Goal: Information Seeking & Learning: Learn about a topic

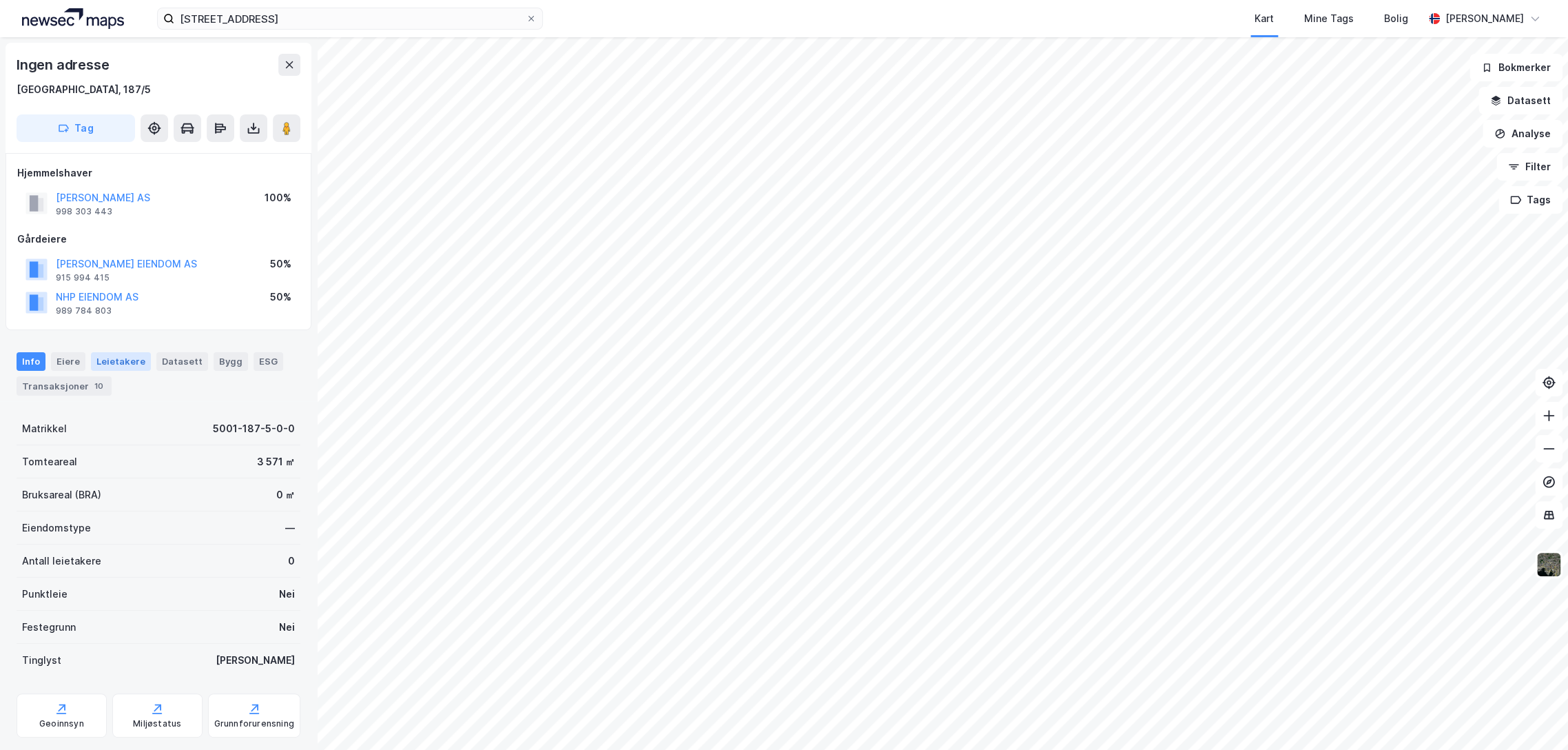
click at [122, 362] on div "Leietakere" at bounding box center [121, 360] width 60 height 18
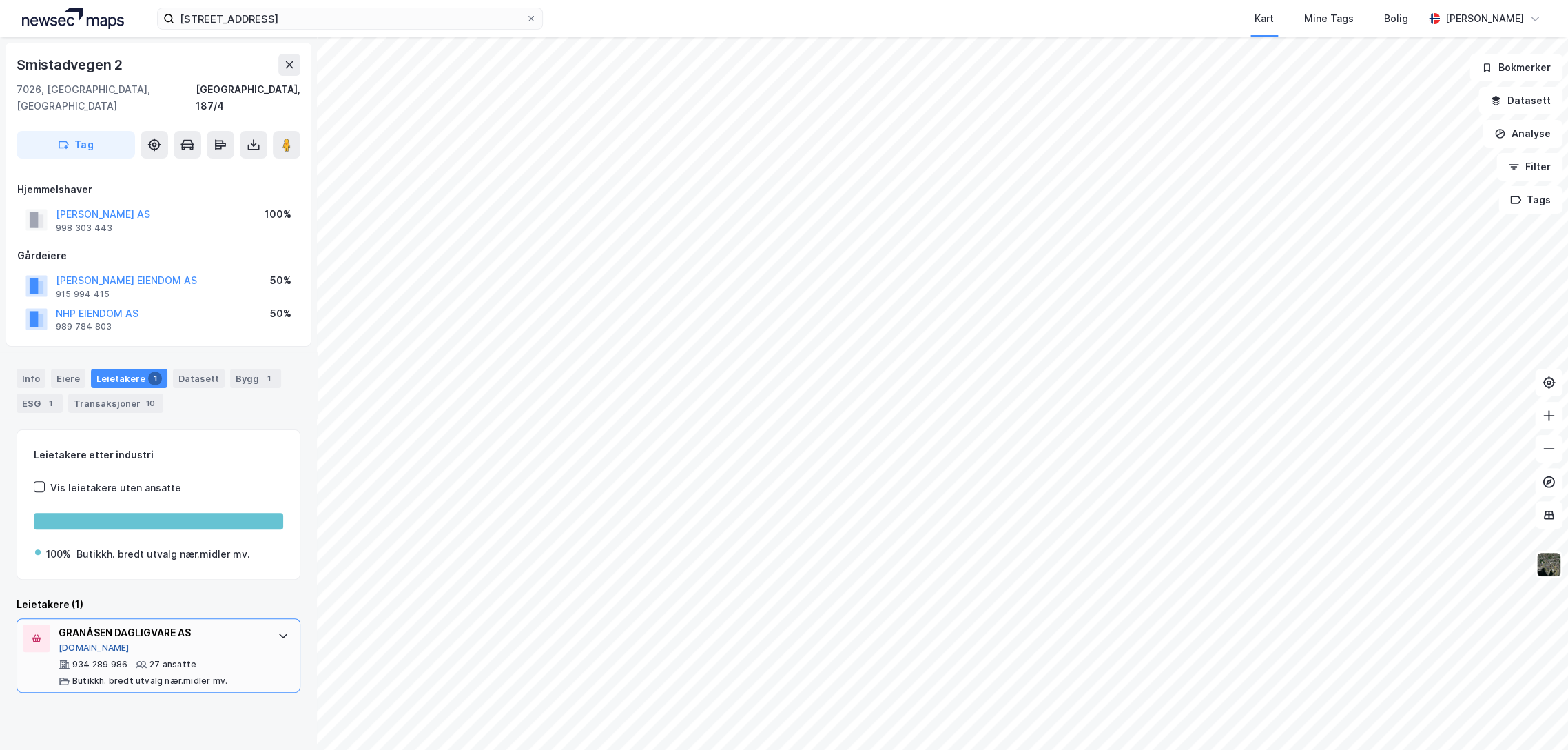
click at [81, 642] on button "[DOMAIN_NAME]" at bounding box center [93, 648] width 71 height 11
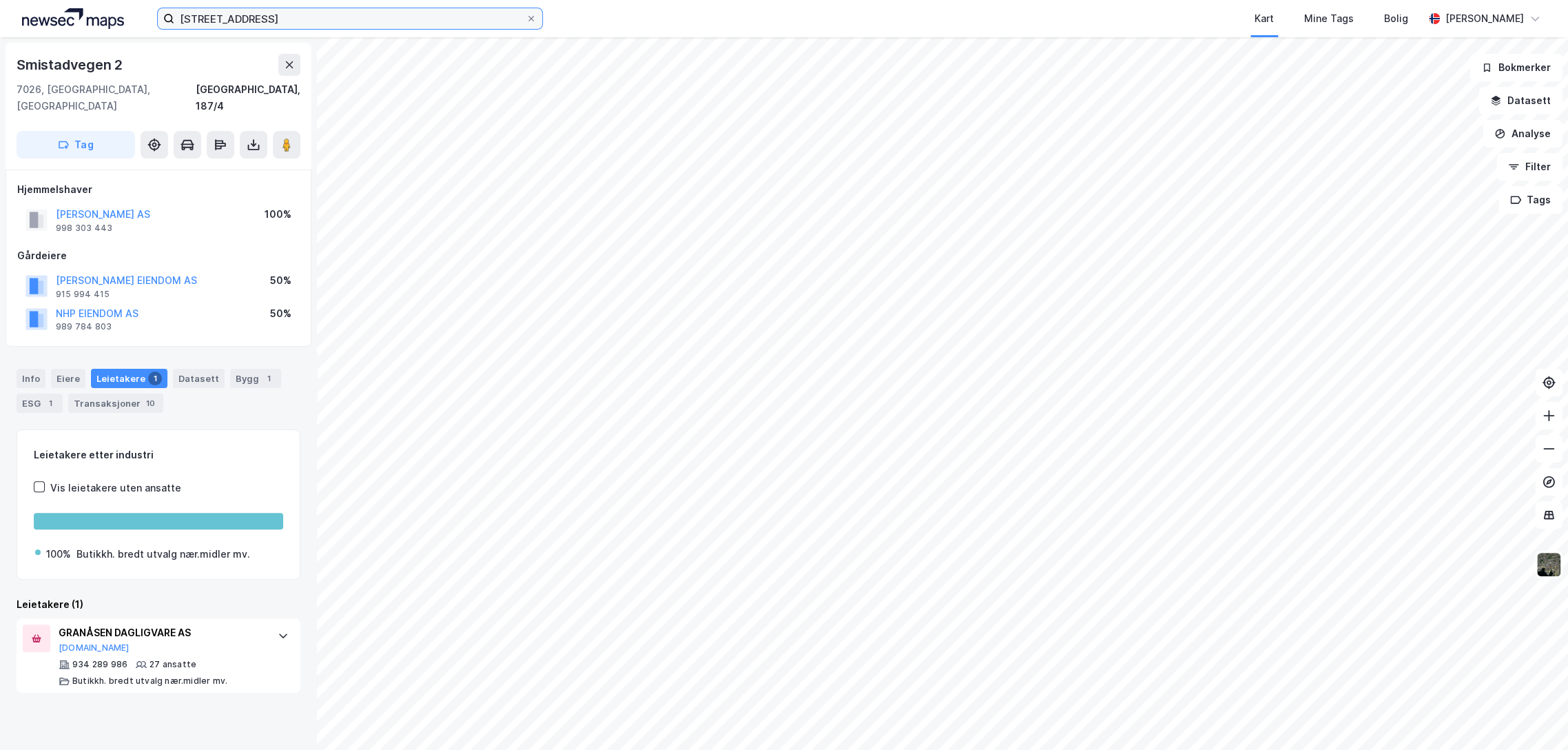
click at [262, 20] on input "[STREET_ADDRESS]" at bounding box center [350, 19] width 352 height 21
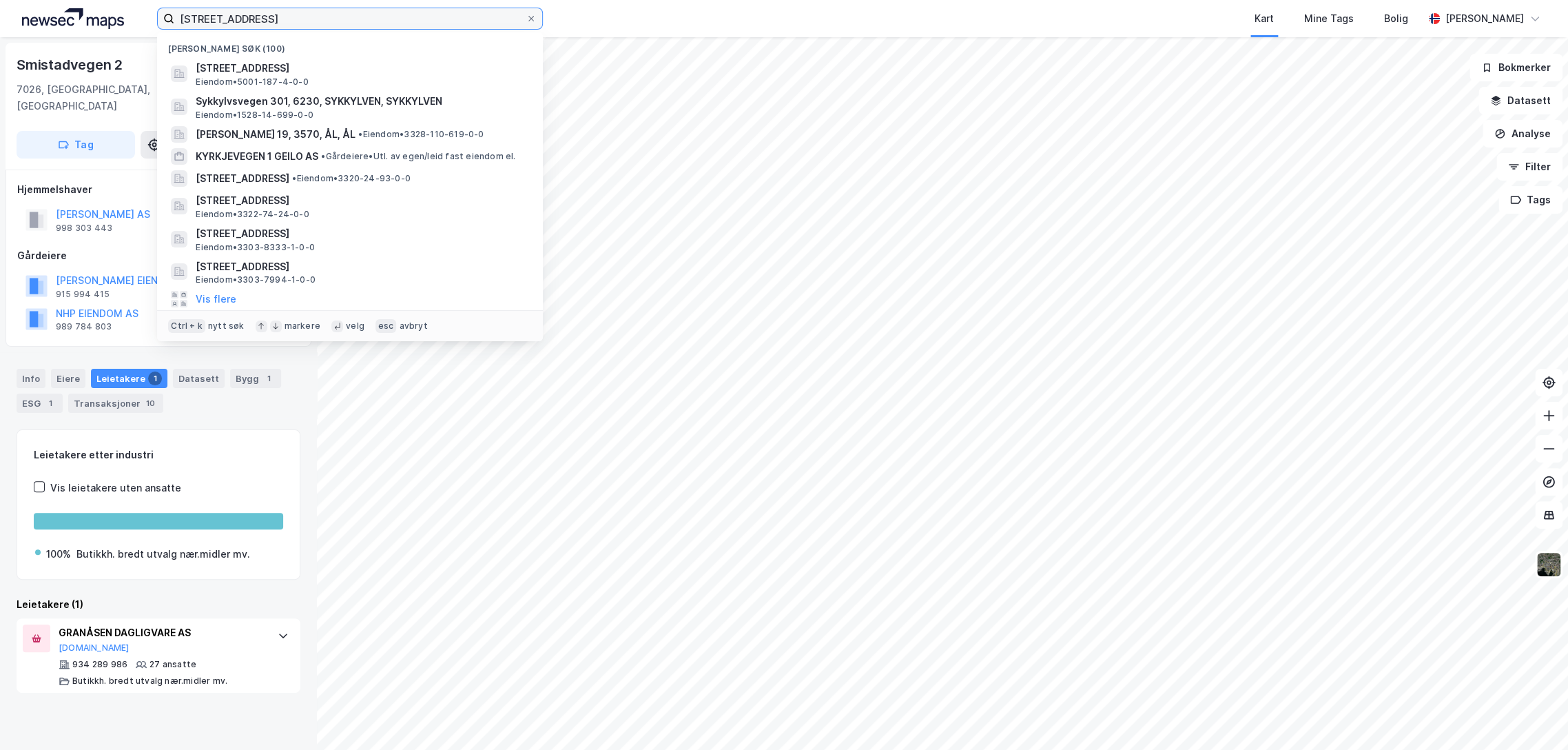
click at [262, 20] on input "[STREET_ADDRESS]" at bounding box center [350, 19] width 352 height 21
paste input "[PERSON_NAME][STREET_ADDRESS]"
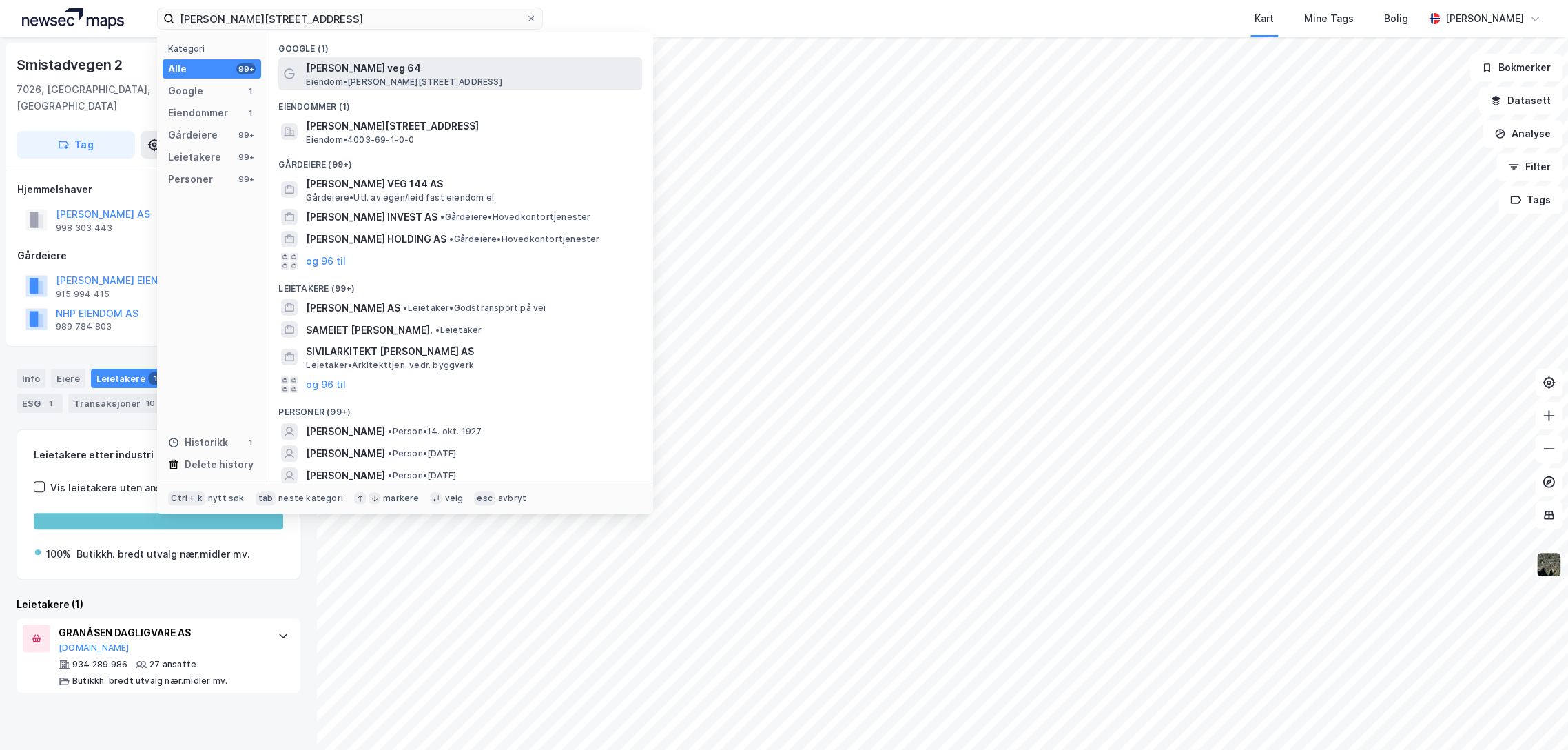
click at [369, 68] on span "[PERSON_NAME] veg 64" at bounding box center [470, 69] width 331 height 17
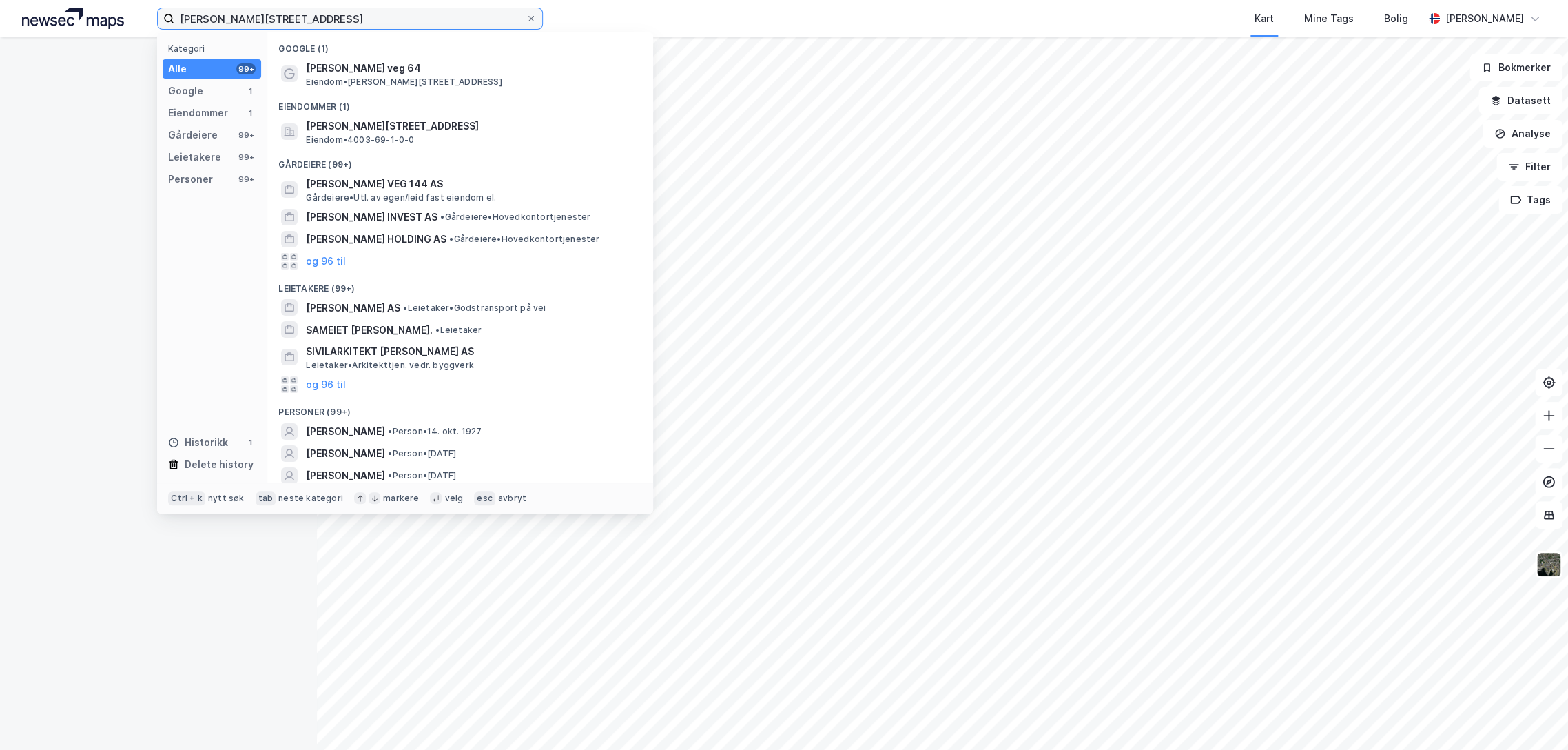
click at [308, 23] on input "[PERSON_NAME][STREET_ADDRESS]" at bounding box center [350, 19] width 352 height 21
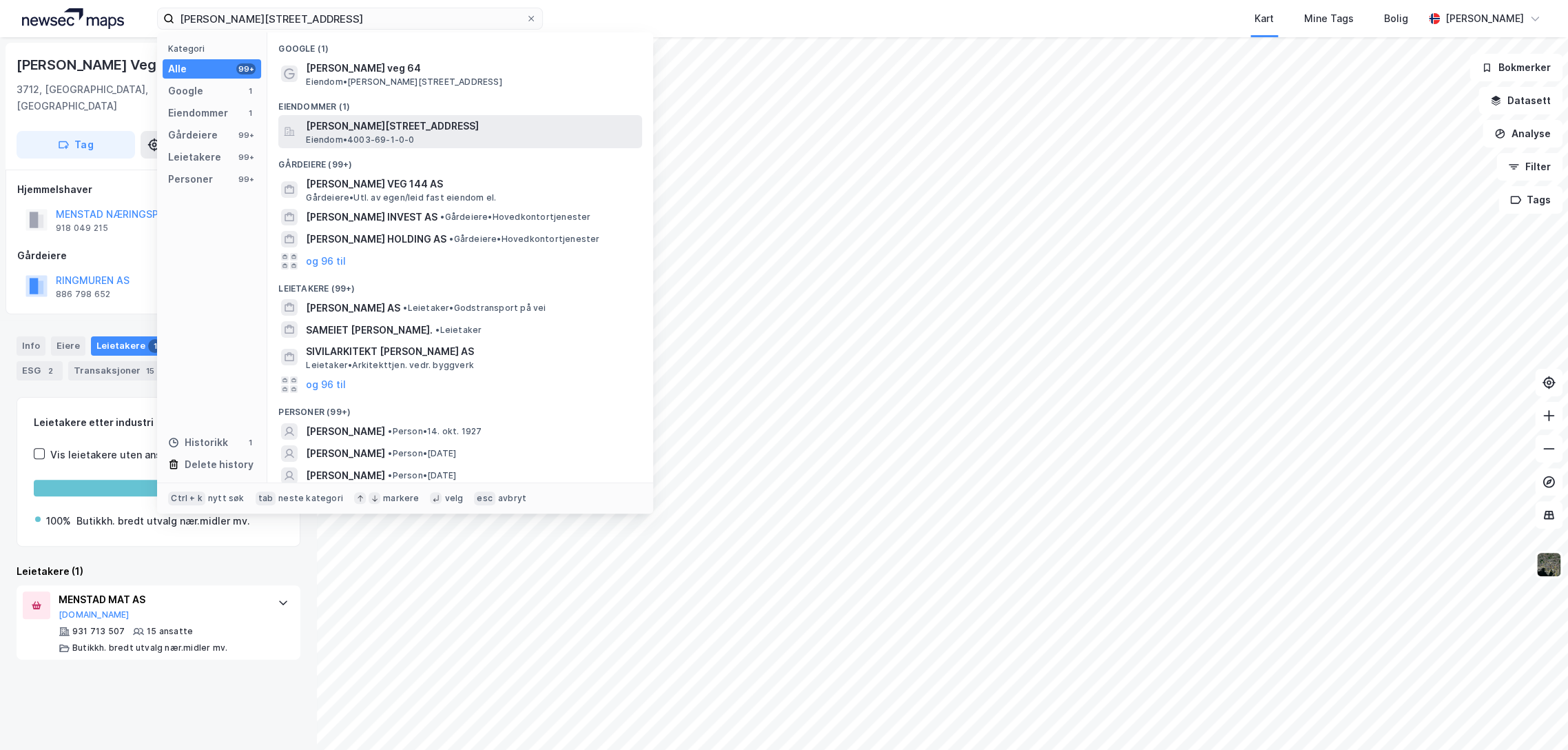
click at [344, 125] on span "[PERSON_NAME][STREET_ADDRESS]" at bounding box center [470, 126] width 331 height 17
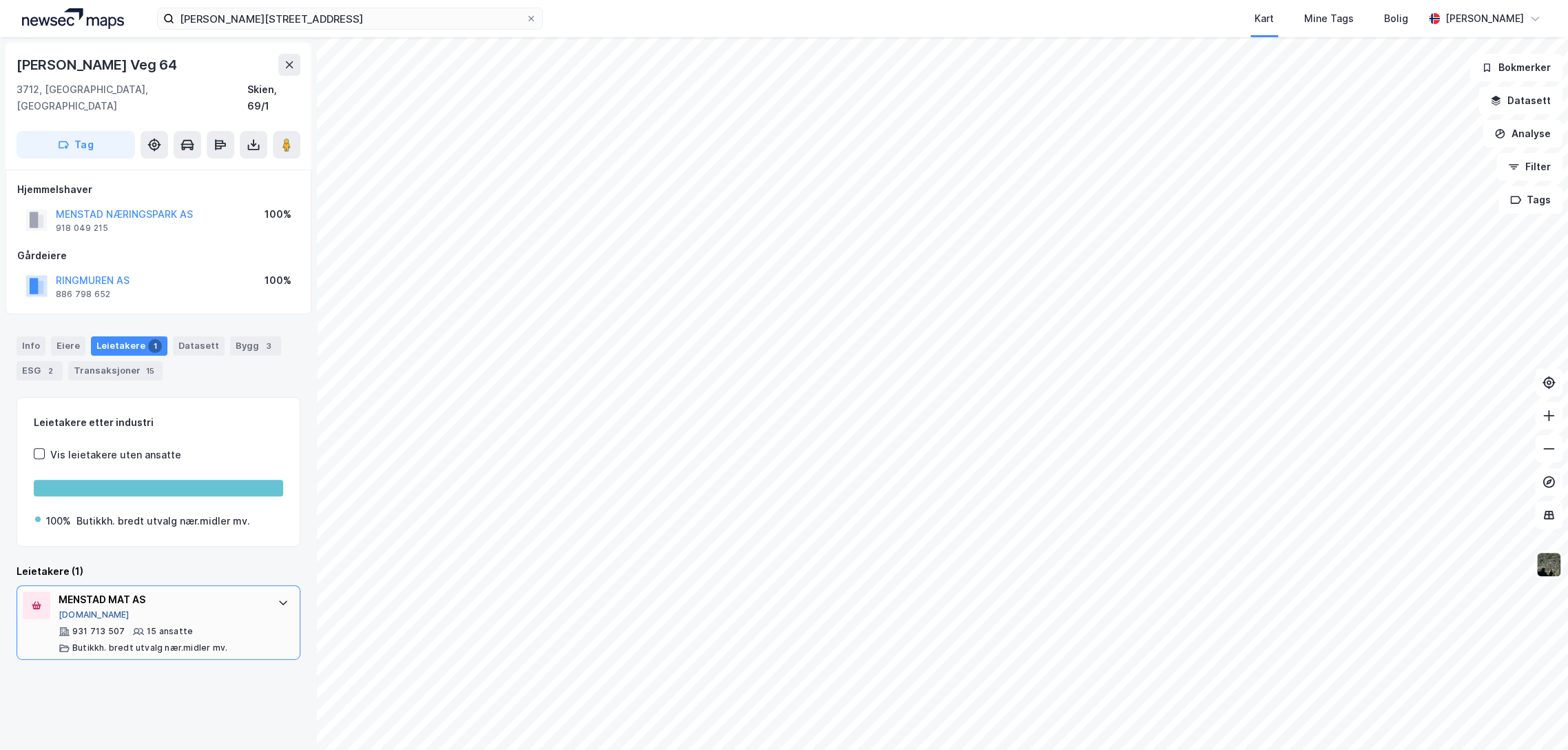
click at [78, 609] on button "[DOMAIN_NAME]" at bounding box center [93, 615] width 71 height 11
click at [29, 336] on div "Info" at bounding box center [31, 345] width 29 height 19
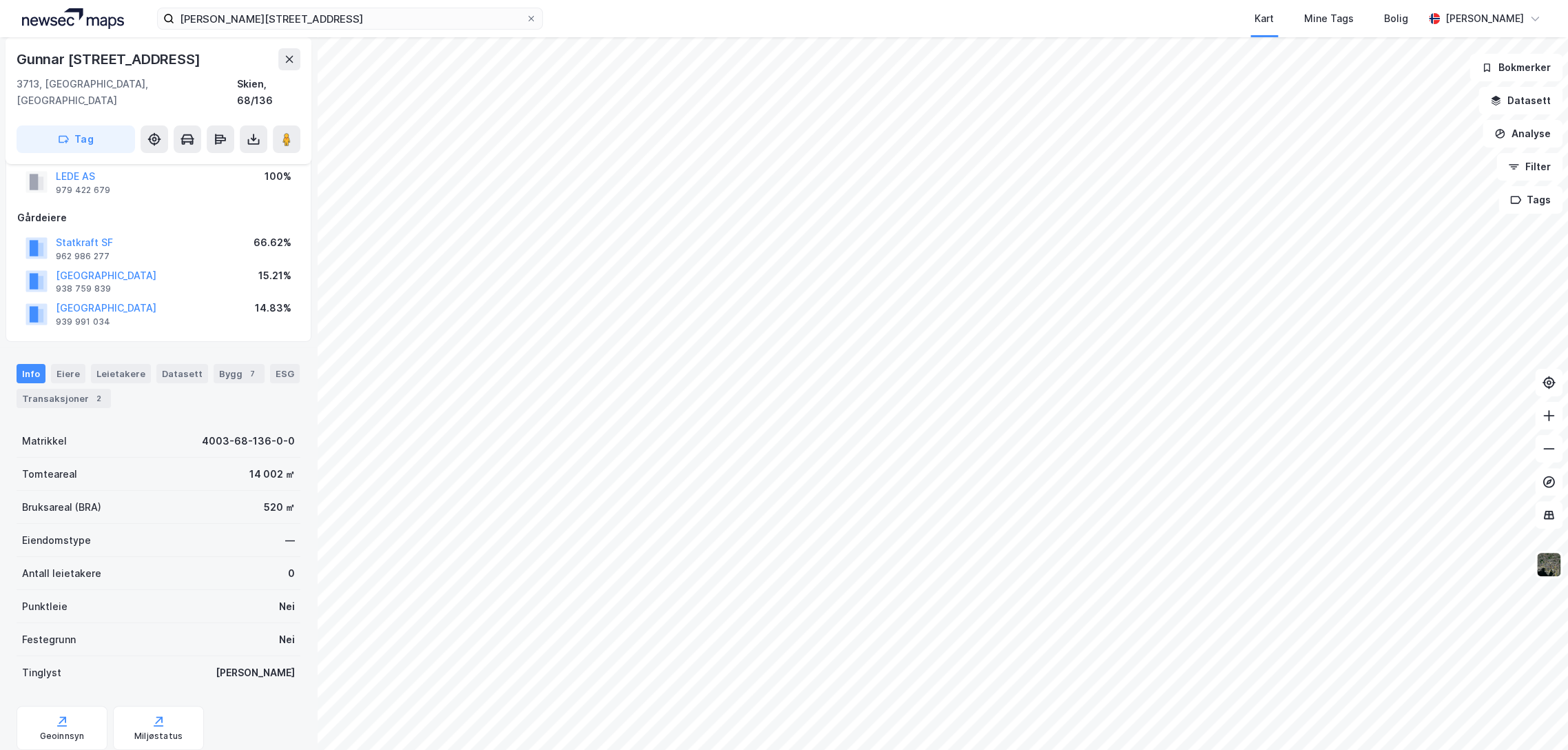
scroll to position [66, 0]
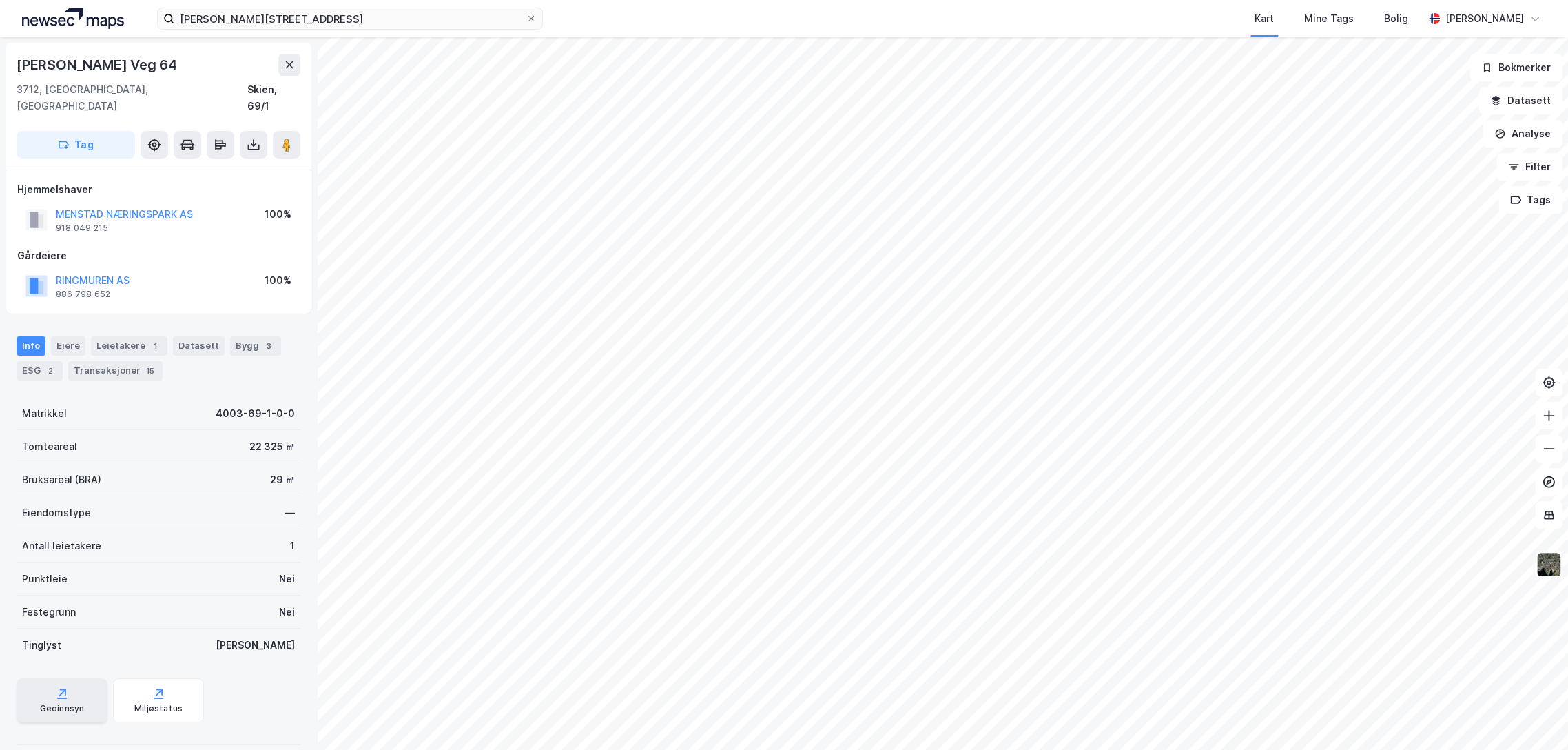
click at [72, 703] on div "Geoinnsyn" at bounding box center [61, 708] width 44 height 11
drag, startPoint x: 21, startPoint y: 65, endPoint x: 183, endPoint y: 73, distance: 162.2
click at [180, 73] on div "[PERSON_NAME] Veg 64" at bounding box center [98, 64] width 163 height 22
copy div "[PERSON_NAME] Veg 64"
click at [134, 336] on div "Leietakere 1" at bounding box center [128, 345] width 76 height 19
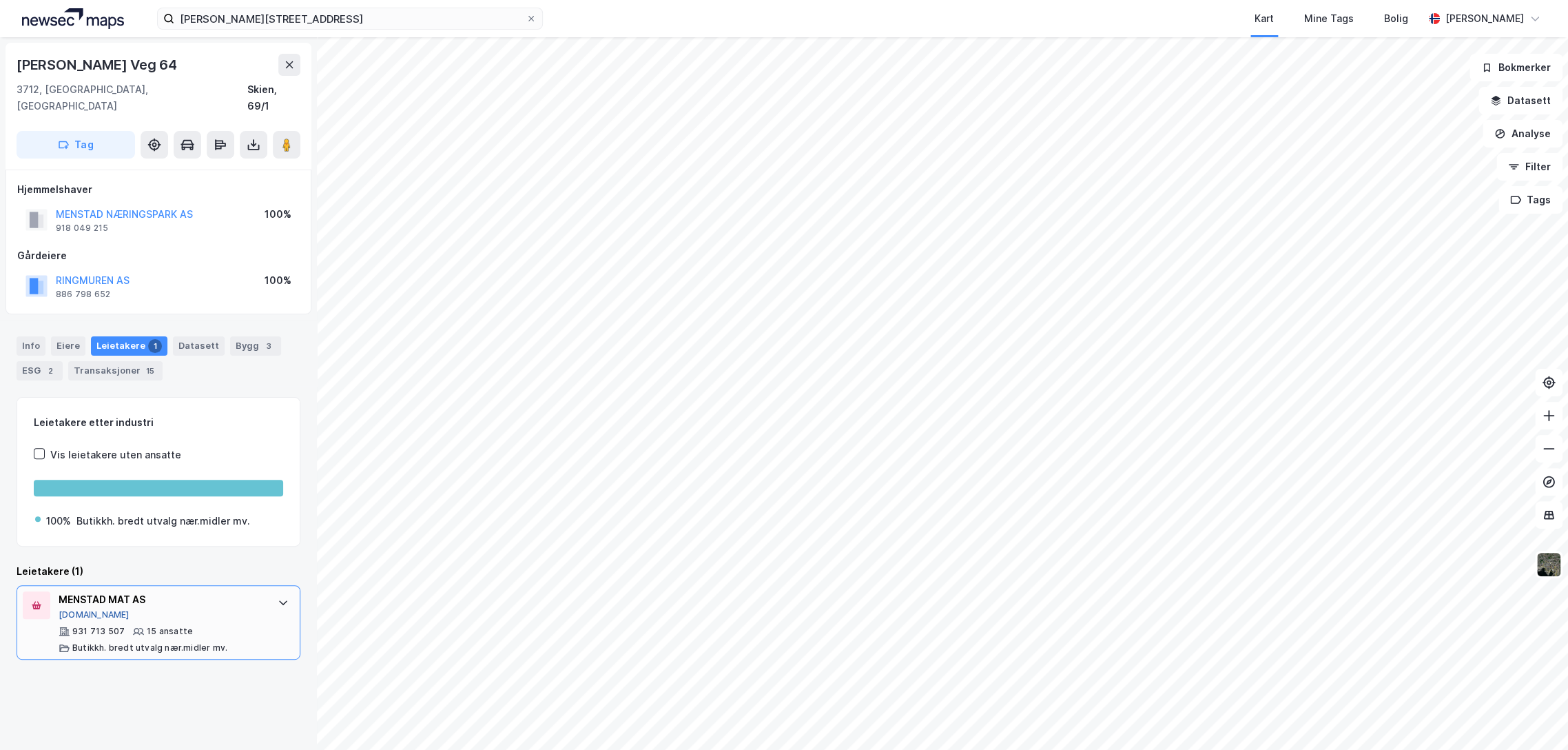
click at [82, 609] on button "[DOMAIN_NAME]" at bounding box center [93, 615] width 71 height 11
drag, startPoint x: 244, startPoint y: 87, endPoint x: 305, endPoint y: 91, distance: 61.1
click at [305, 91] on div "Gunnar [STREET_ADDRESS] Tag Hjemmelshaver MENSTAD NÆRINGSPARK AS 918 049 215 10…" at bounding box center [158, 392] width 317 height 712
copy div "Skien, 69/1"
click at [270, 15] on input "[PERSON_NAME][STREET_ADDRESS]" at bounding box center [350, 19] width 352 height 21
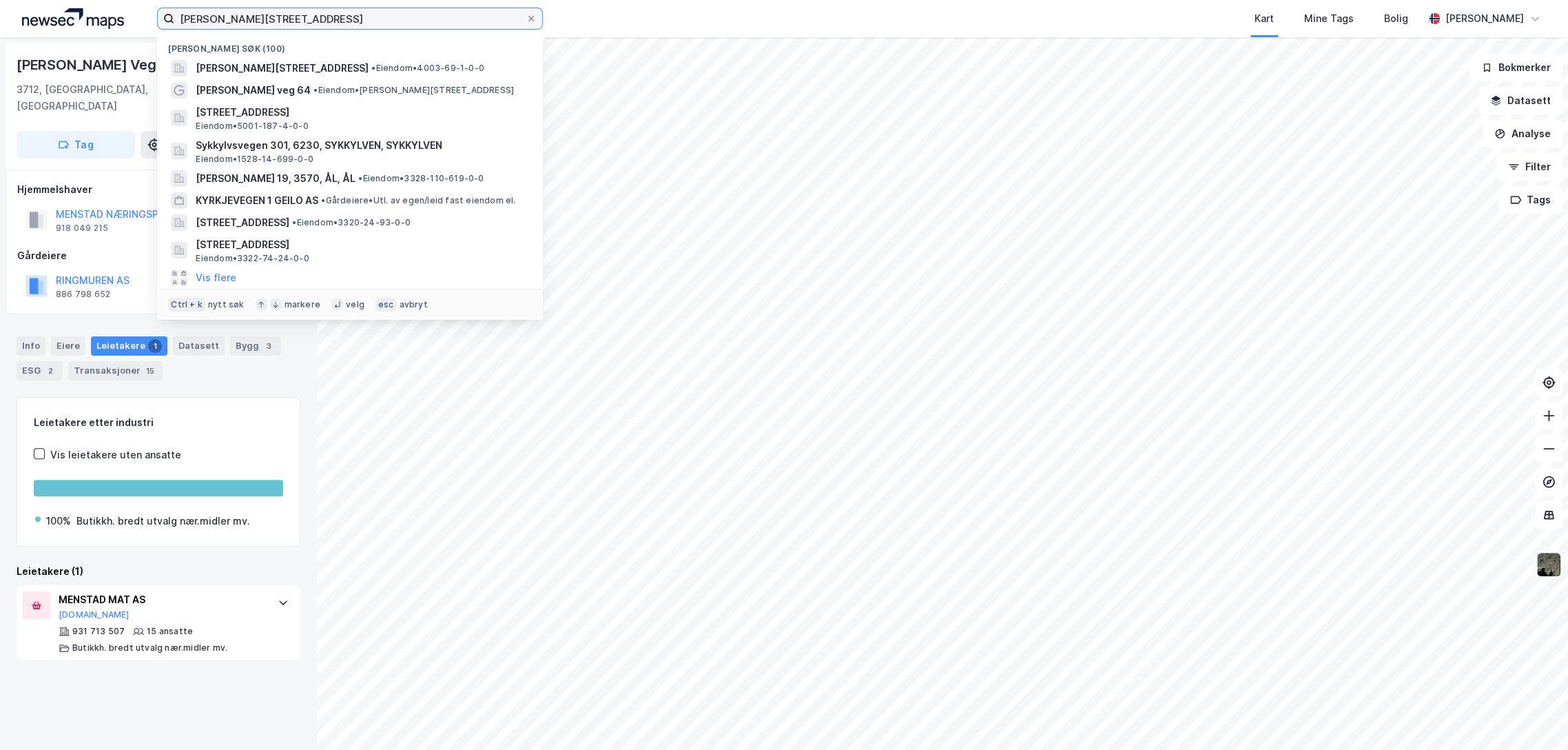
click at [270, 15] on input "[PERSON_NAME][STREET_ADDRESS]" at bounding box center [350, 19] width 352 height 21
paste input "[STREET_ADDRESS]"
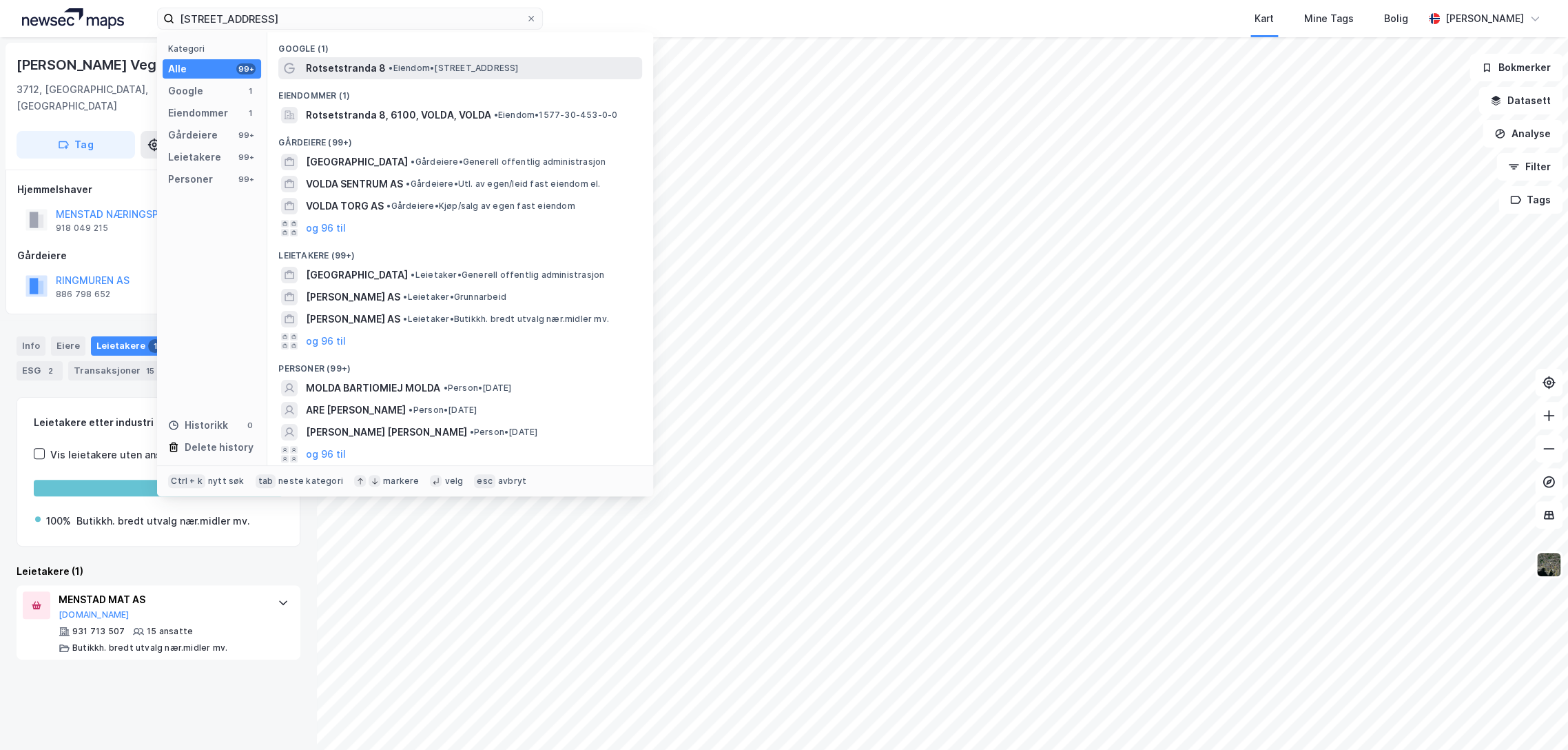
click at [374, 68] on span "Rotsetstranda 8" at bounding box center [345, 69] width 80 height 17
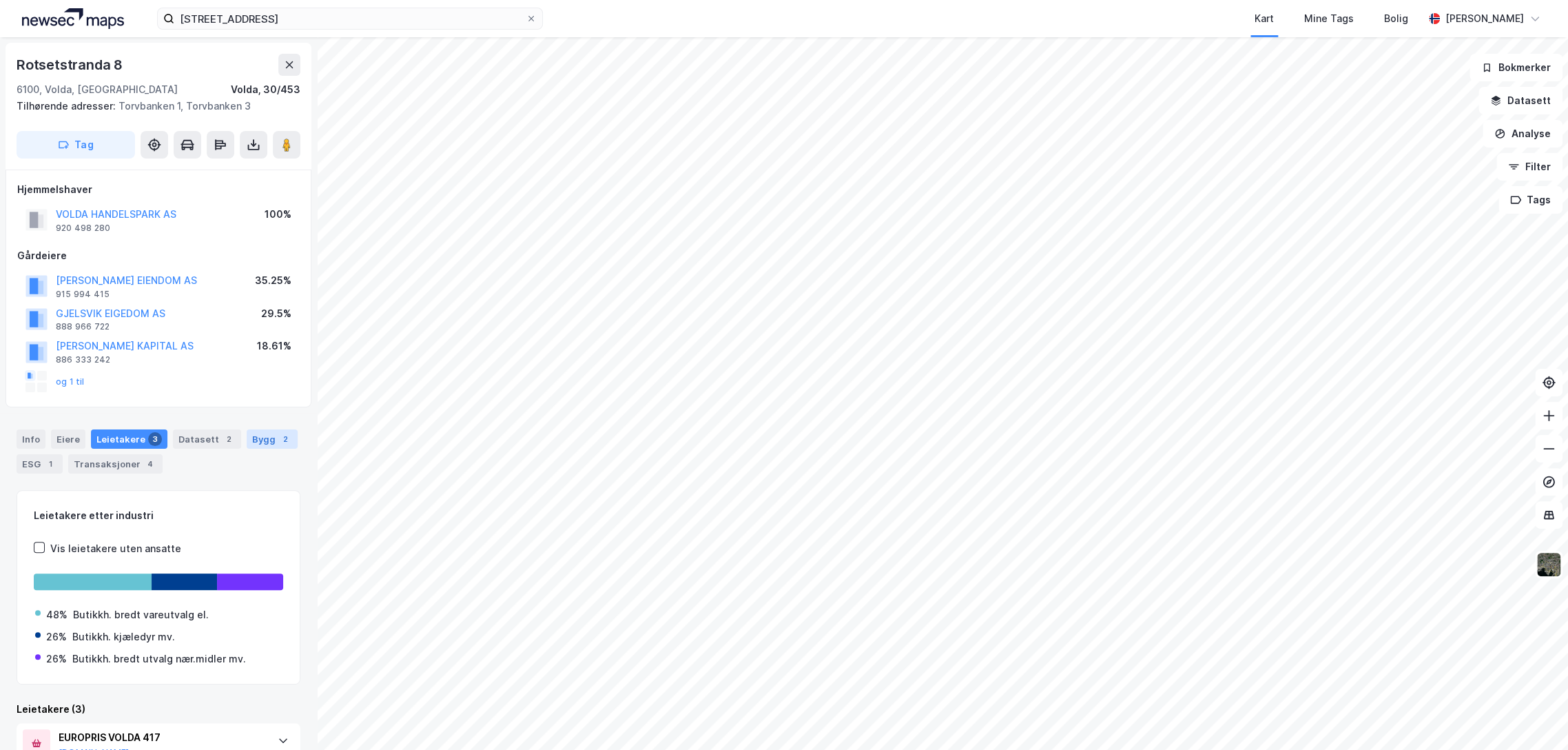
click at [262, 434] on div "Bygg 2" at bounding box center [272, 439] width 51 height 19
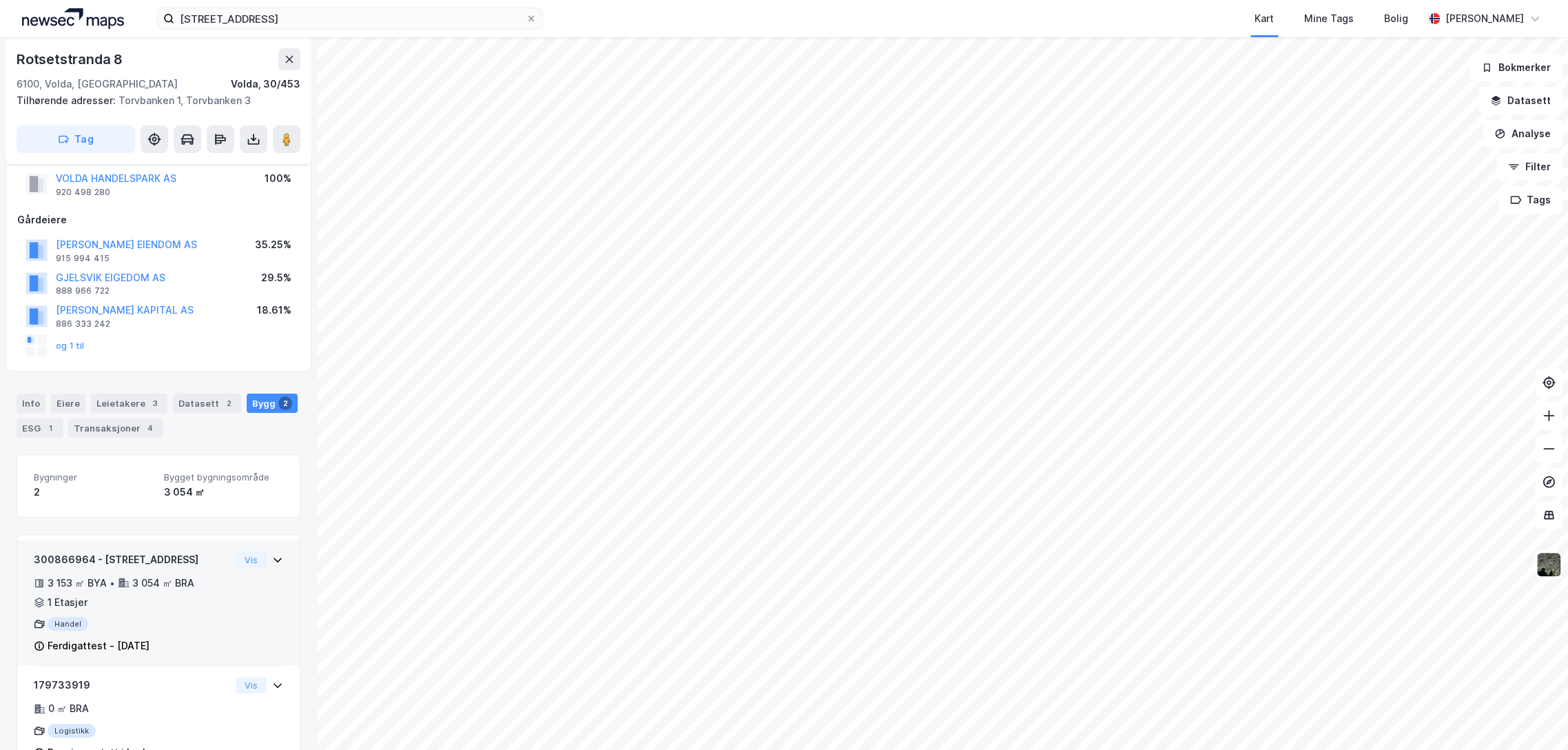
scroll to position [80, 0]
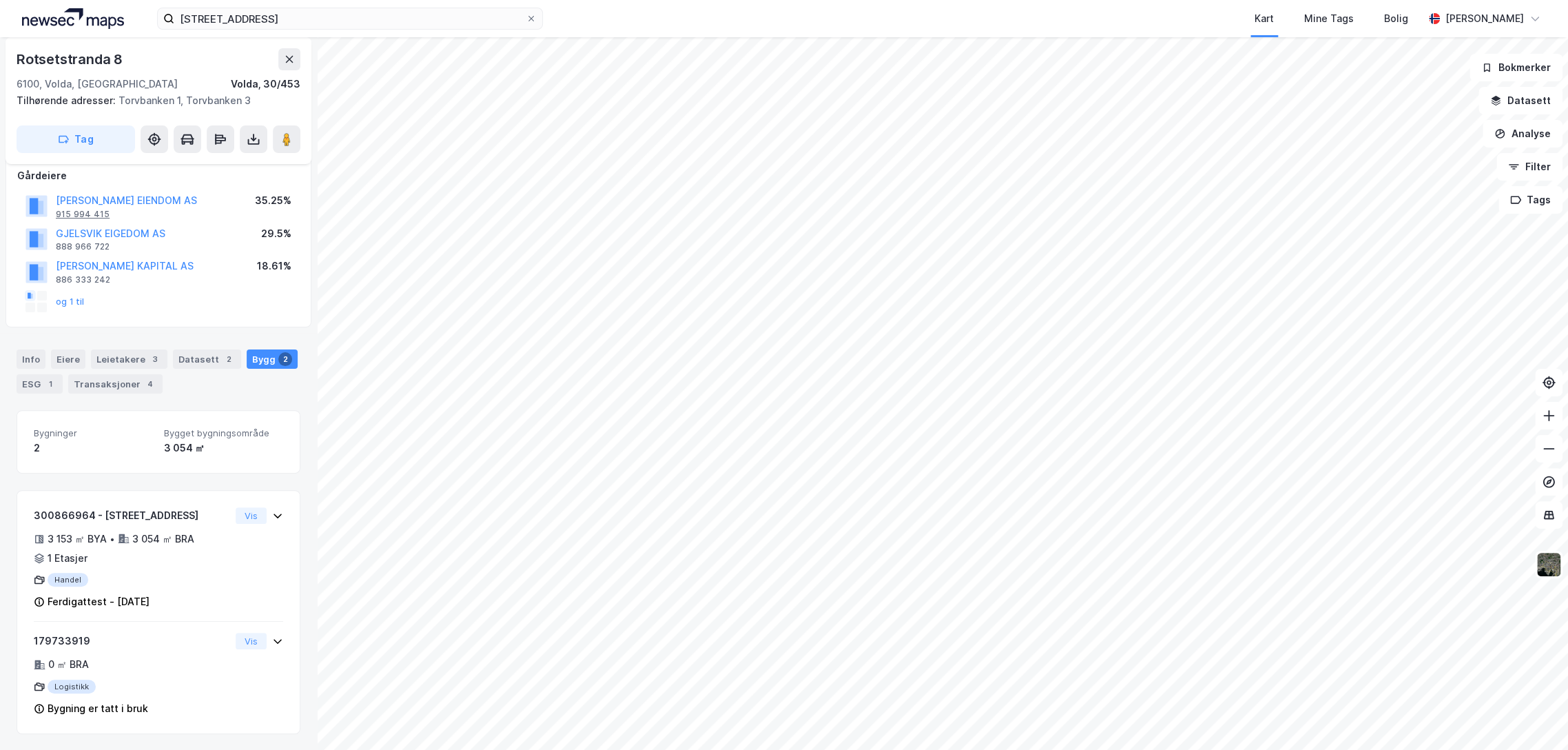
click at [0, 0] on button "og 1 til" at bounding box center [0, 0] width 0 height 0
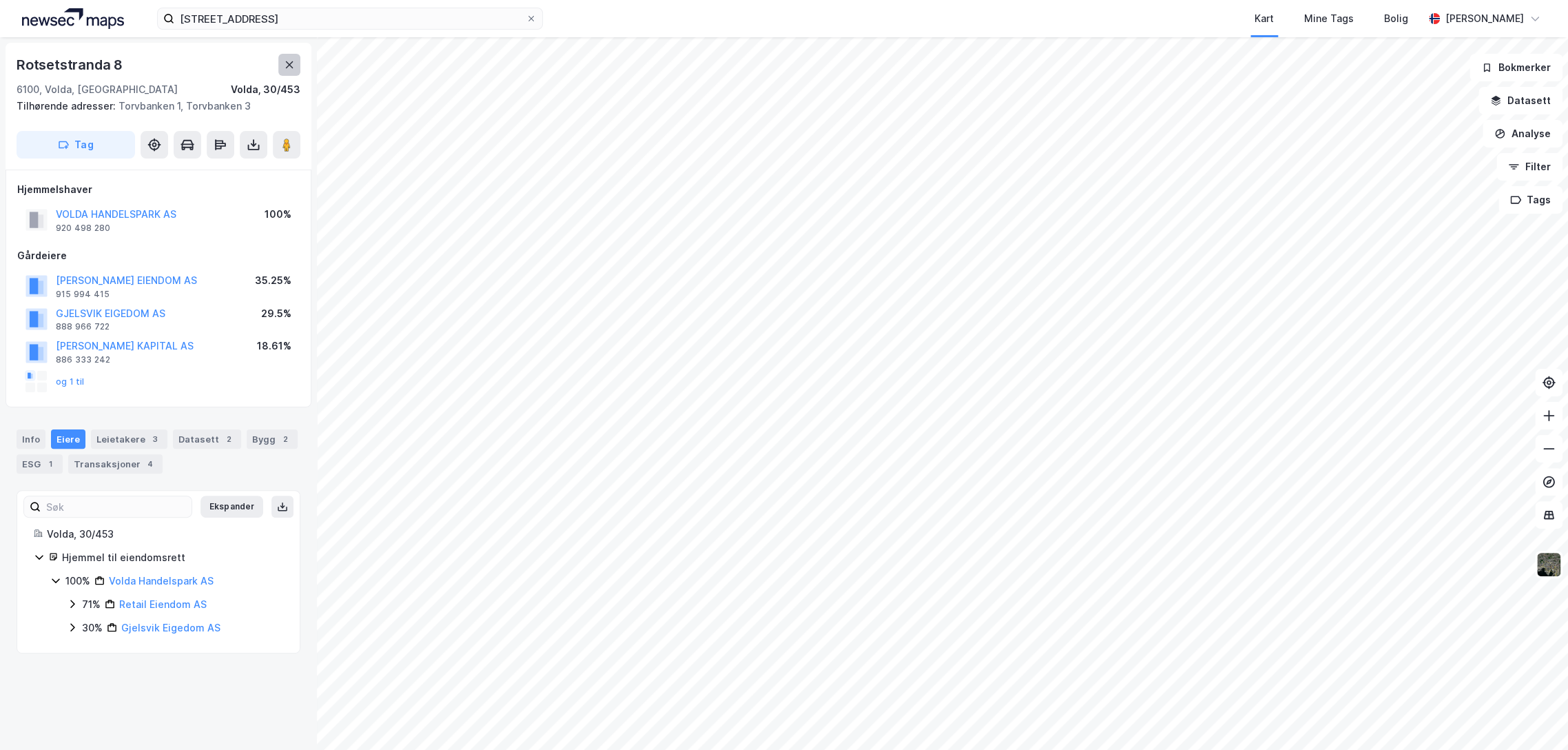
click at [291, 71] on button at bounding box center [289, 64] width 22 height 22
click at [34, 438] on div "Info" at bounding box center [31, 439] width 29 height 19
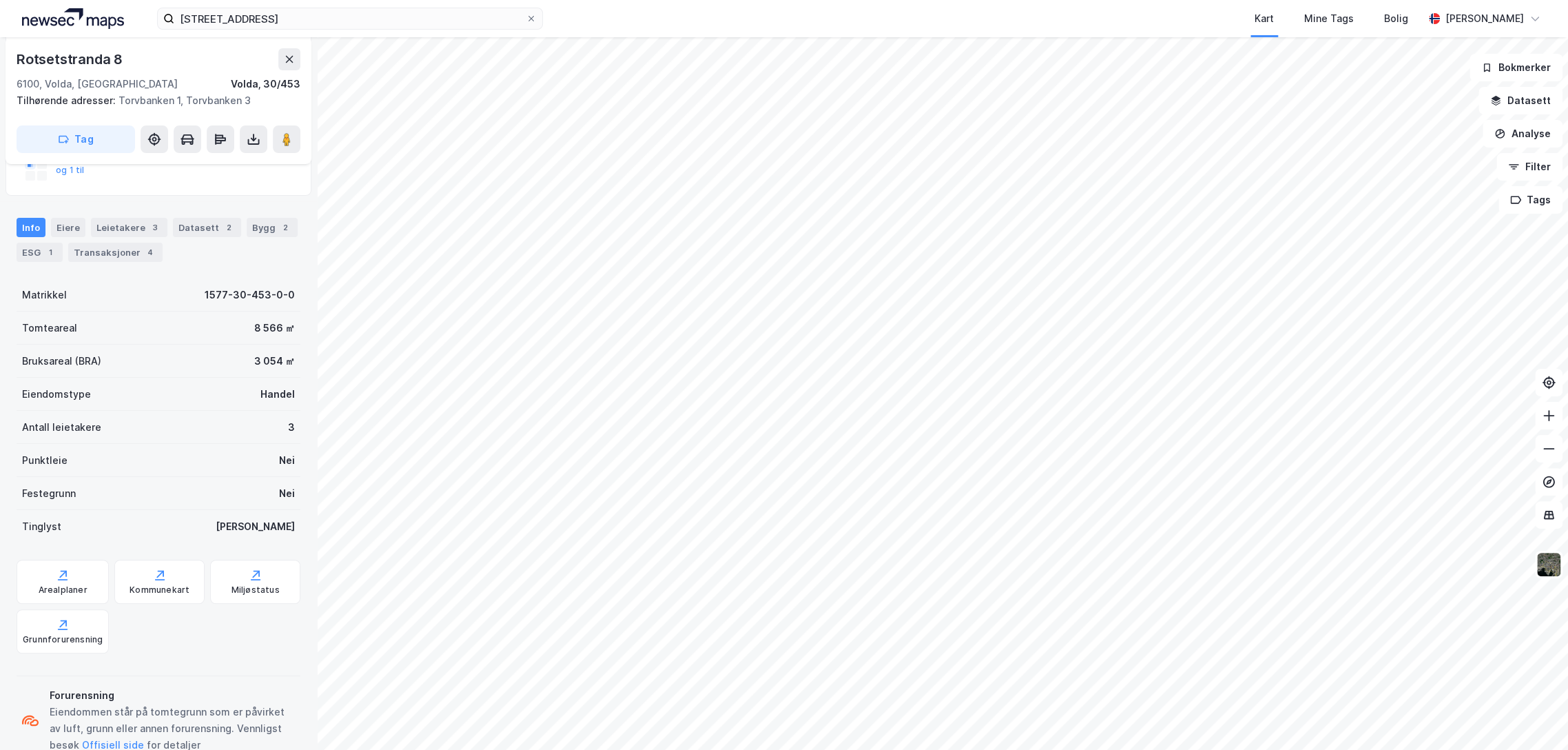
scroll to position [229, 0]
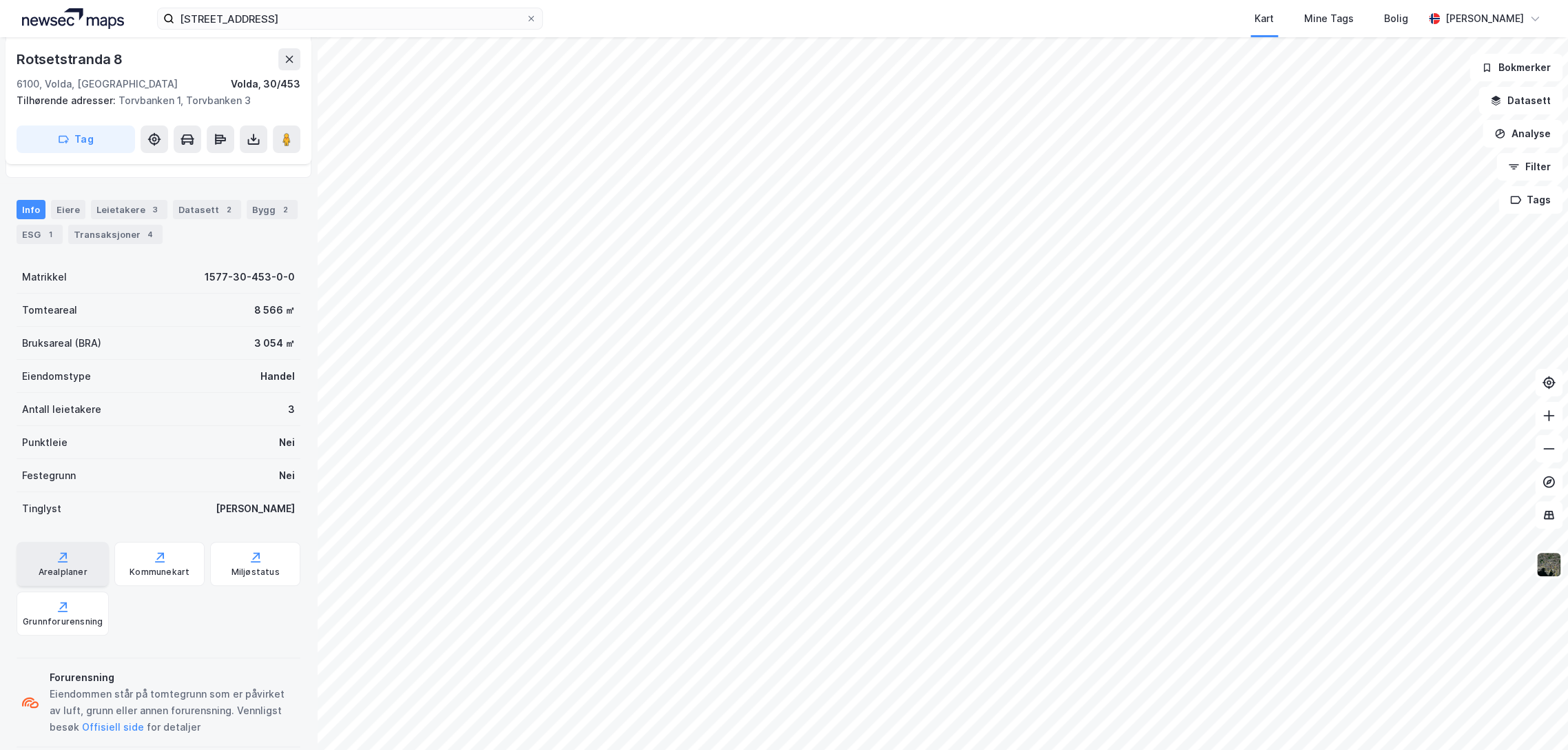
click at [80, 566] on div "Arealplaner" at bounding box center [63, 572] width 49 height 11
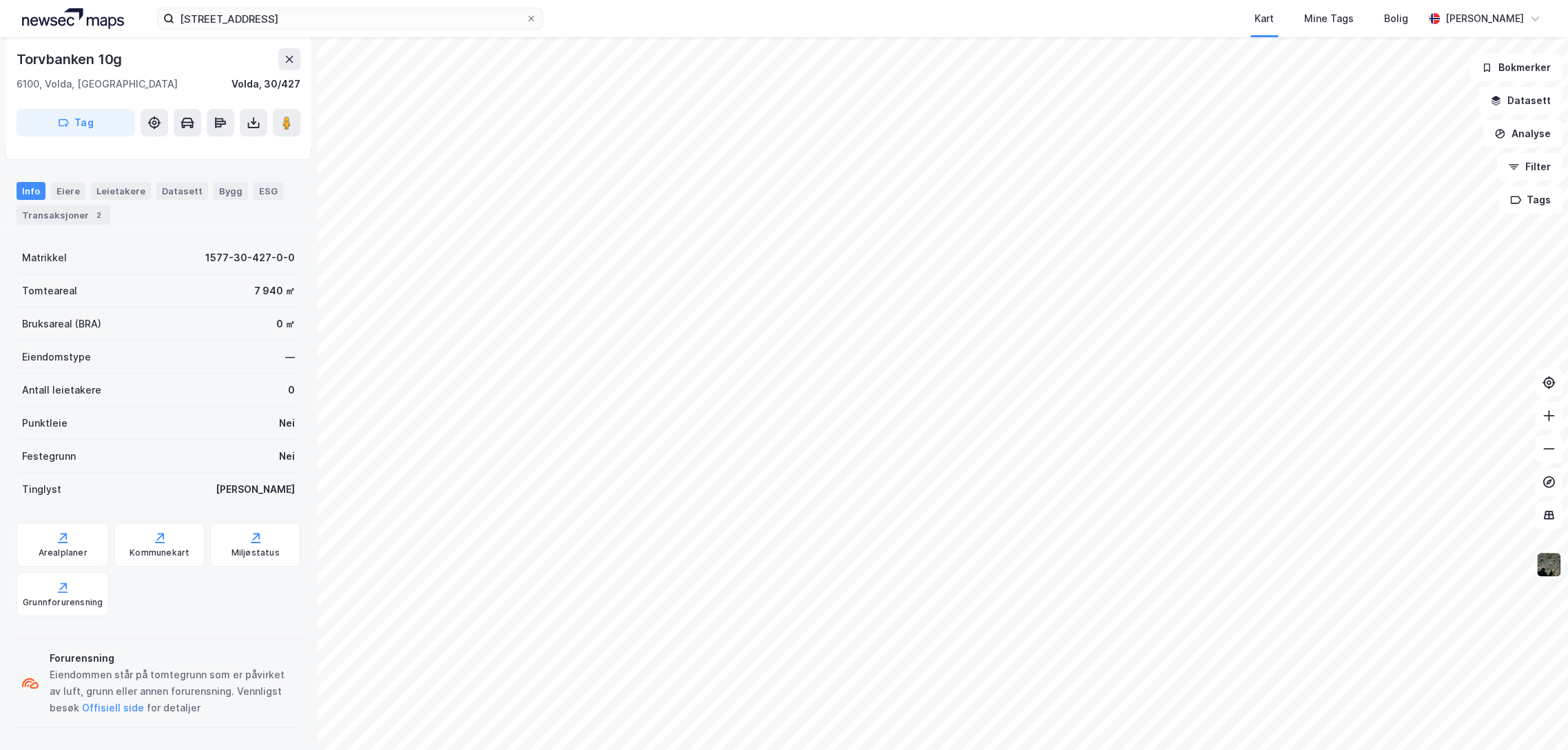
scroll to position [137, 0]
click at [38, 191] on div "Info" at bounding box center [31, 192] width 29 height 18
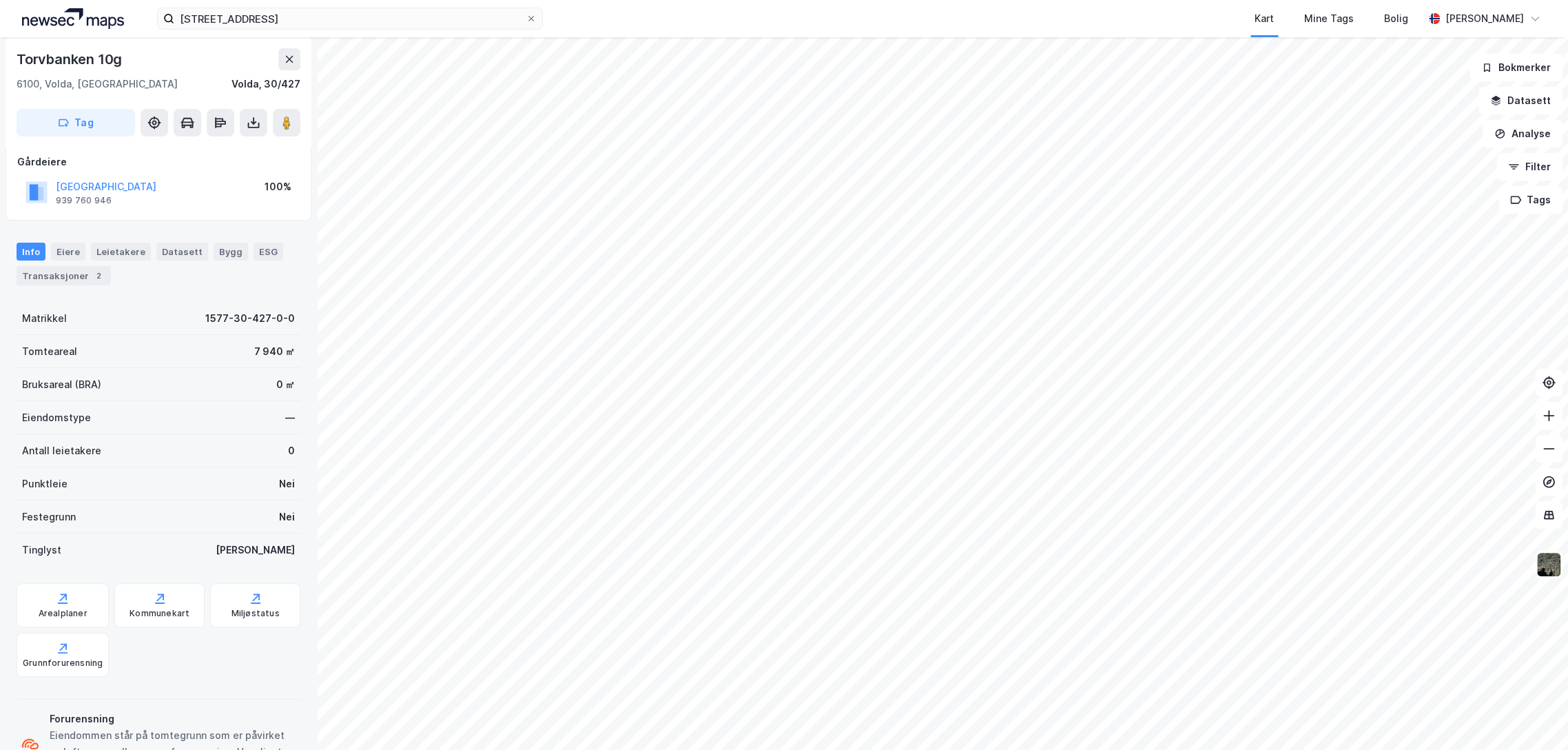
scroll to position [0, 0]
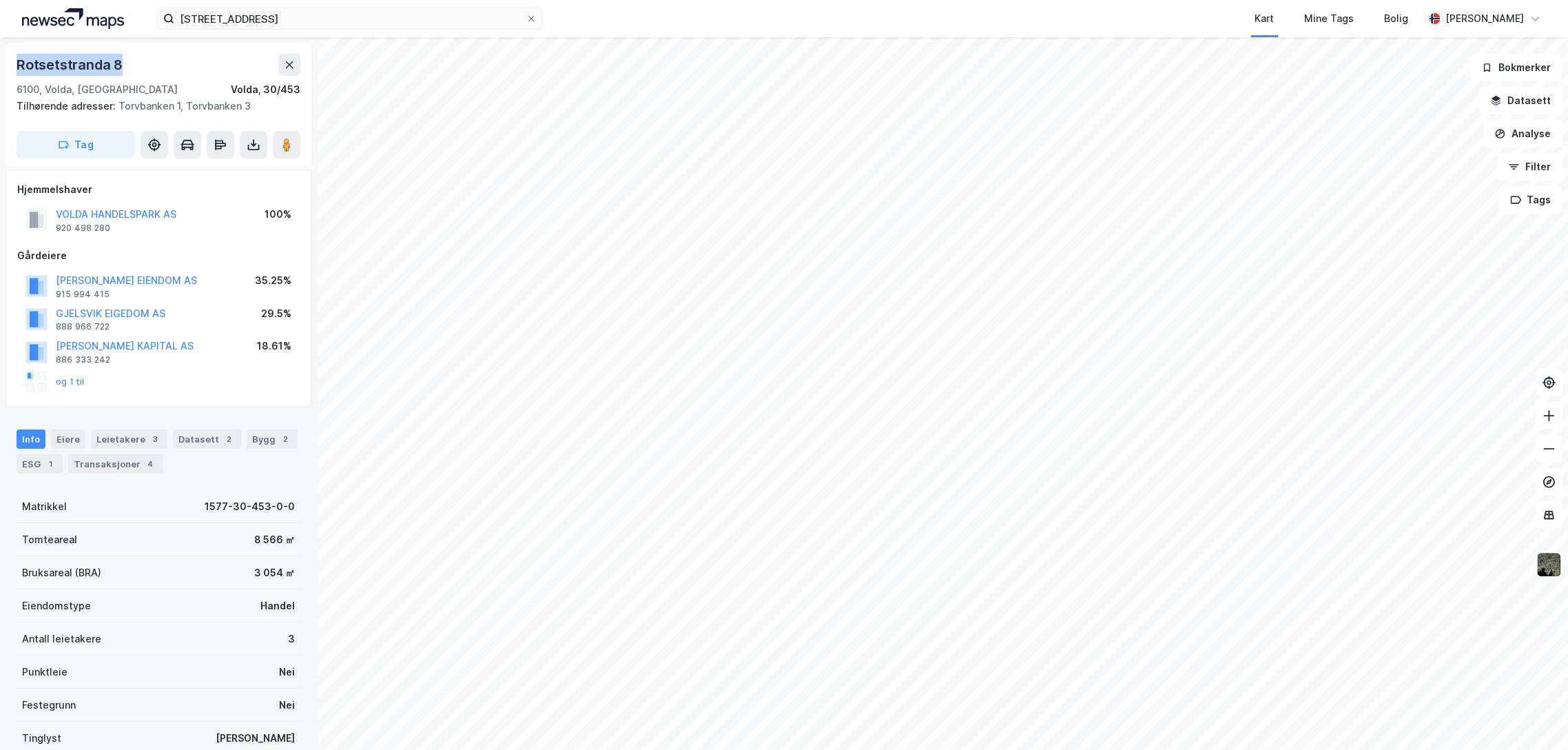
drag, startPoint x: 19, startPoint y: 65, endPoint x: 139, endPoint y: 65, distance: 120.0
click at [139, 65] on div "Rotsetstranda 8" at bounding box center [158, 64] width 284 height 22
copy div "Rotsetstranda 8"
drag, startPoint x: 228, startPoint y: 87, endPoint x: 259, endPoint y: 87, distance: 31.0
click at [259, 87] on div "6100, Volda, [GEOGRAPHIC_DATA], 30/453" at bounding box center [158, 90] width 284 height 17
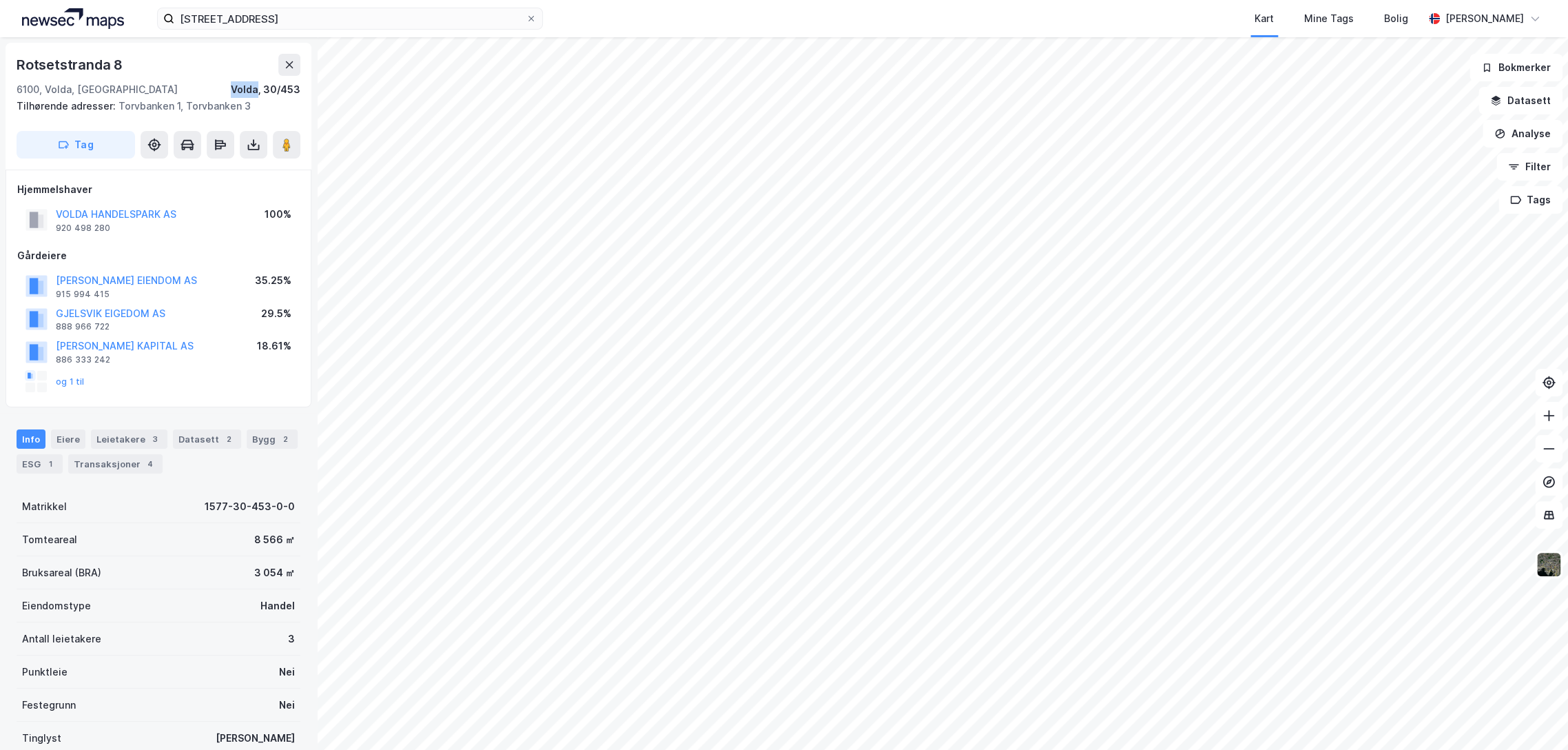
copy div "Volda"
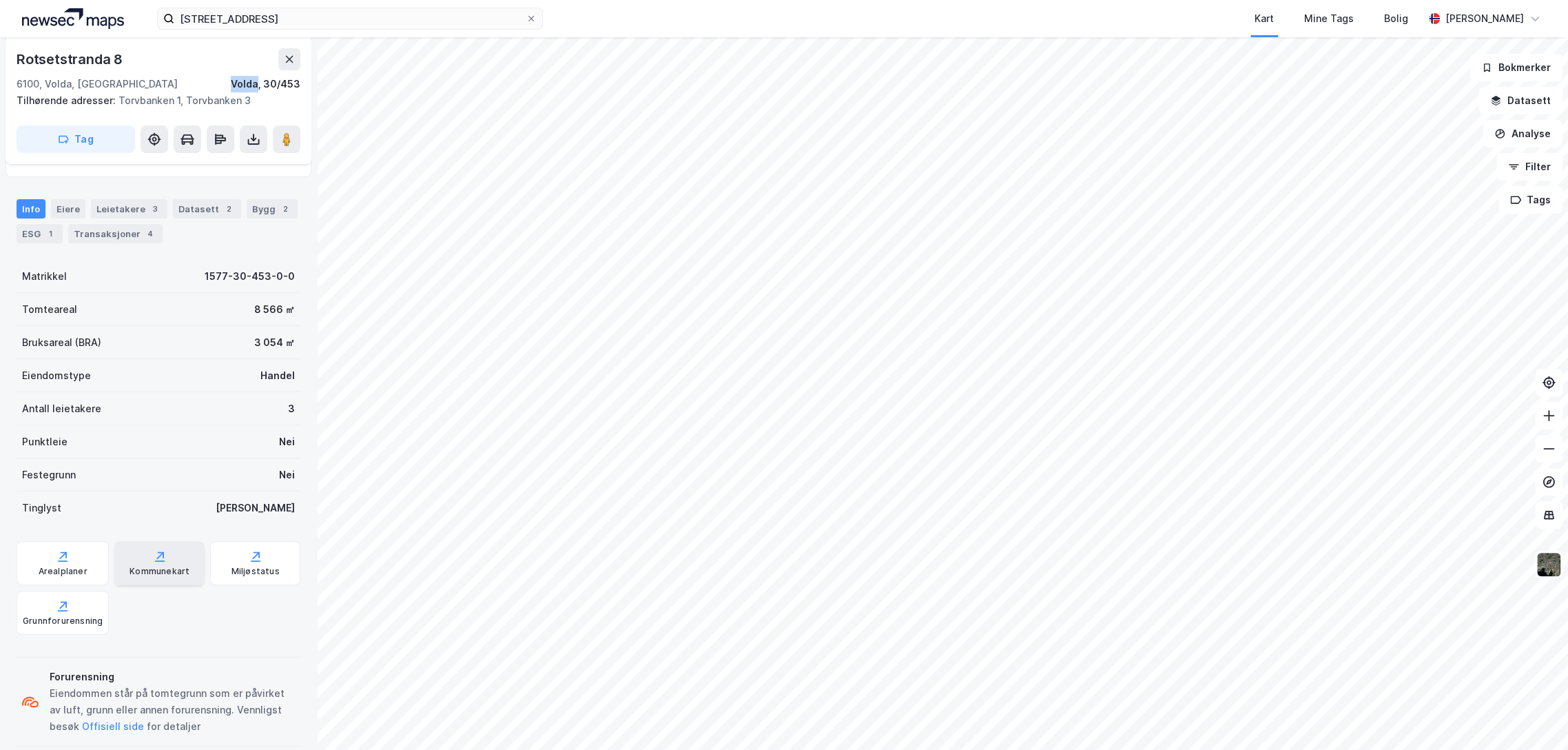
scroll to position [248, 0]
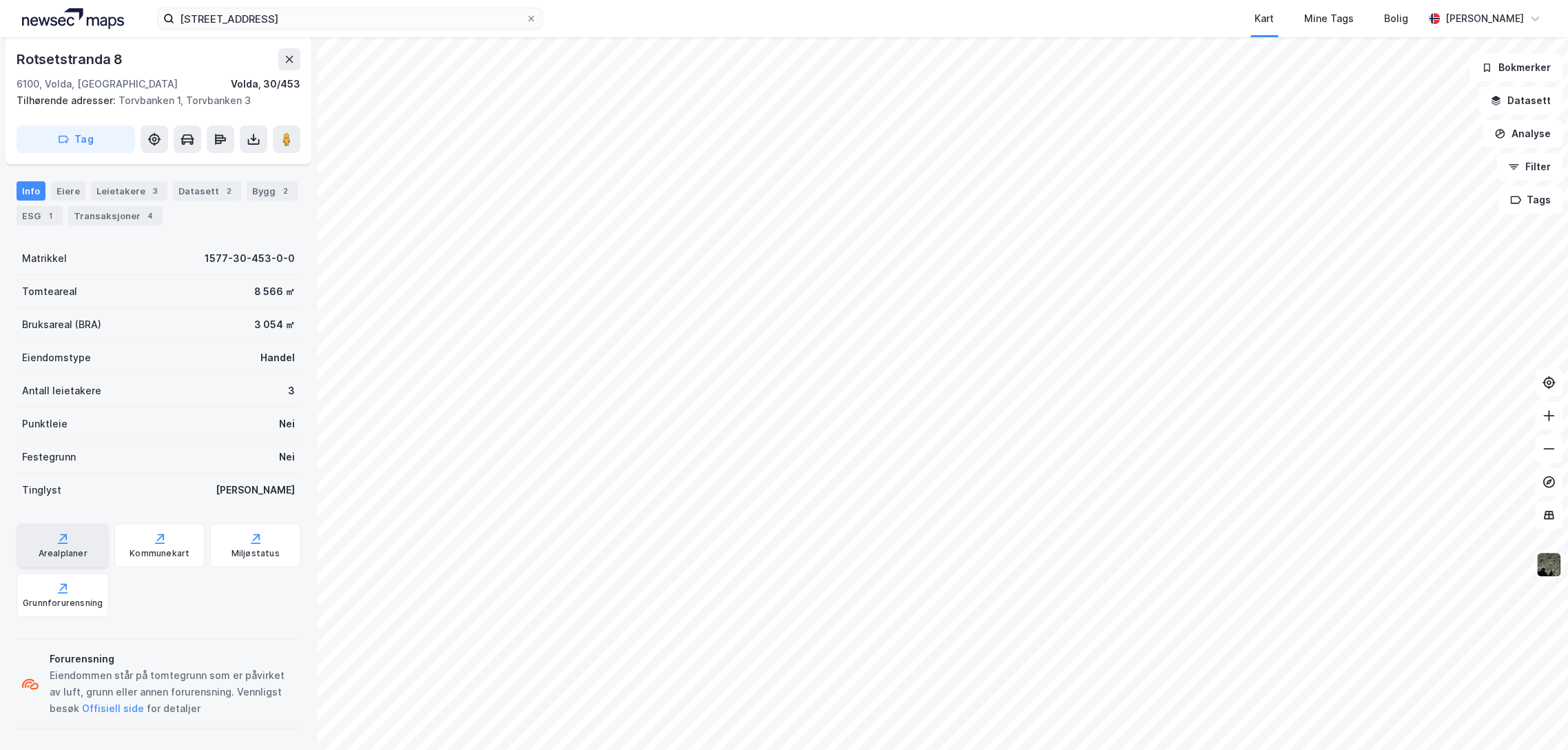
click at [71, 544] on div "Arealplaner" at bounding box center [63, 544] width 92 height 44
click at [221, 12] on input "[STREET_ADDRESS]" at bounding box center [350, 19] width 352 height 21
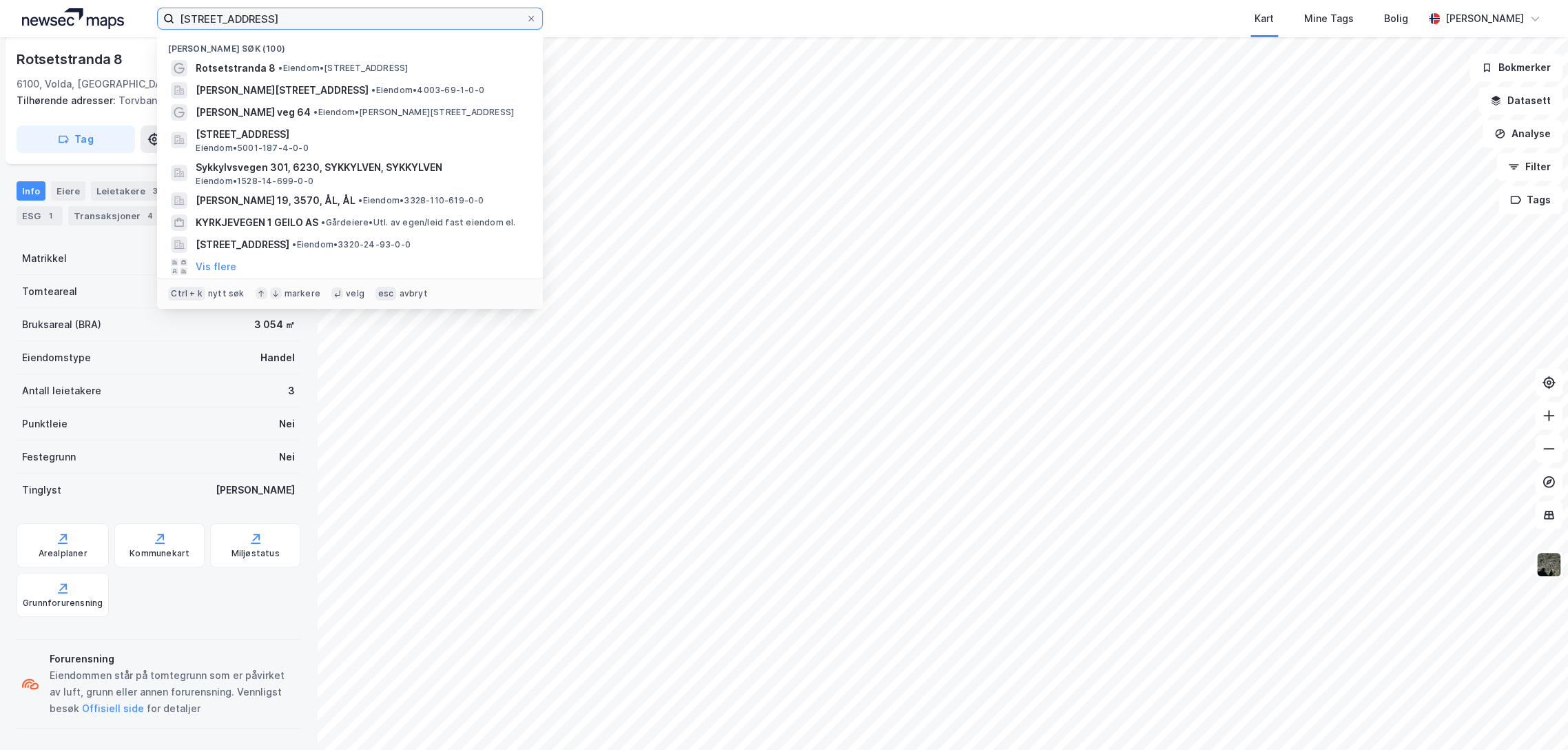
click at [221, 12] on input "[STREET_ADDRESS]" at bounding box center [350, 19] width 352 height 21
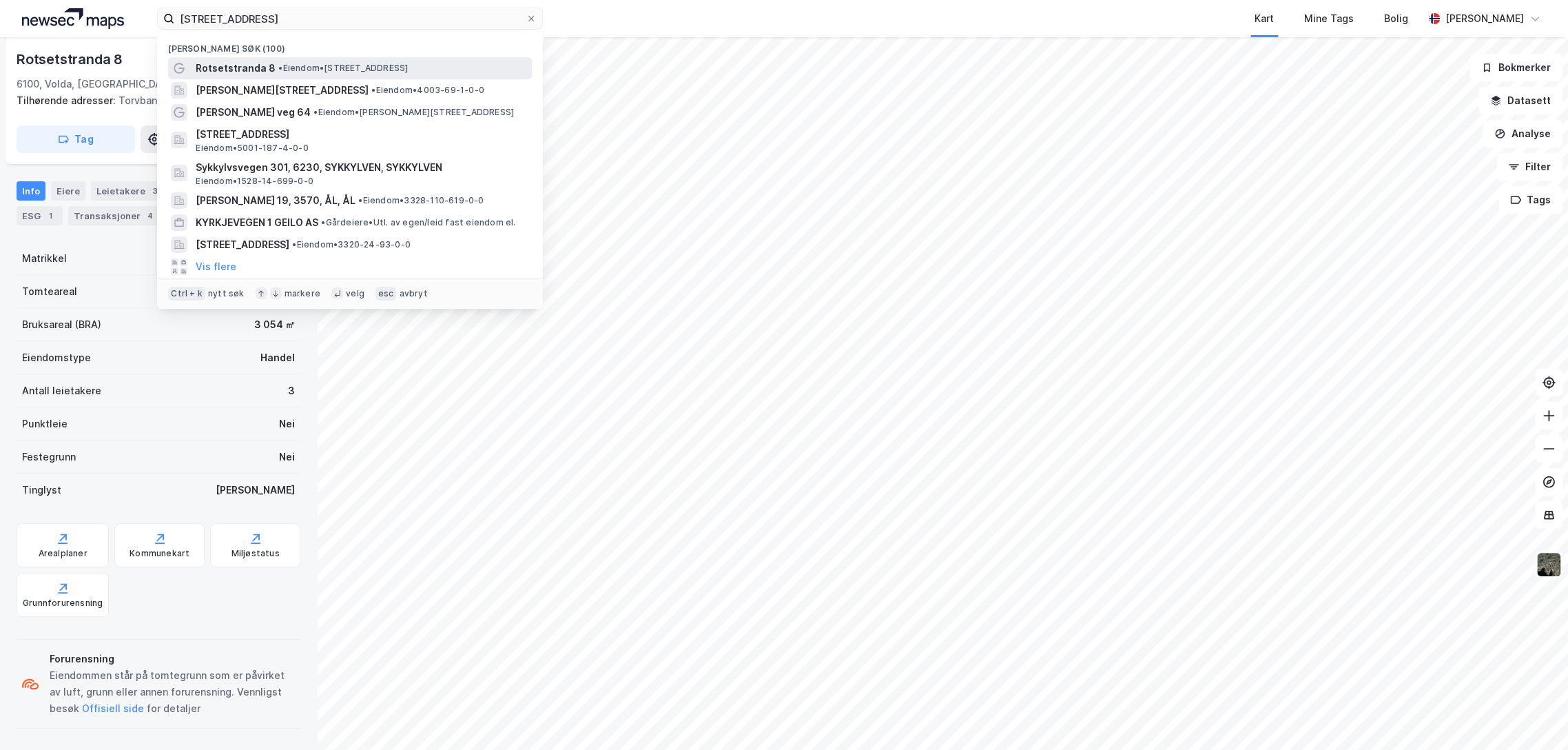
click at [280, 59] on div "Rotsetstranda 8 • Eiendom • [STREET_ADDRESS]" at bounding box center [350, 68] width 364 height 22
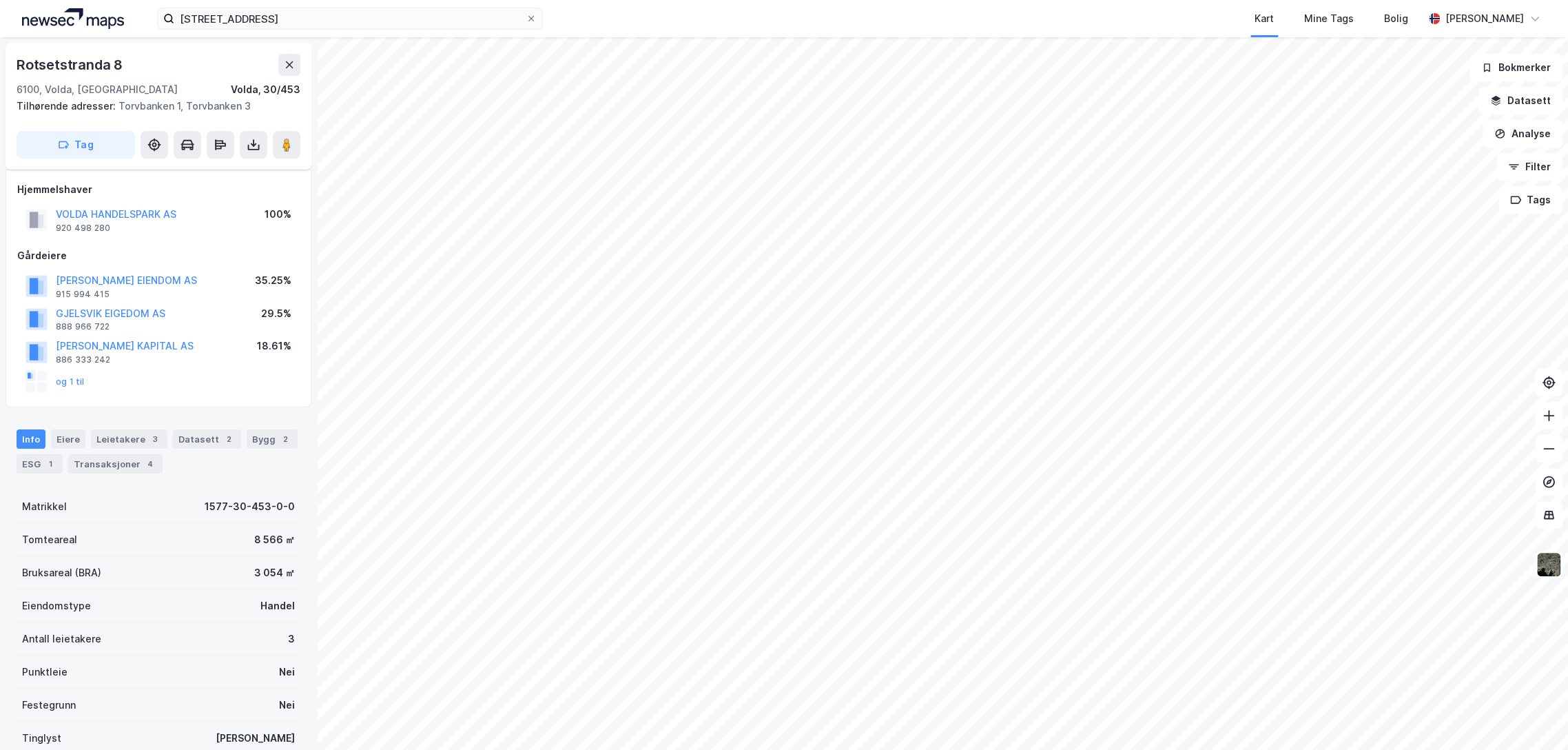
scroll to position [248, 0]
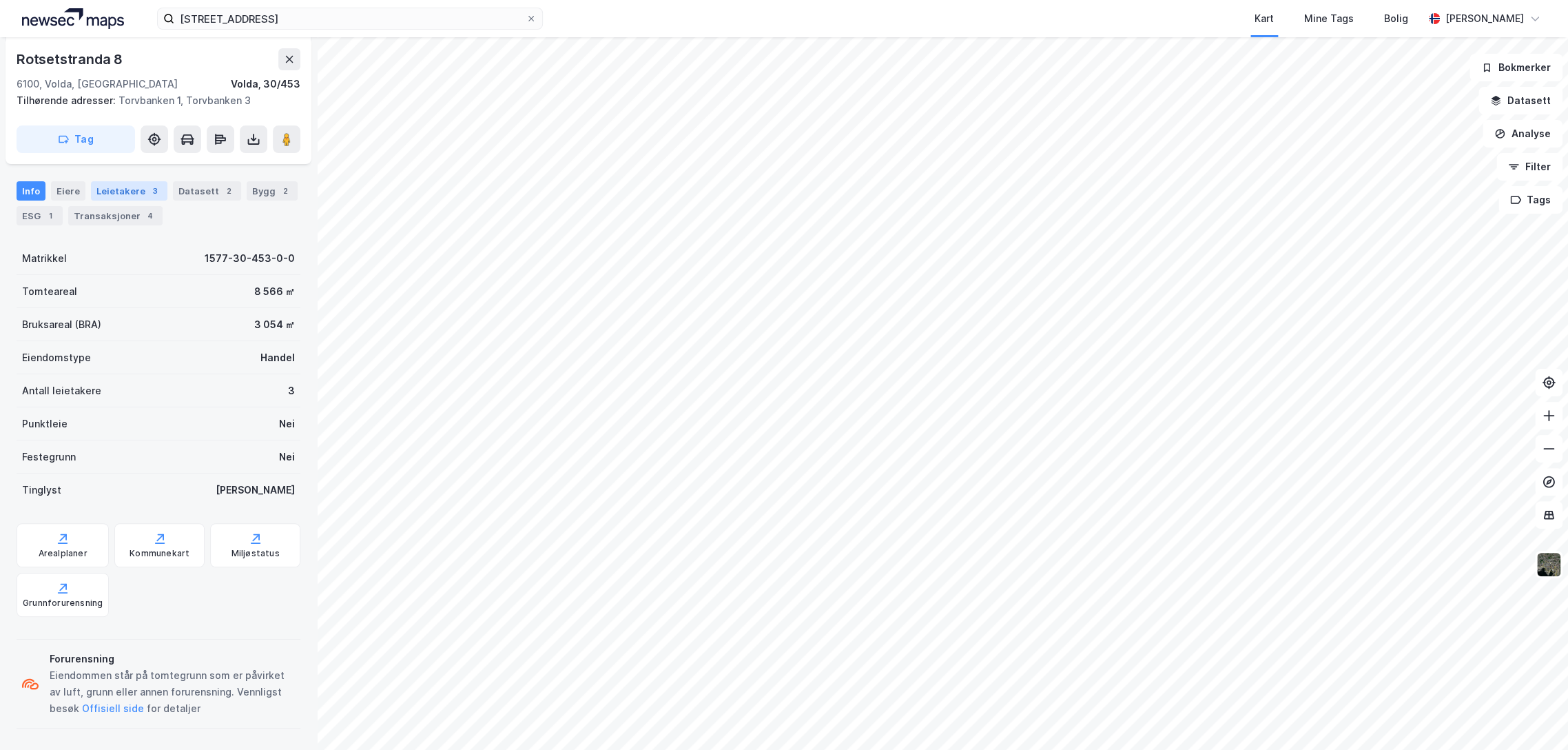
click at [152, 191] on div "3" at bounding box center [155, 191] width 14 height 14
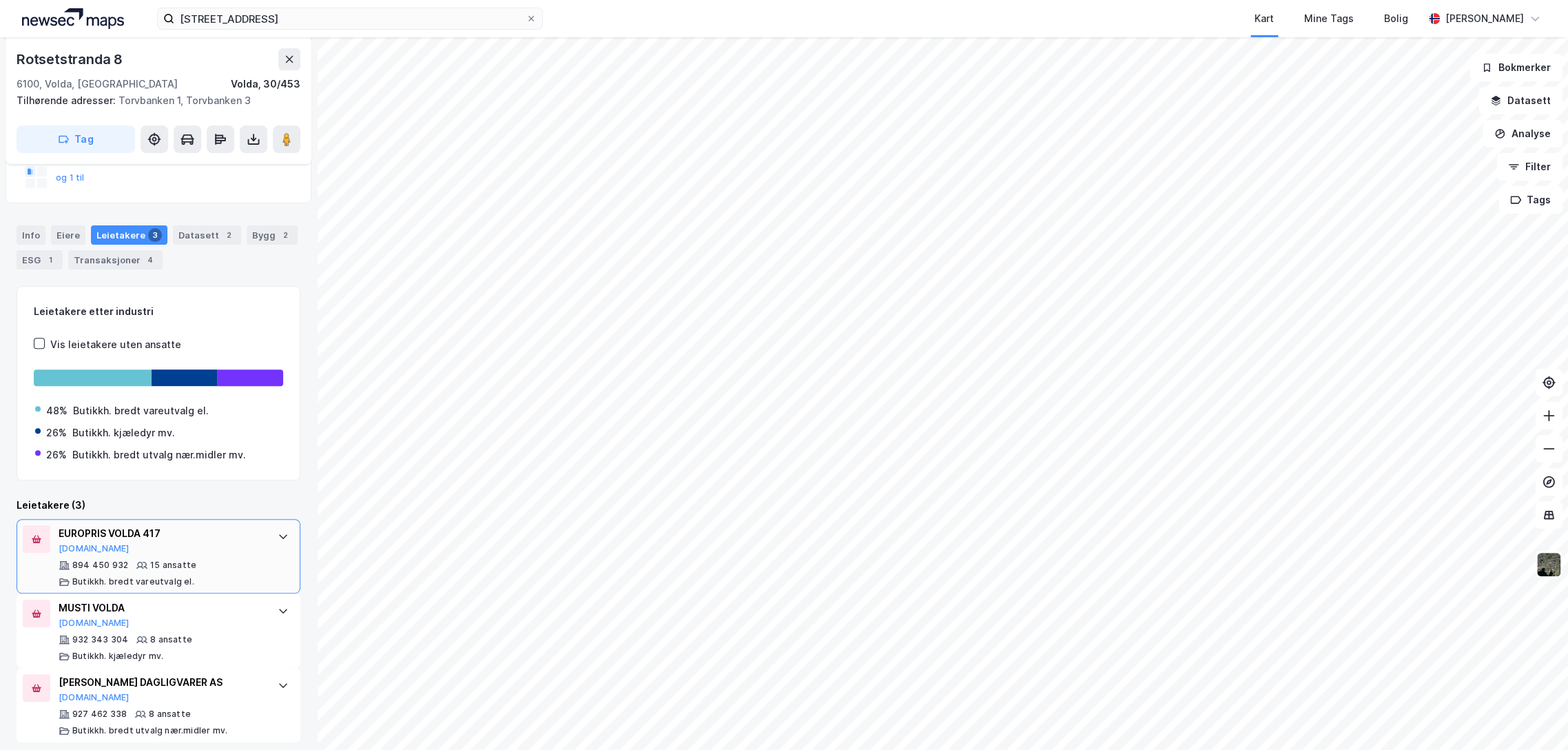
scroll to position [212, 0]
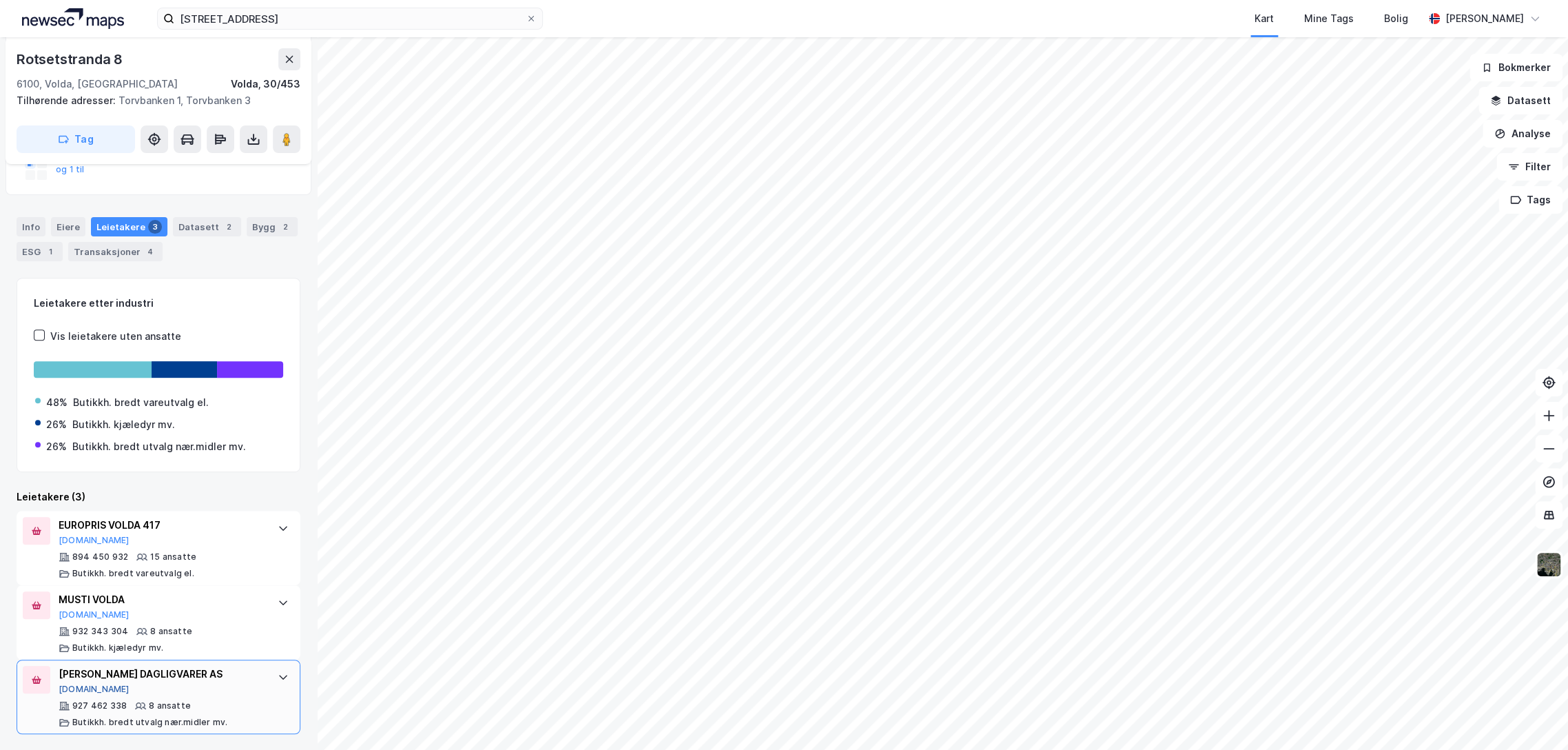
click at [83, 685] on button "[DOMAIN_NAME]" at bounding box center [93, 690] width 71 height 11
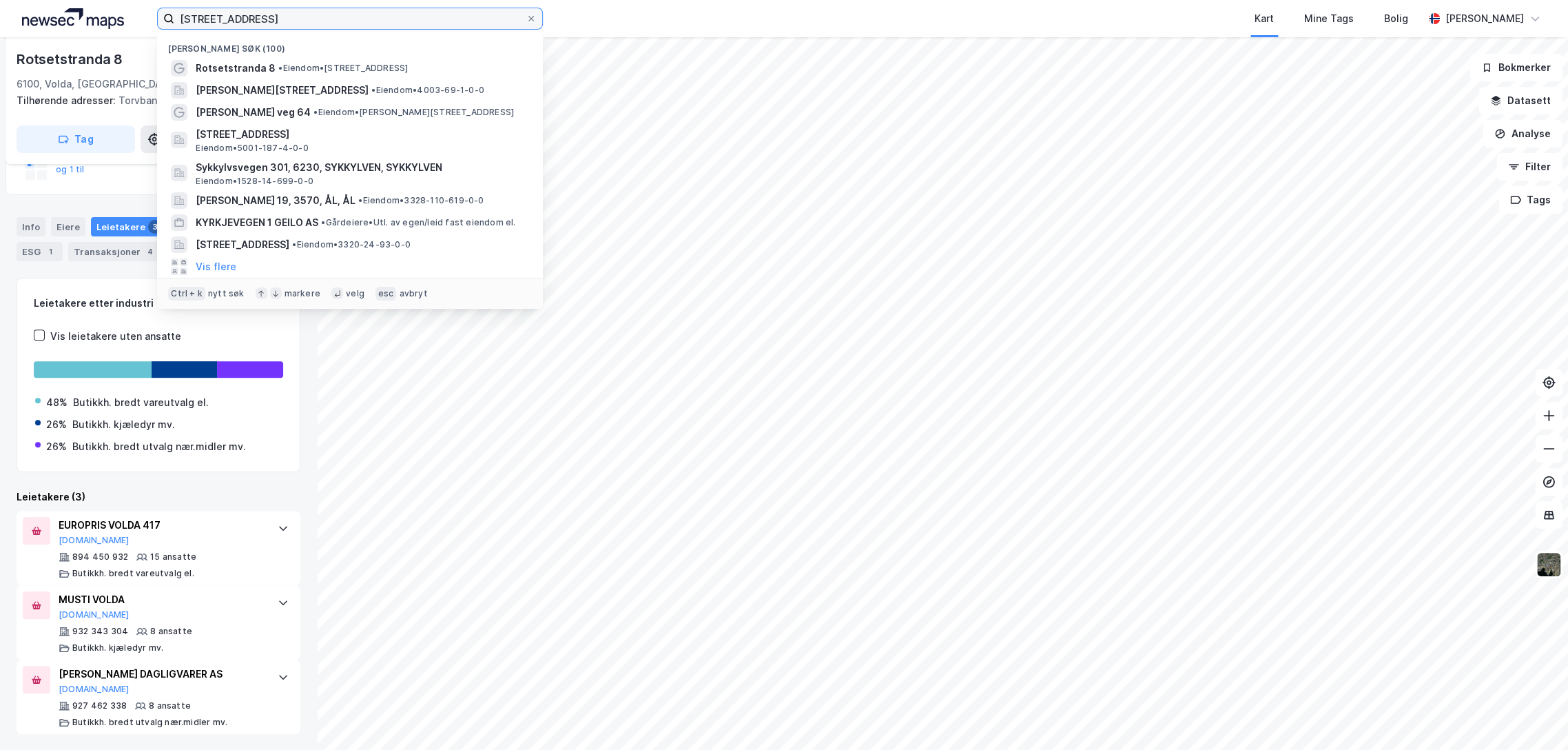
click at [266, 20] on input "[STREET_ADDRESS]" at bounding box center [350, 19] width 352 height 21
paste input "Furnesvegen, 2320 Furnes"
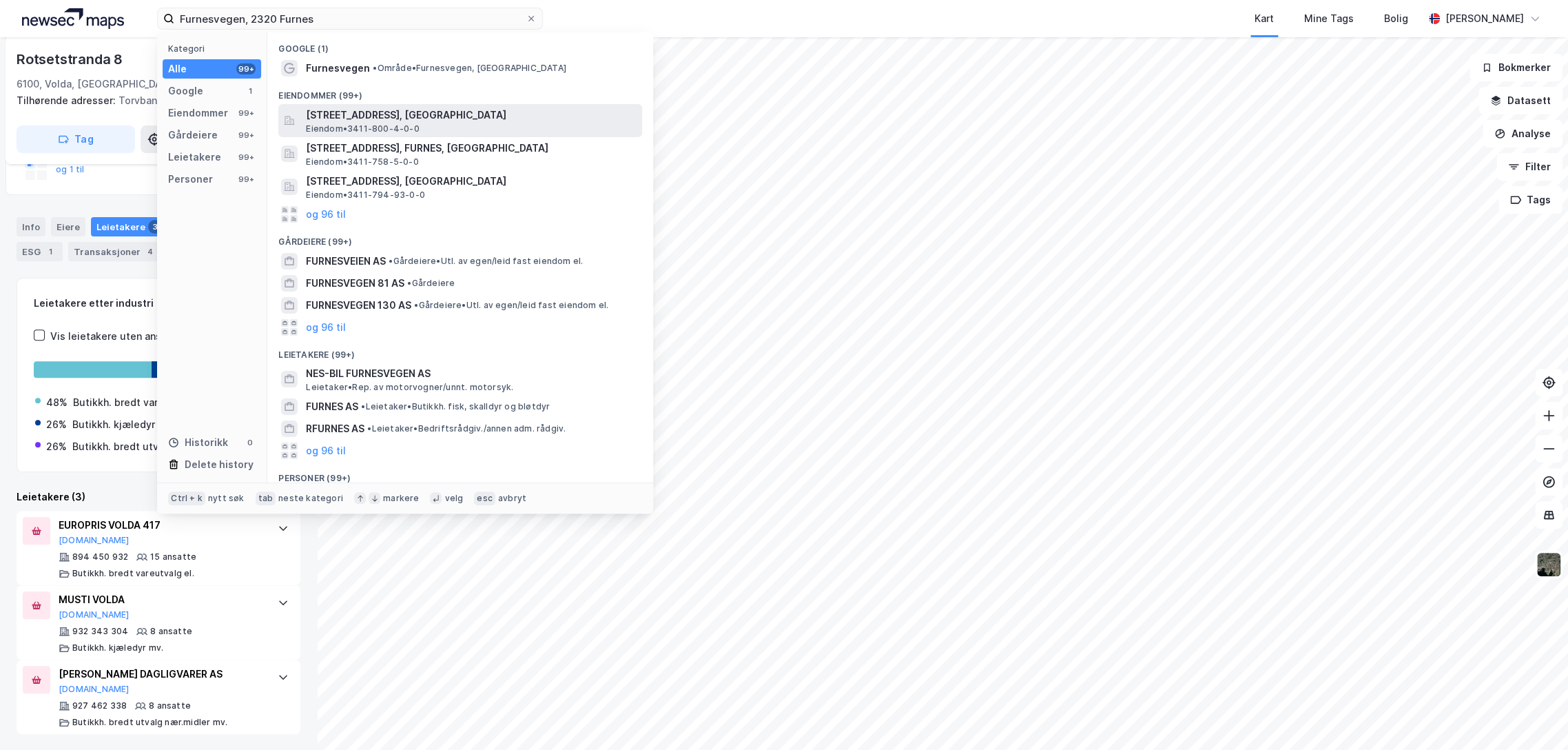
click at [391, 119] on span "[STREET_ADDRESS], [GEOGRAPHIC_DATA]" at bounding box center [470, 115] width 331 height 17
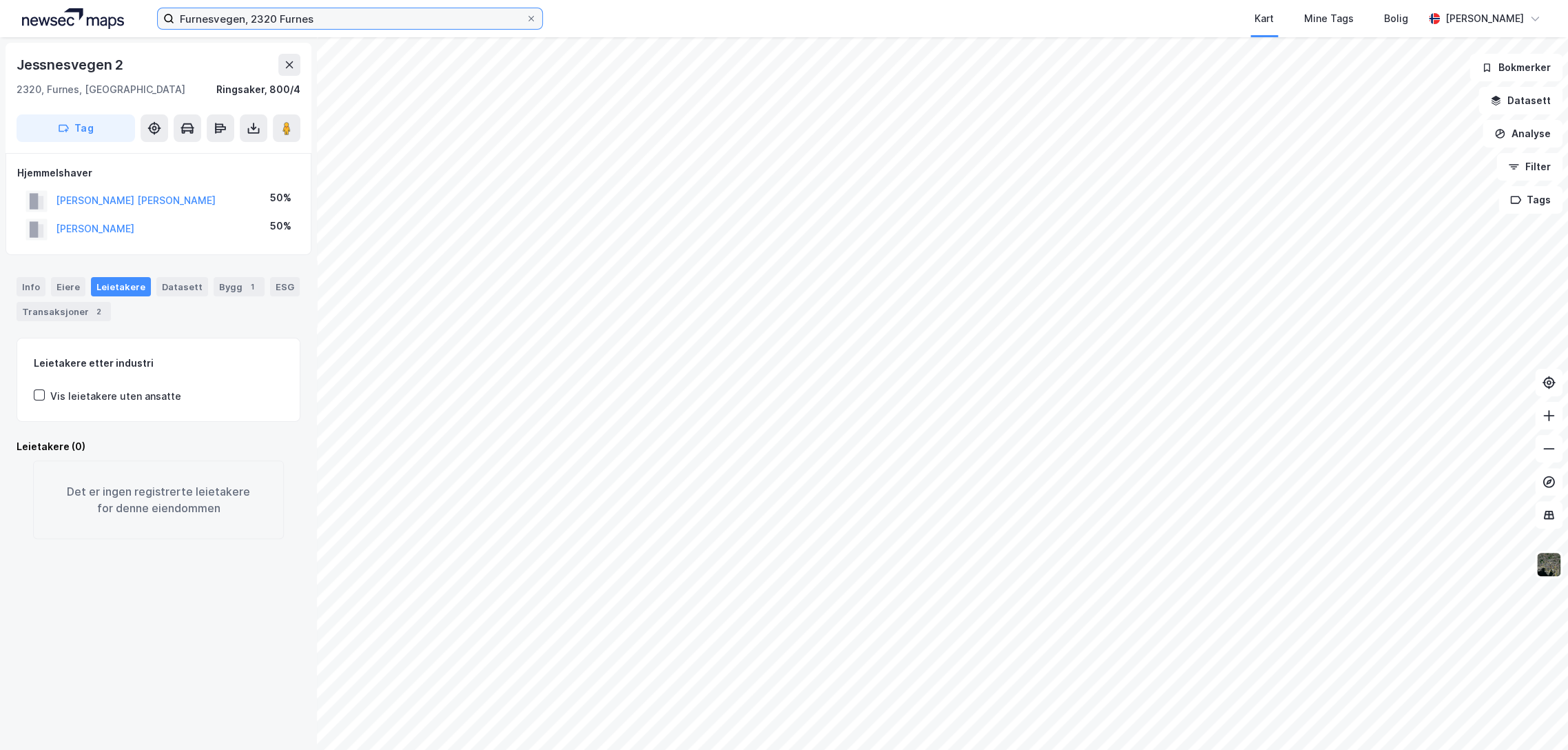
click at [248, 17] on input "Furnesvegen, 2320 Furnes" at bounding box center [350, 19] width 352 height 21
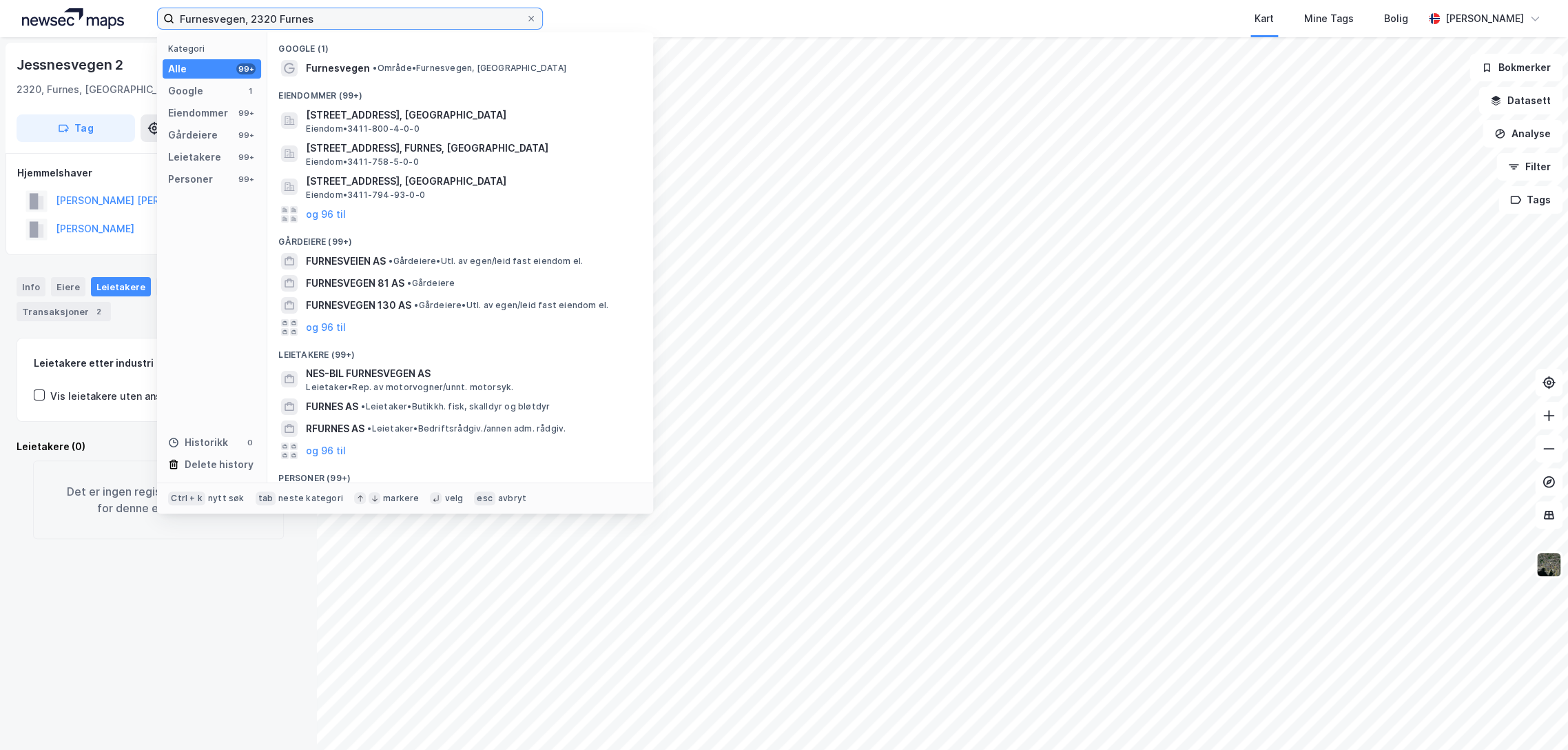
click at [249, 19] on input "Furnesvegen, 2320 Furnes" at bounding box center [350, 19] width 352 height 21
paste input "[STREET_ADDRESS]"
click at [249, 19] on input "Furnesvegen, [STREET_ADDRESS]" at bounding box center [350, 19] width 352 height 21
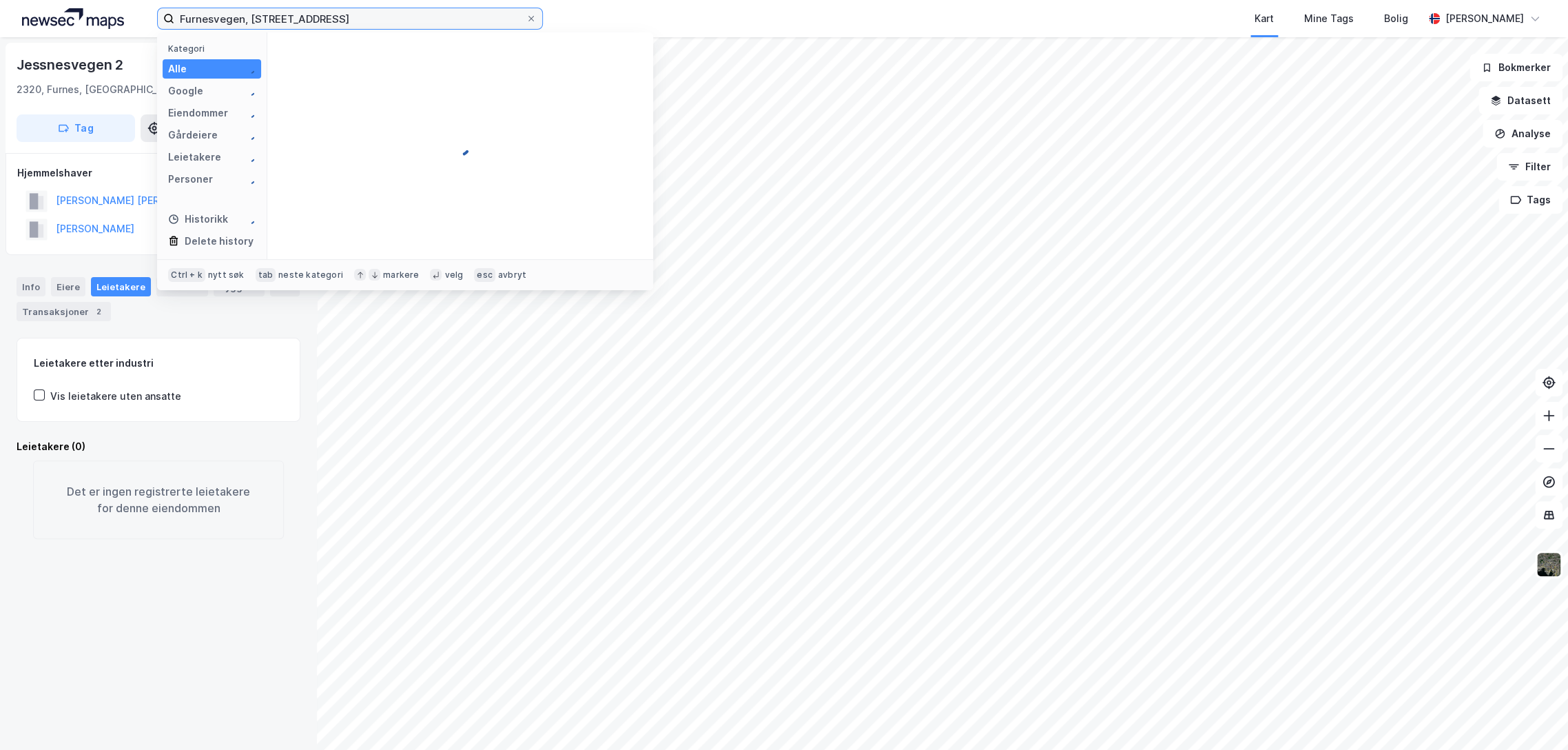
click at [249, 19] on input "Furnesvegen, [STREET_ADDRESS]" at bounding box center [350, 19] width 352 height 21
paste input "[STREET_ADDRESS]"
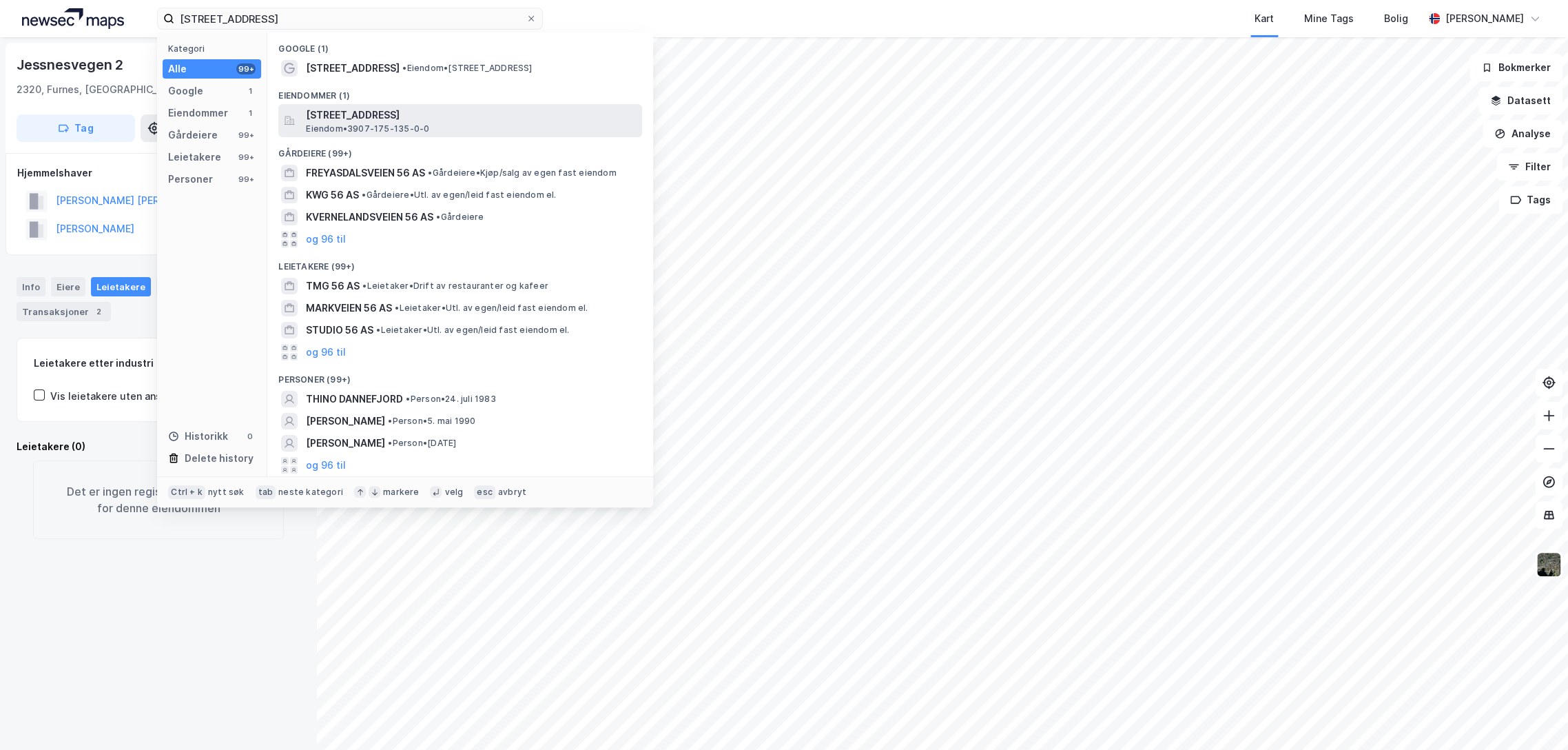
click at [390, 116] on span "[STREET_ADDRESS]" at bounding box center [470, 115] width 331 height 17
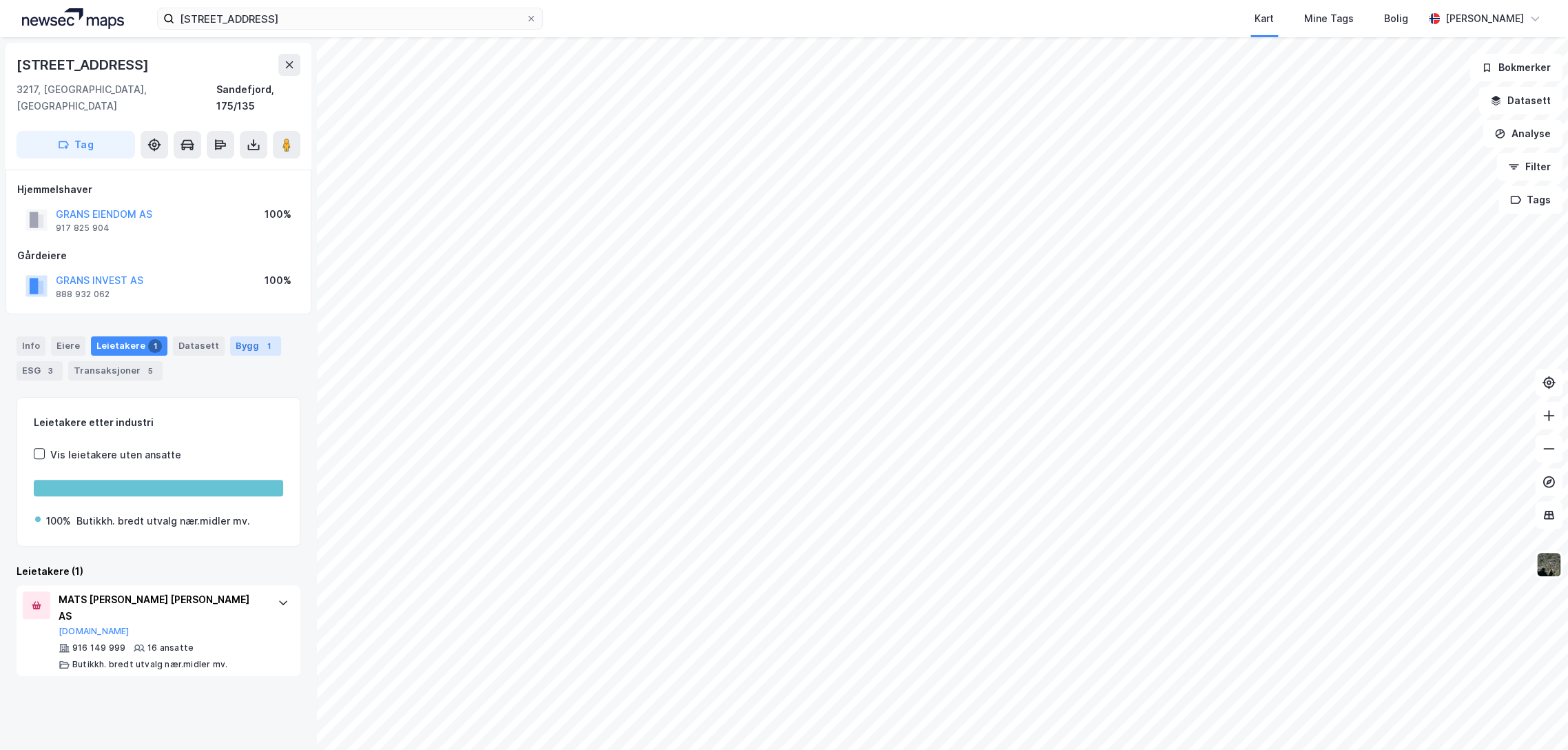
click at [249, 336] on div "Bygg 1" at bounding box center [256, 345] width 51 height 19
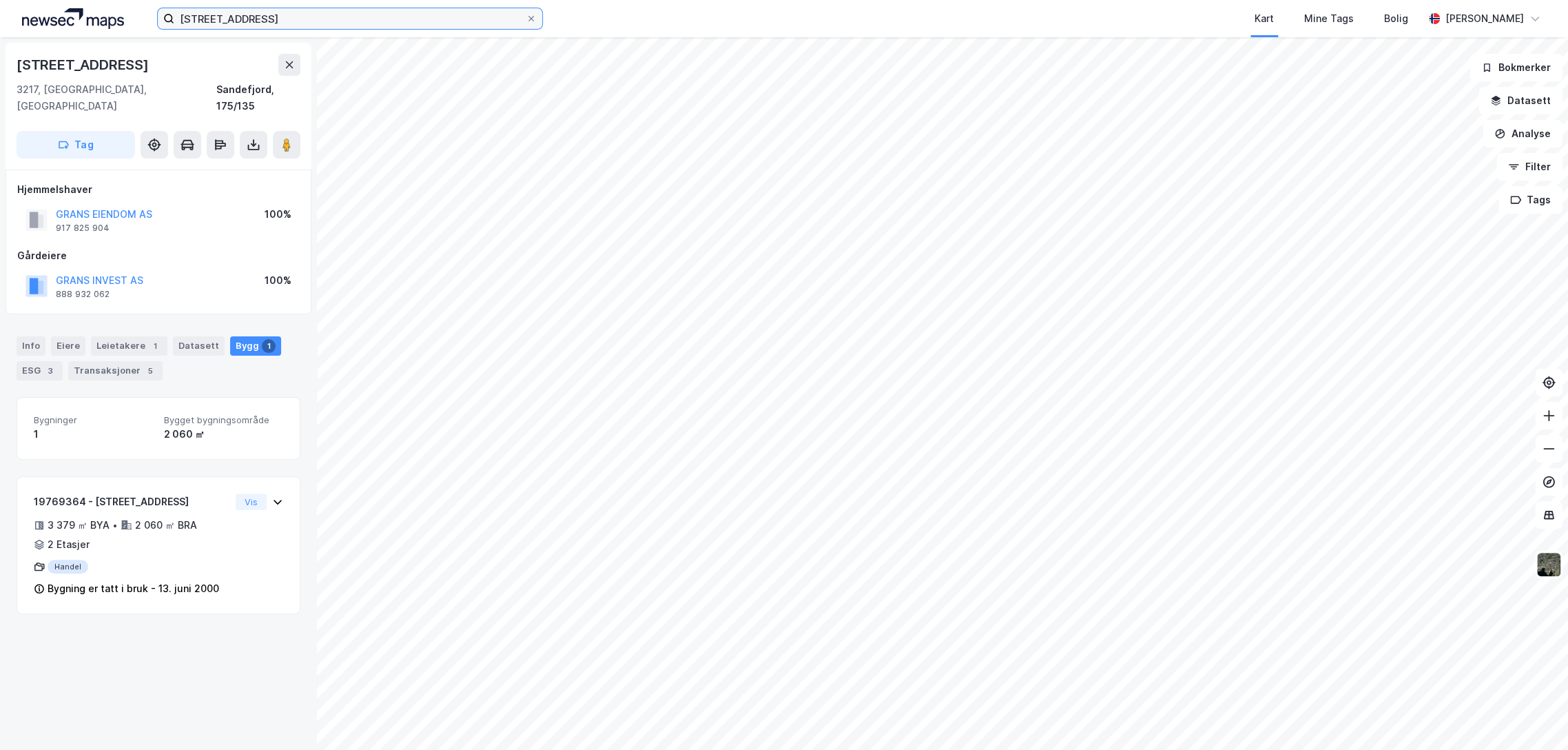
click at [278, 14] on input "[STREET_ADDRESS]" at bounding box center [350, 19] width 352 height 21
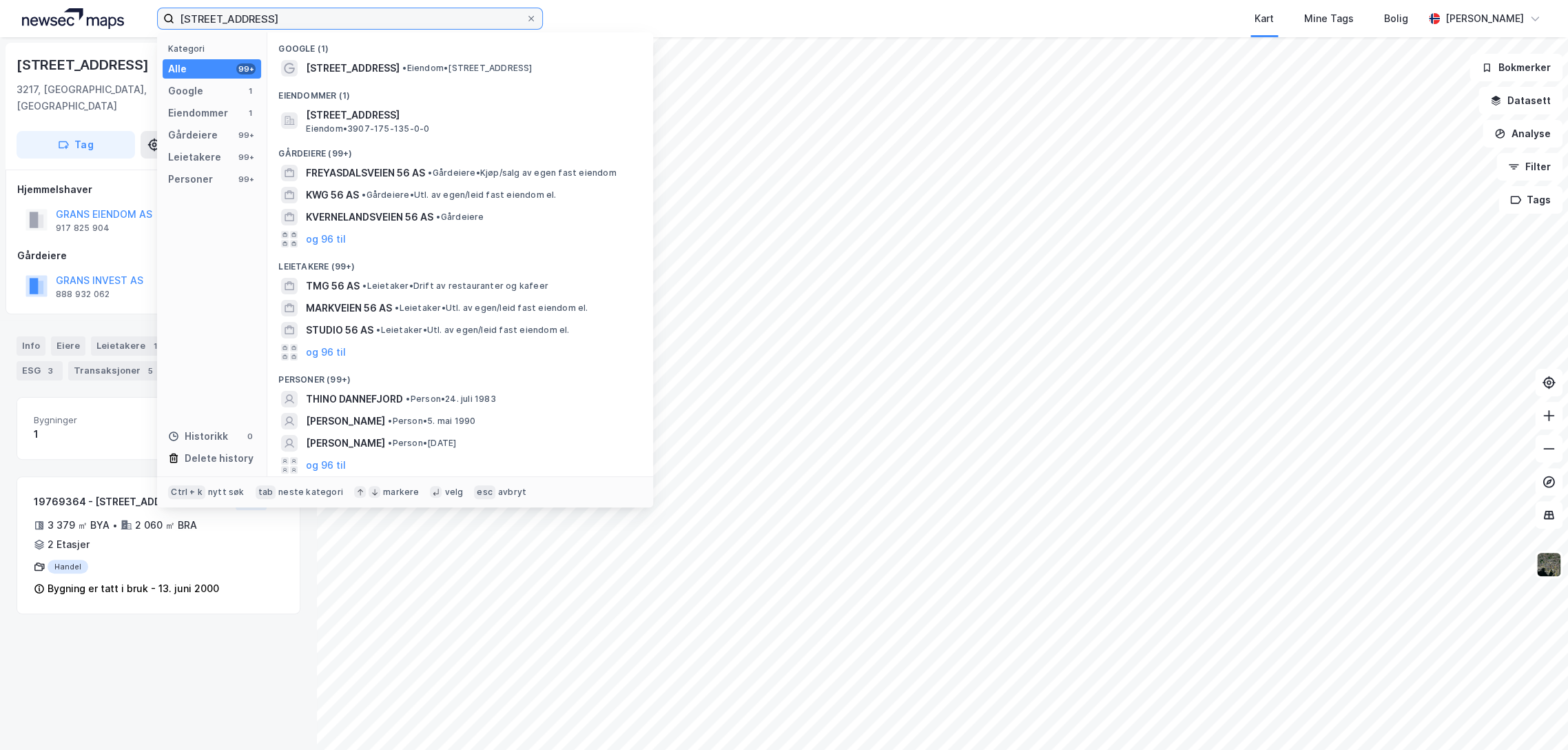
click at [278, 14] on input "[STREET_ADDRESS]" at bounding box center [350, 19] width 352 height 21
paste input "Jensvoll Næringseiendom AS"
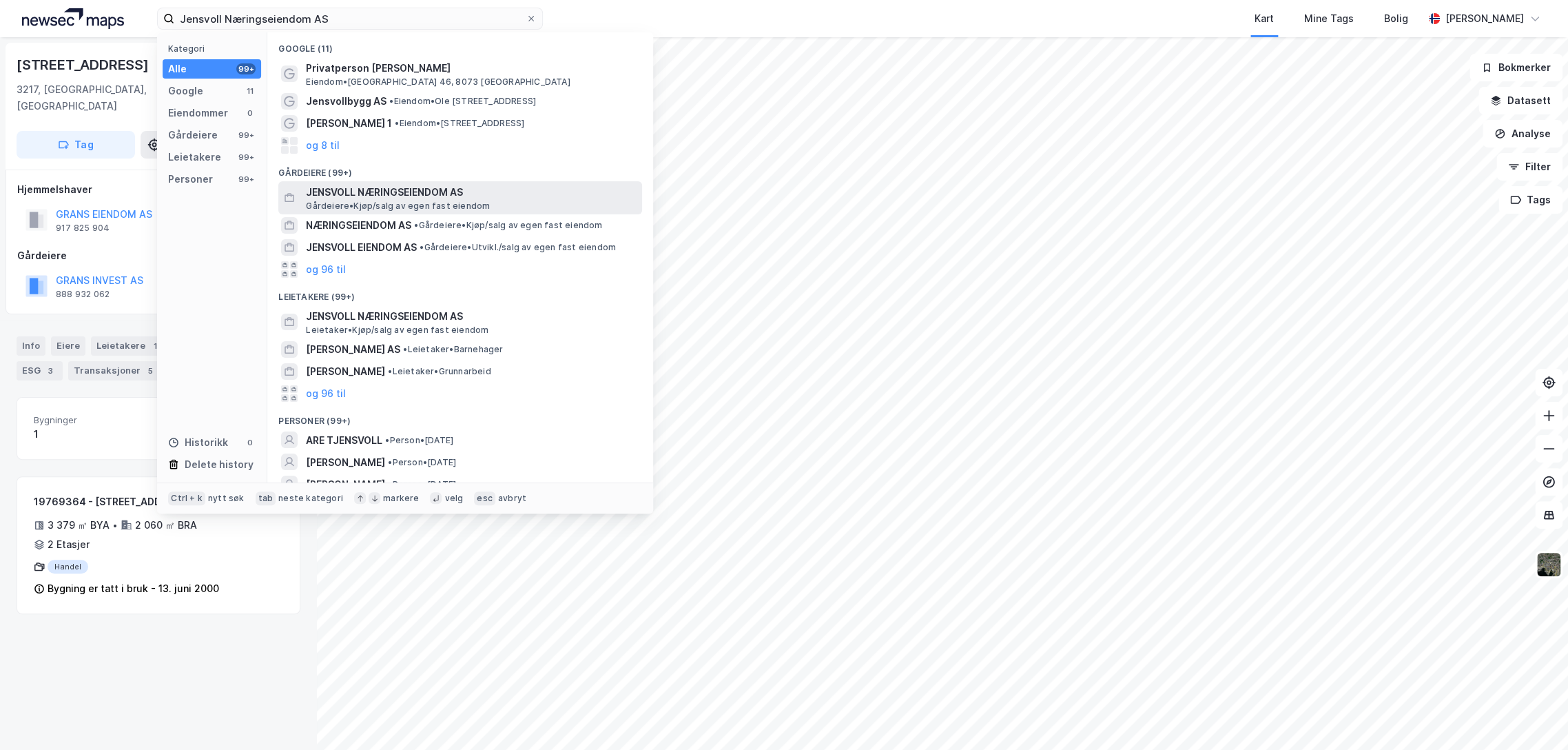
click at [434, 194] on span "JENSVOLL NÆRINGSEIENDOM AS" at bounding box center [470, 192] width 331 height 17
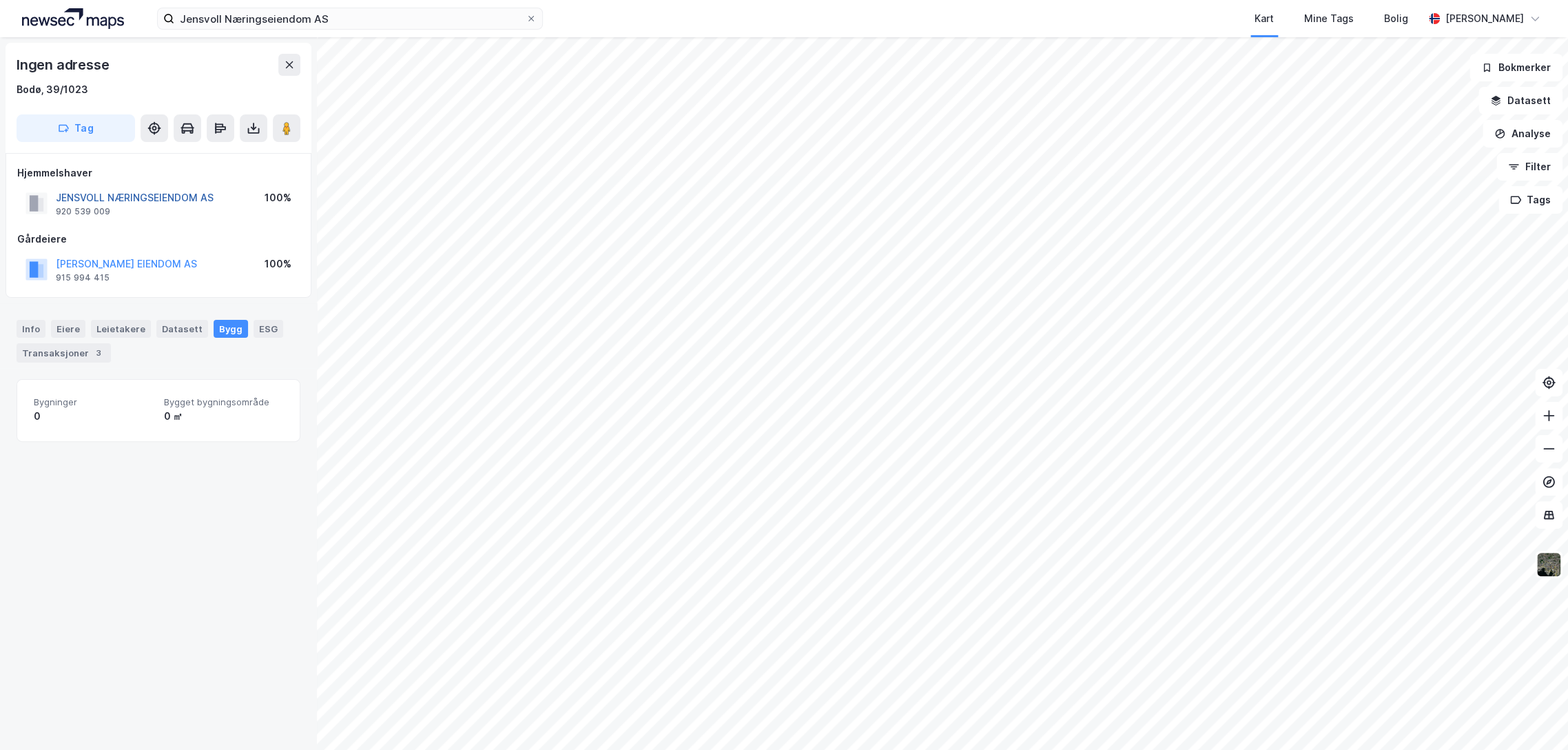
click at [0, 0] on button "JENSVOLL NÆRINGSEIENDOM AS" at bounding box center [0, 0] width 0 height 0
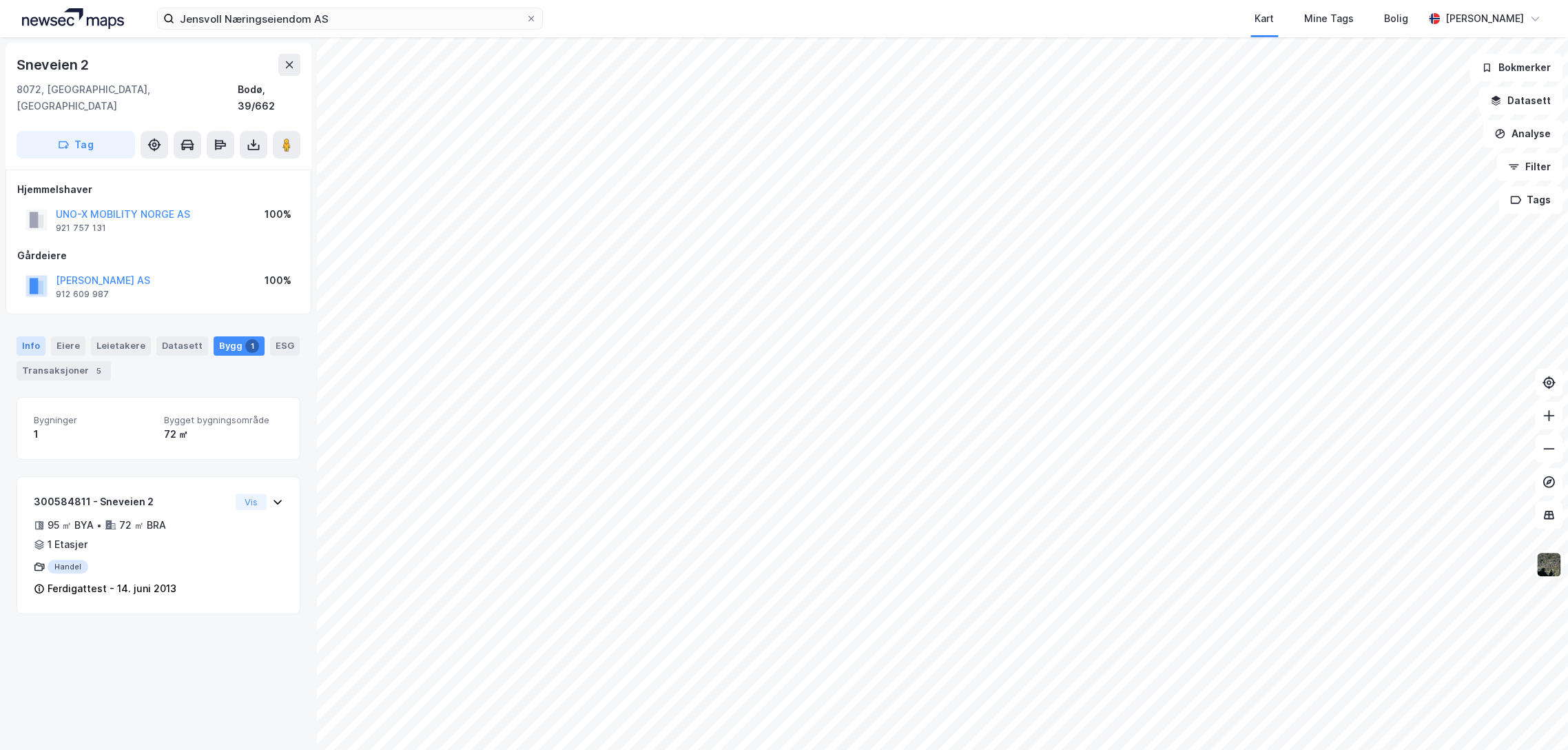
click at [36, 336] on div "Info" at bounding box center [31, 345] width 29 height 19
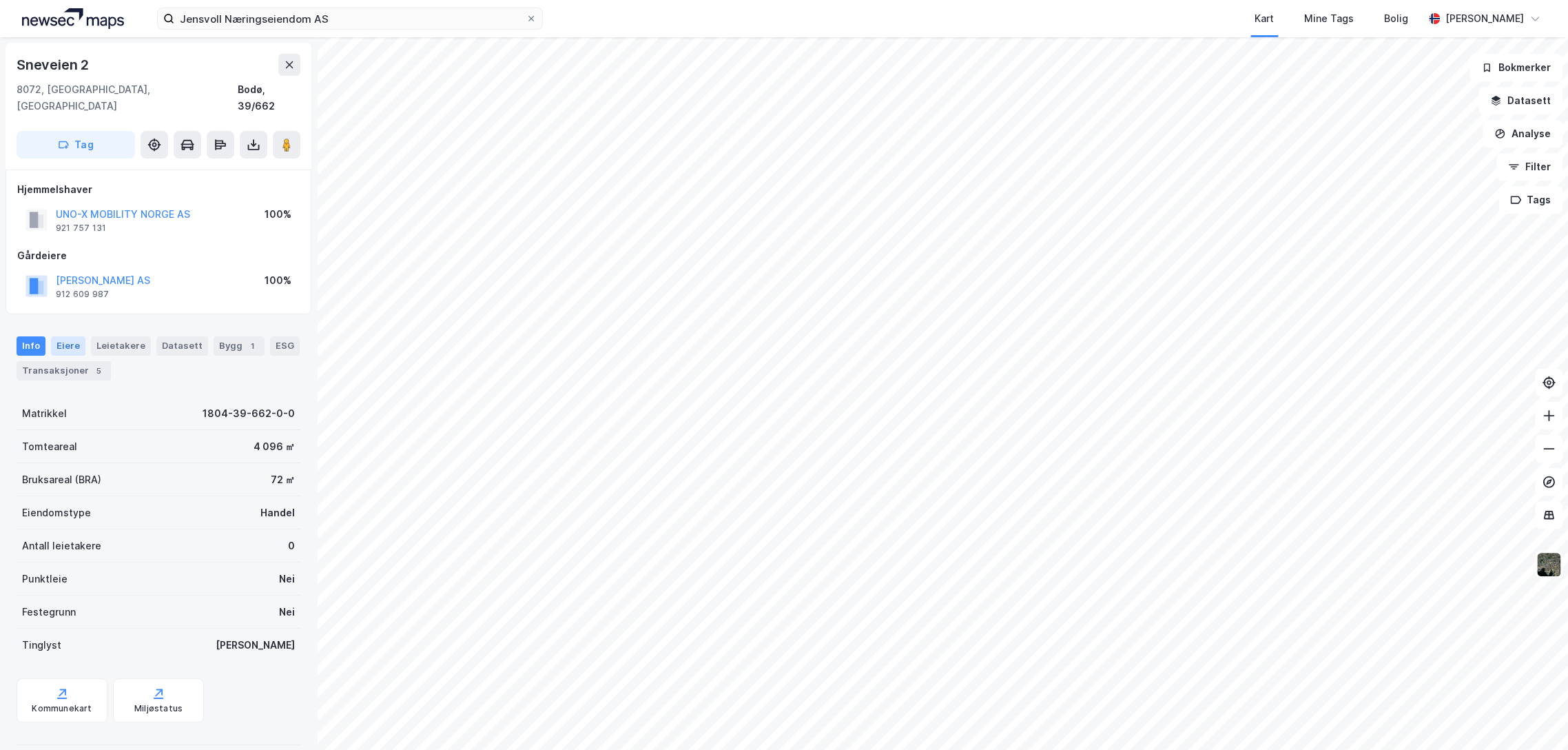
click at [71, 336] on div "Eiere" at bounding box center [68, 345] width 35 height 19
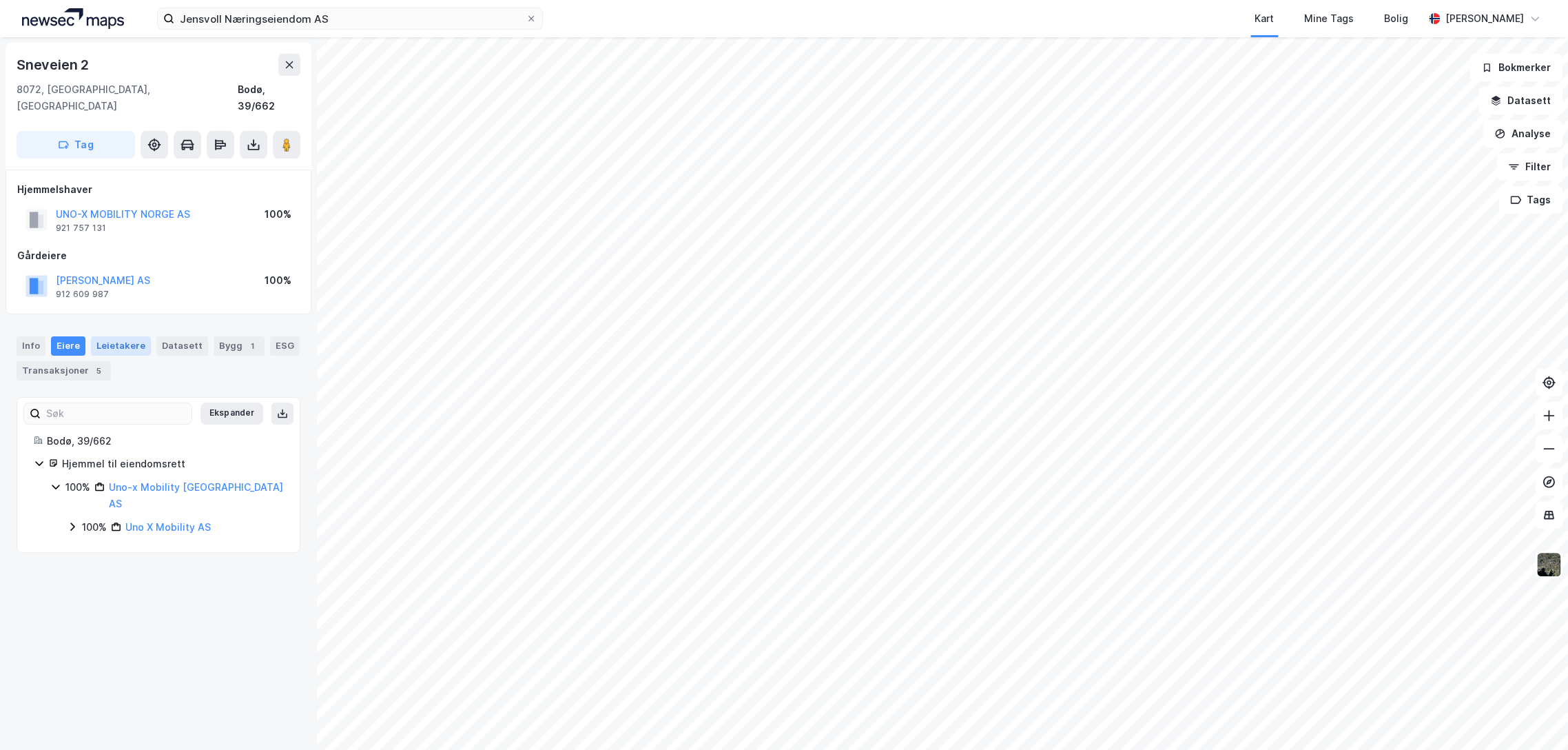
click at [108, 336] on div "Leietakere" at bounding box center [121, 345] width 60 height 19
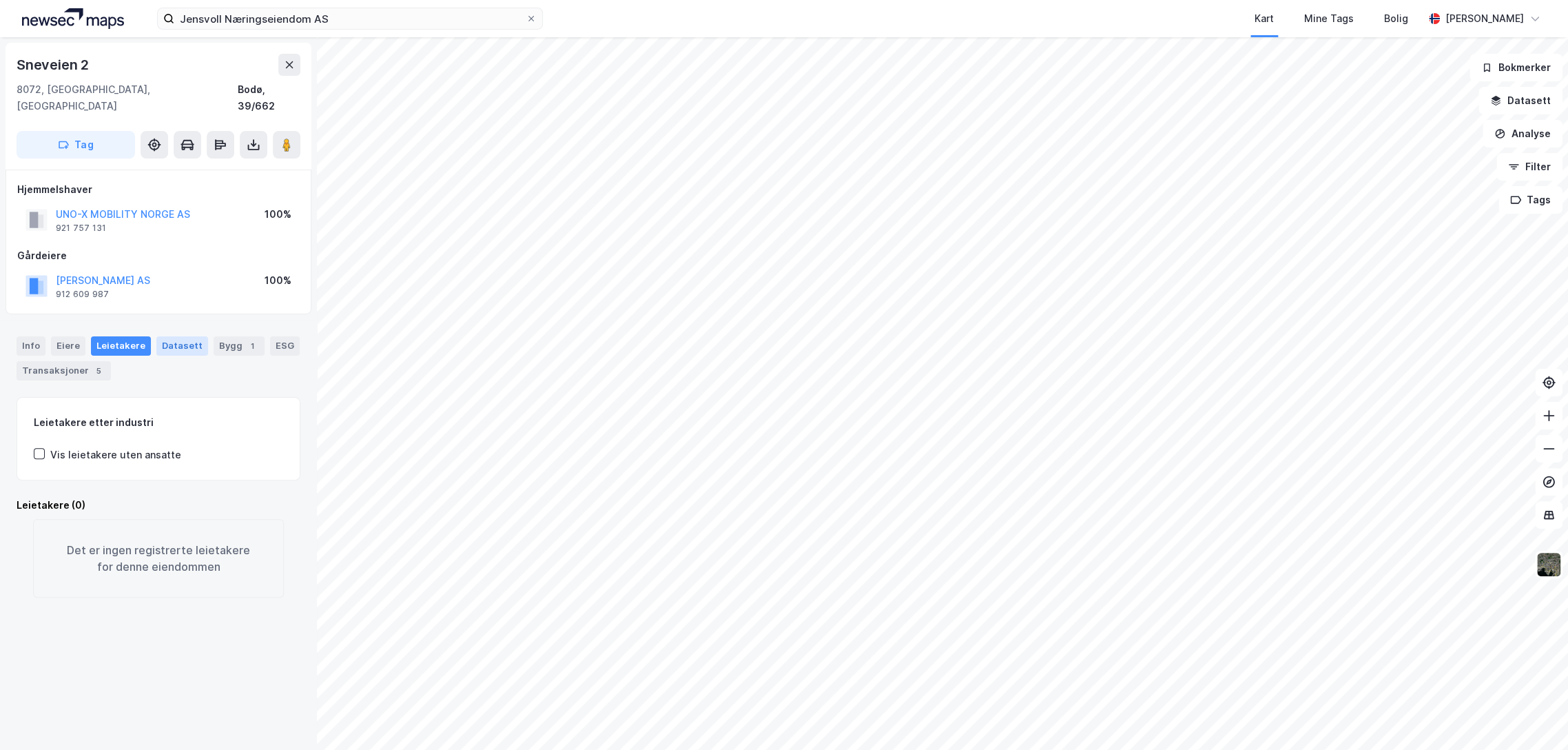
click at [157, 336] on div "Datasett" at bounding box center [182, 345] width 52 height 19
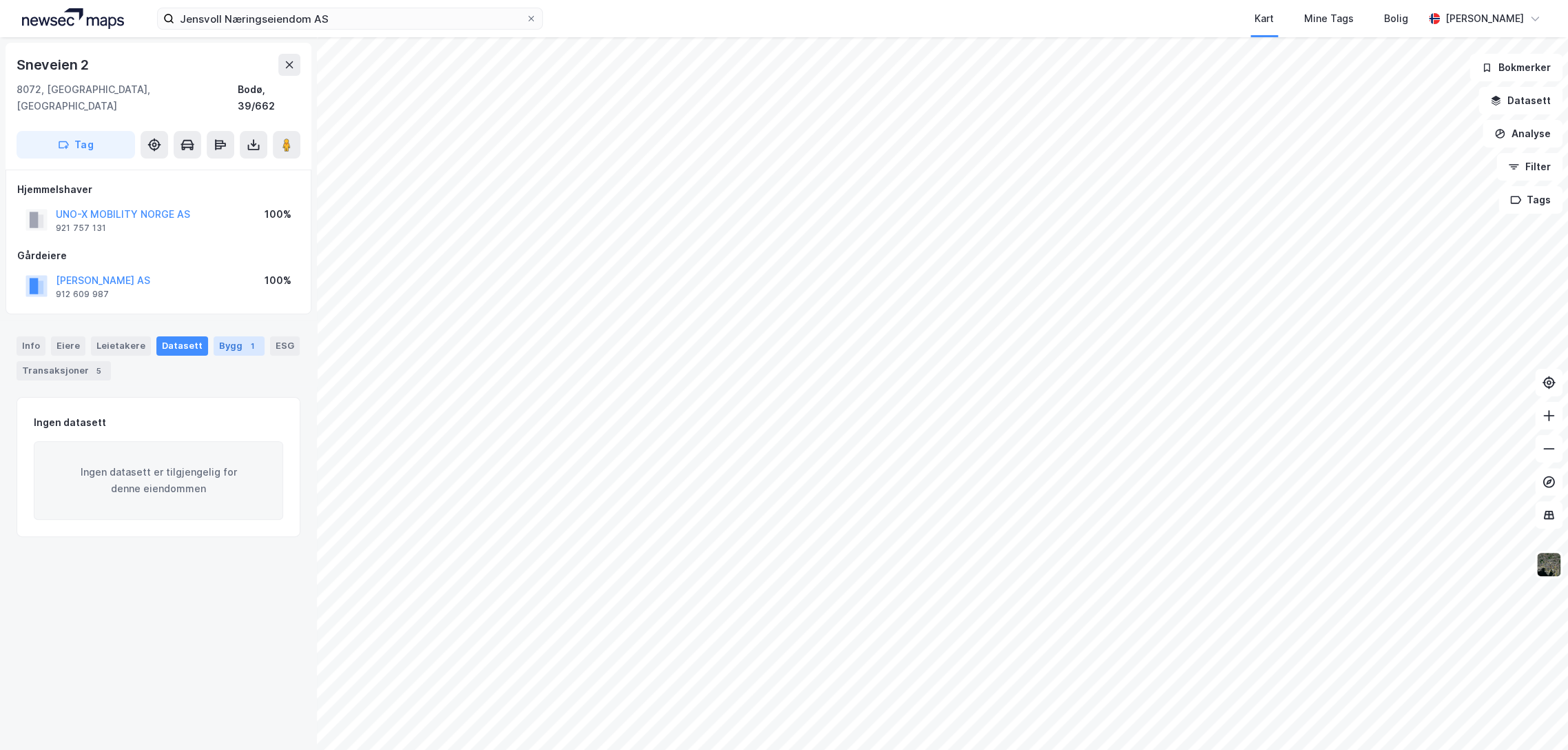
click at [229, 336] on div "Bygg 1" at bounding box center [239, 345] width 51 height 19
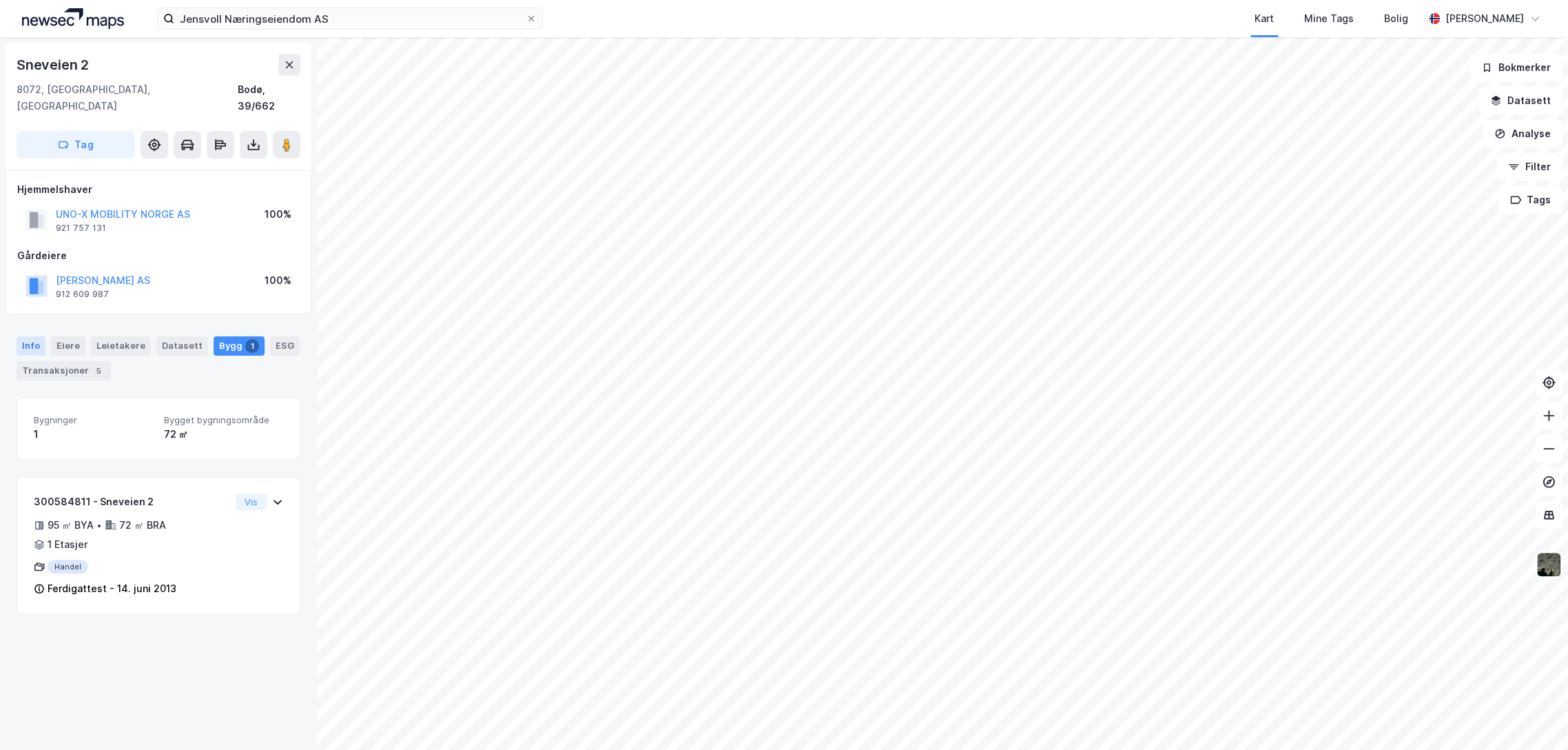
click at [20, 336] on div "Info" at bounding box center [31, 345] width 29 height 19
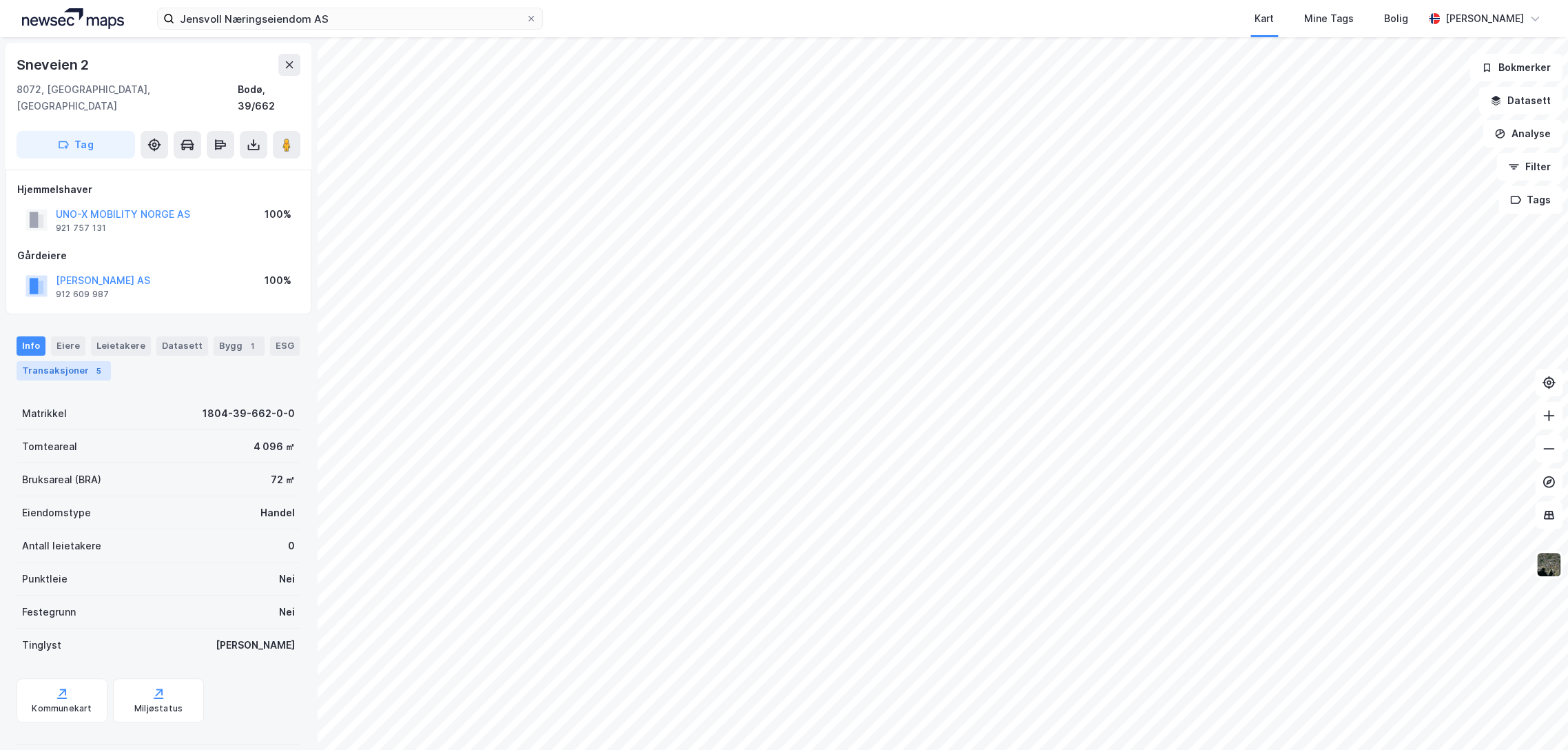
click at [65, 361] on div "Transaksjoner 5" at bounding box center [64, 371] width 94 height 19
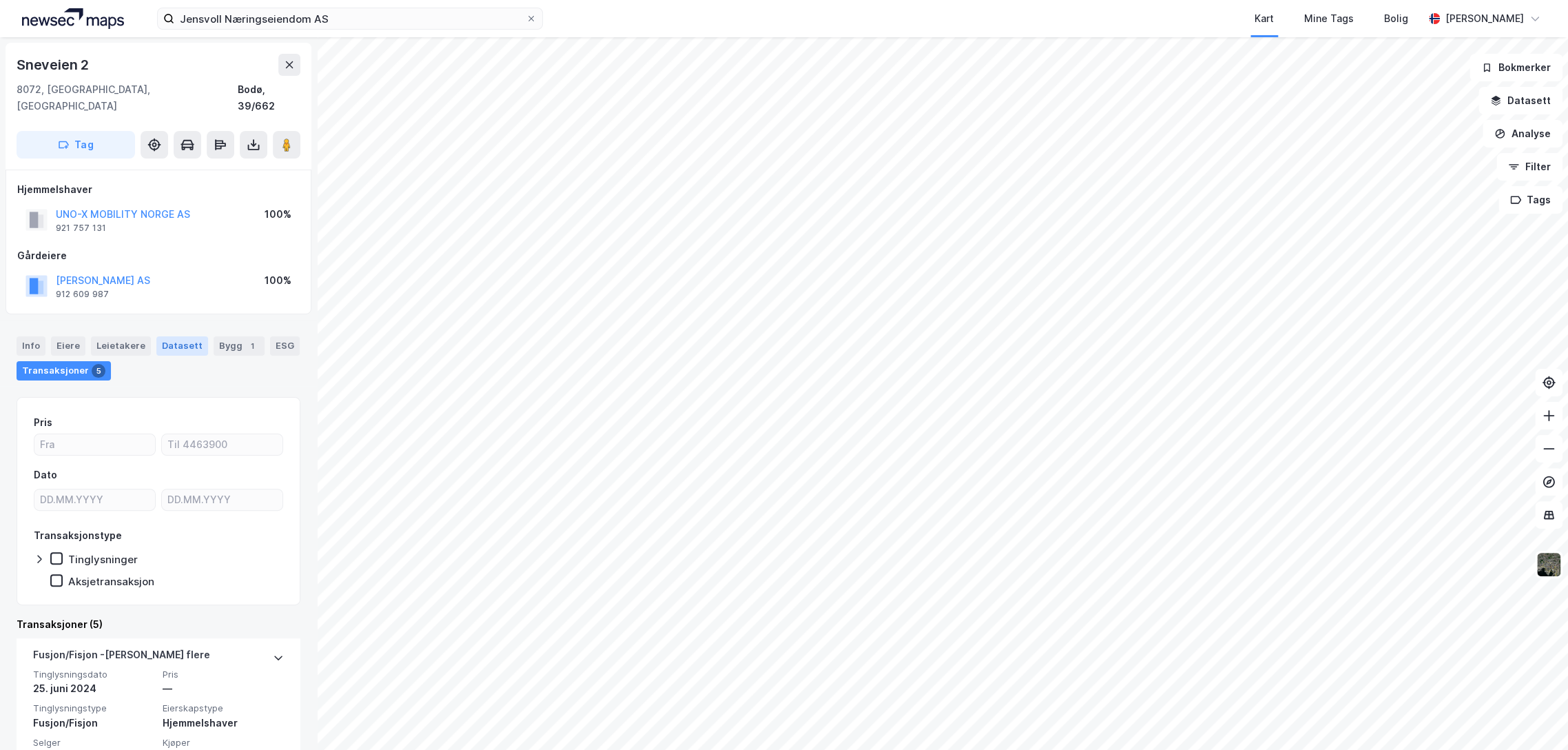
click at [179, 336] on div "Datasett" at bounding box center [182, 345] width 52 height 19
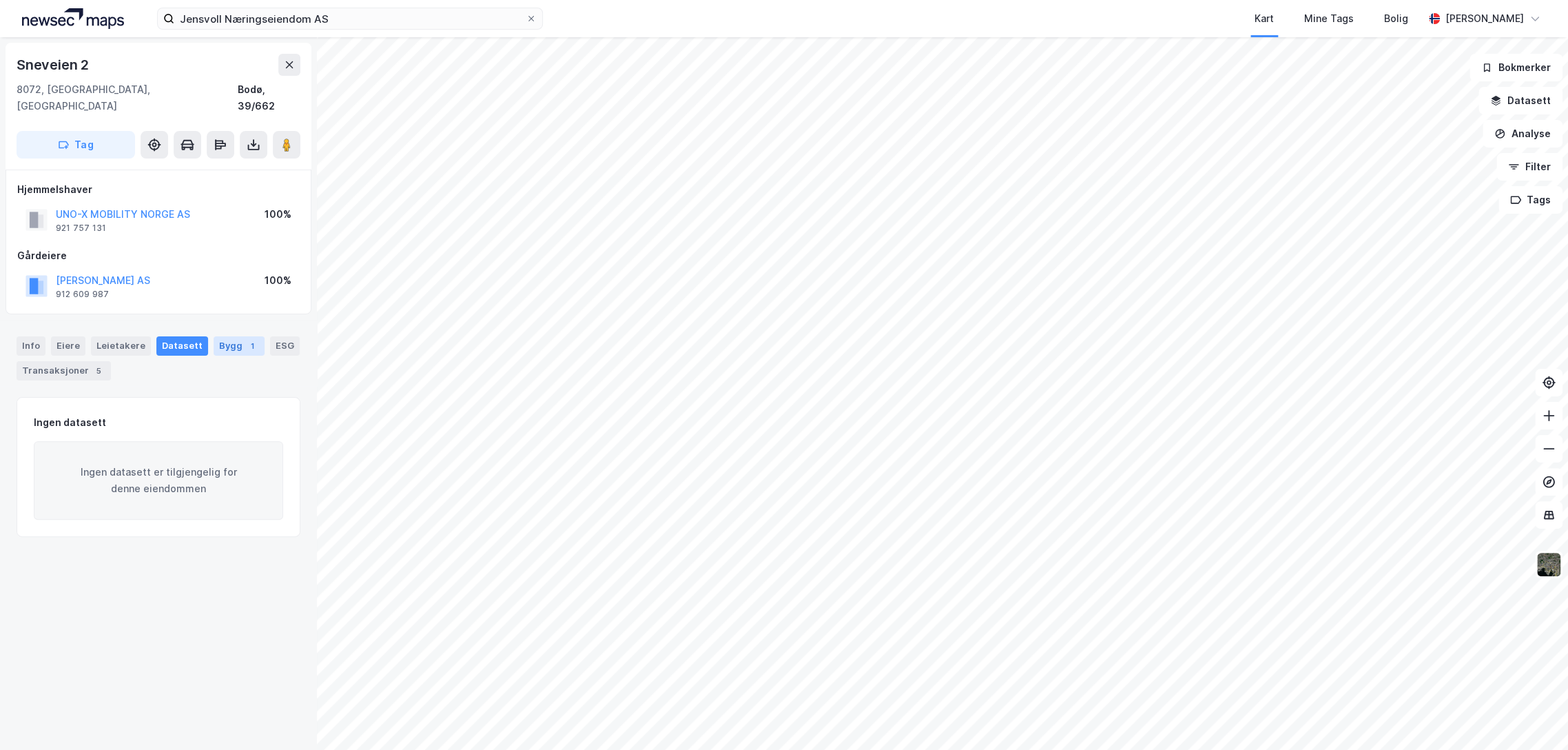
click at [216, 336] on div "Bygg 1" at bounding box center [239, 345] width 51 height 19
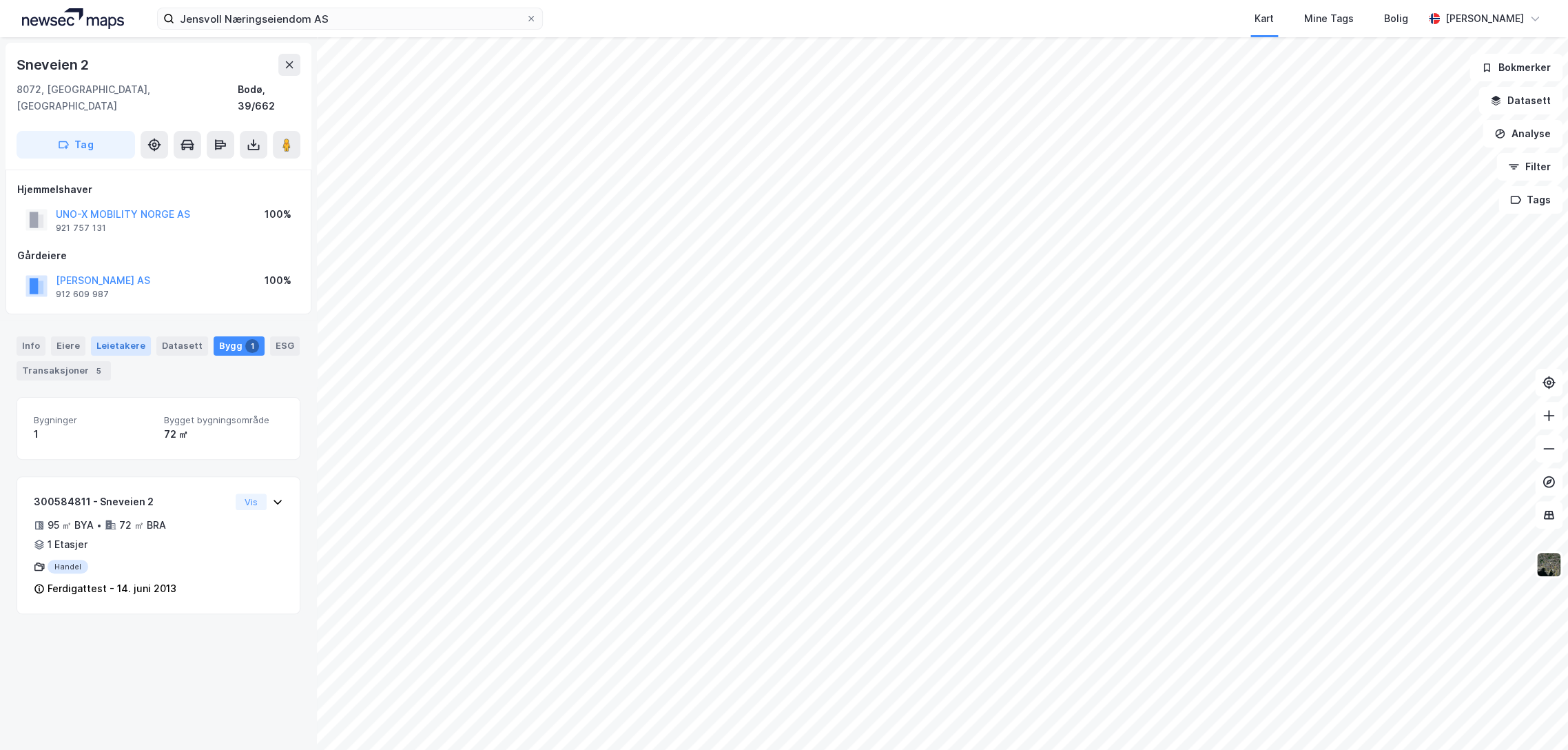
click at [116, 336] on div "Leietakere" at bounding box center [121, 345] width 60 height 19
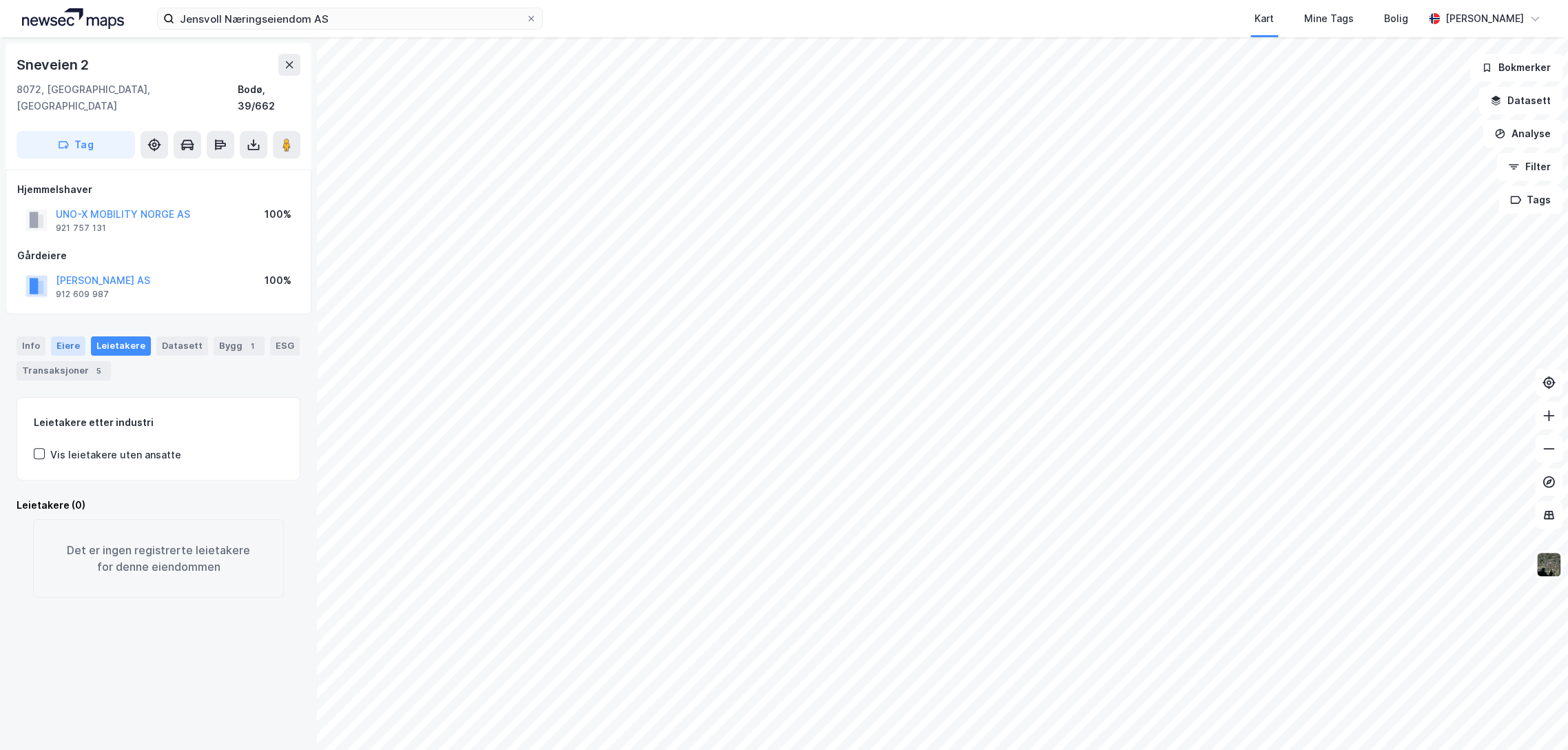
click at [60, 336] on div "Eiere" at bounding box center [68, 345] width 35 height 19
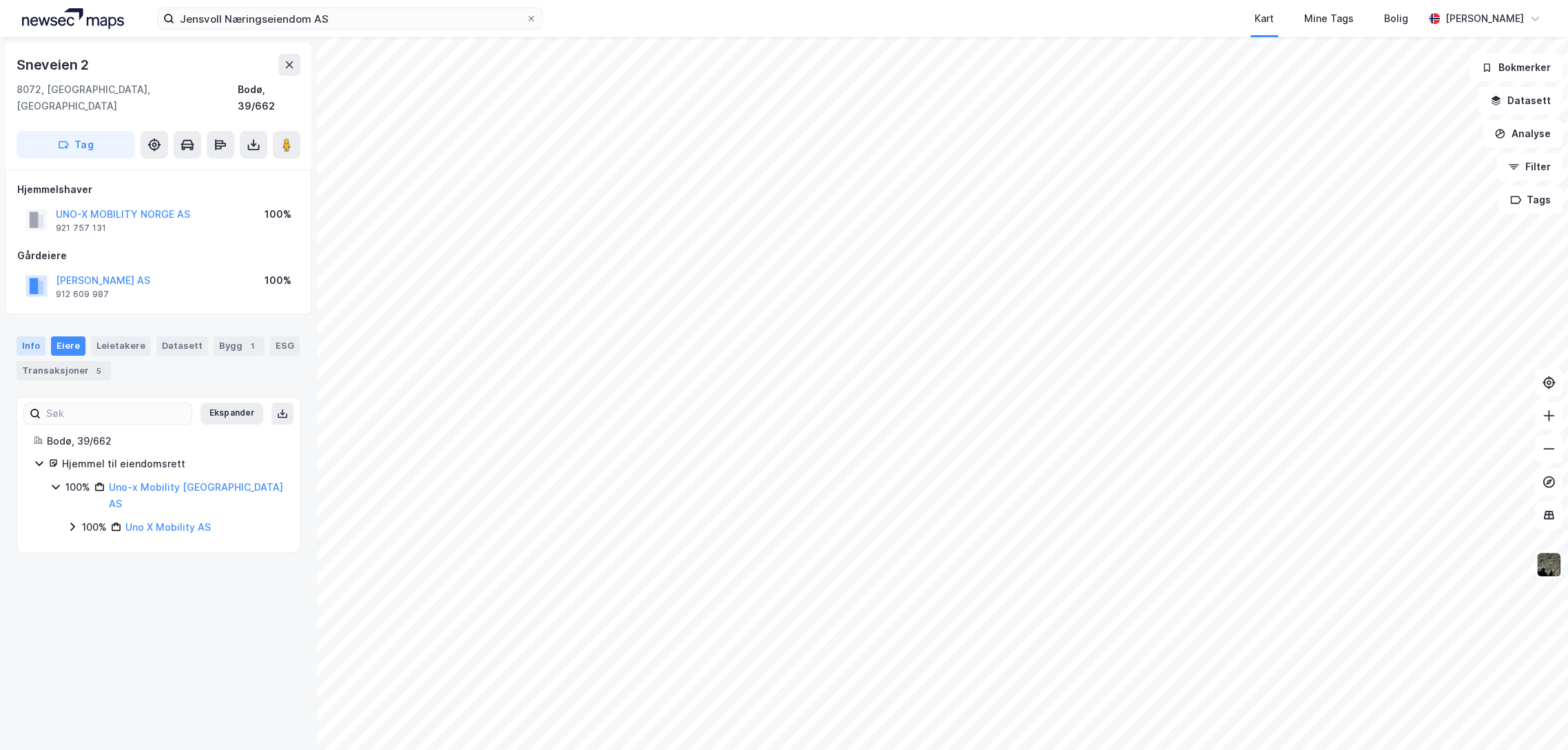
click at [25, 336] on div "Info" at bounding box center [31, 345] width 29 height 19
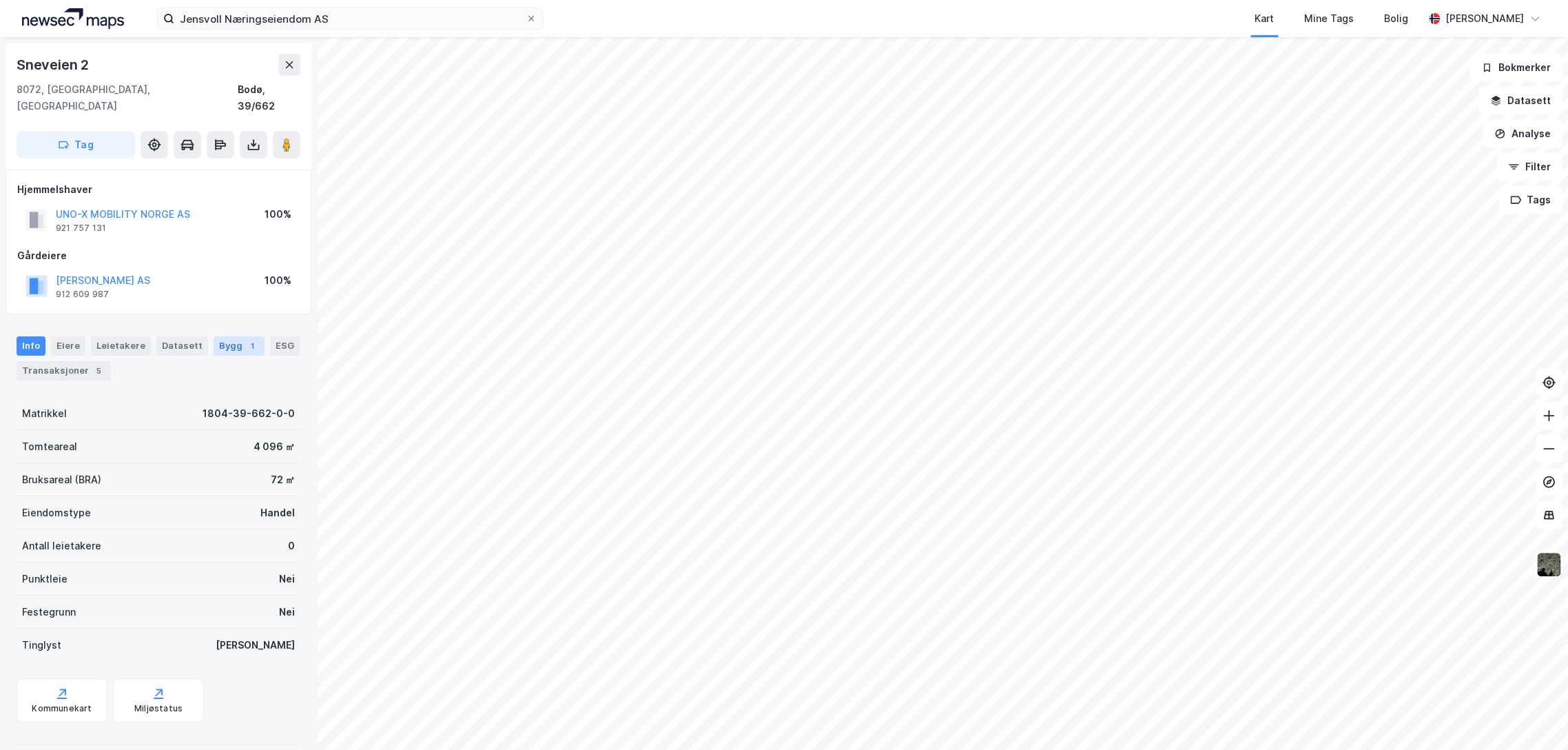
click at [231, 336] on div "Bygg 1" at bounding box center [239, 345] width 51 height 19
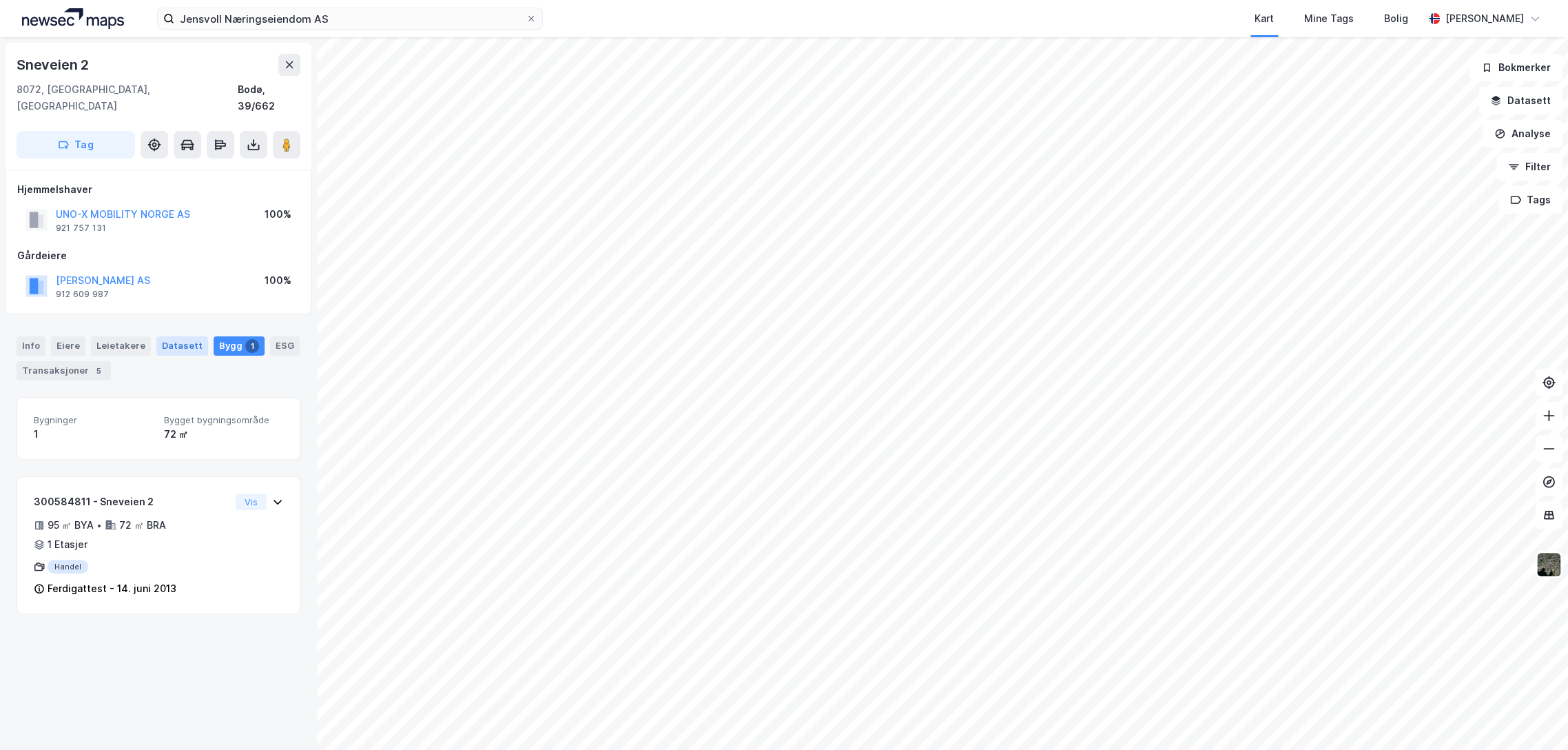
click at [189, 336] on div "Datasett" at bounding box center [182, 345] width 52 height 19
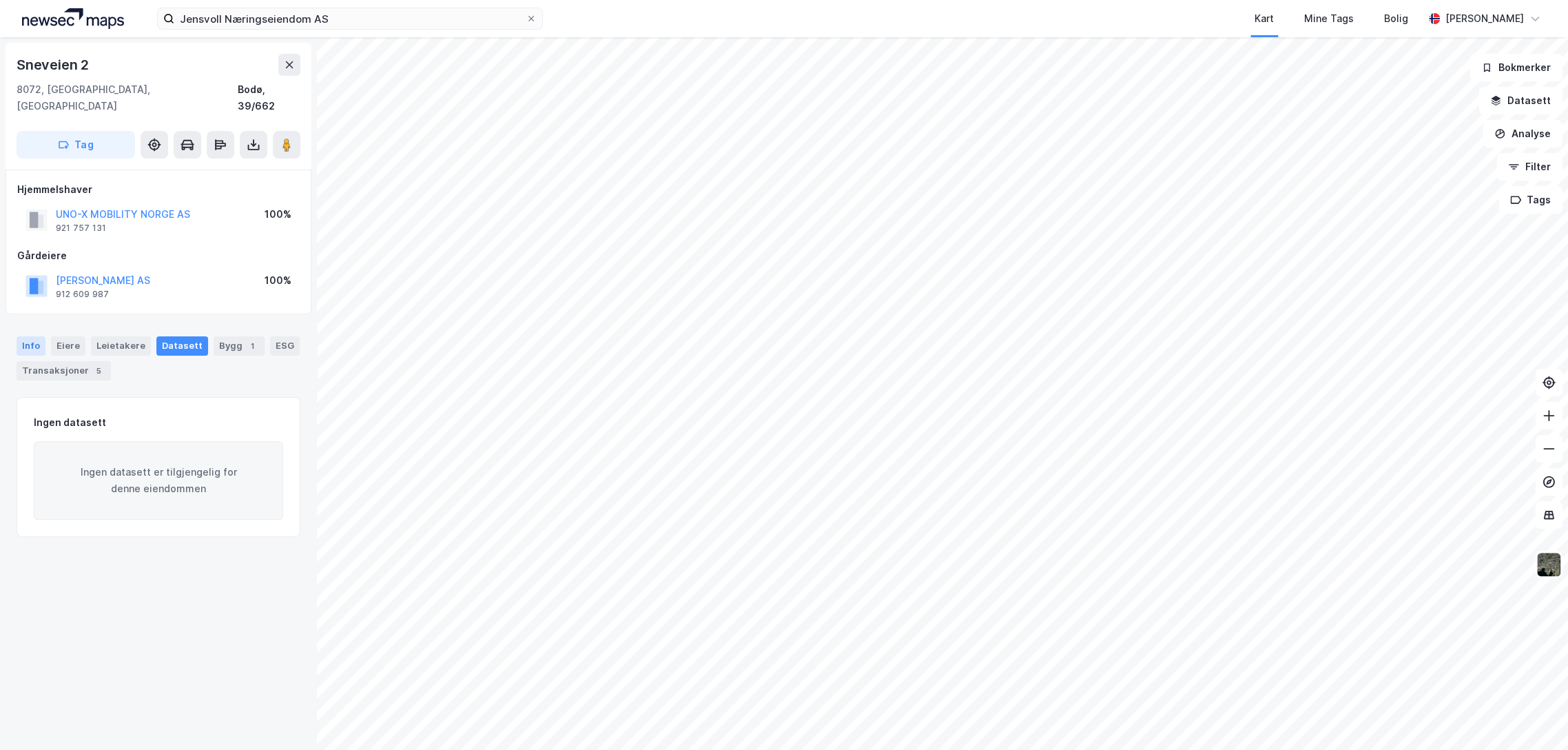
click at [29, 336] on div "Info" at bounding box center [31, 345] width 29 height 19
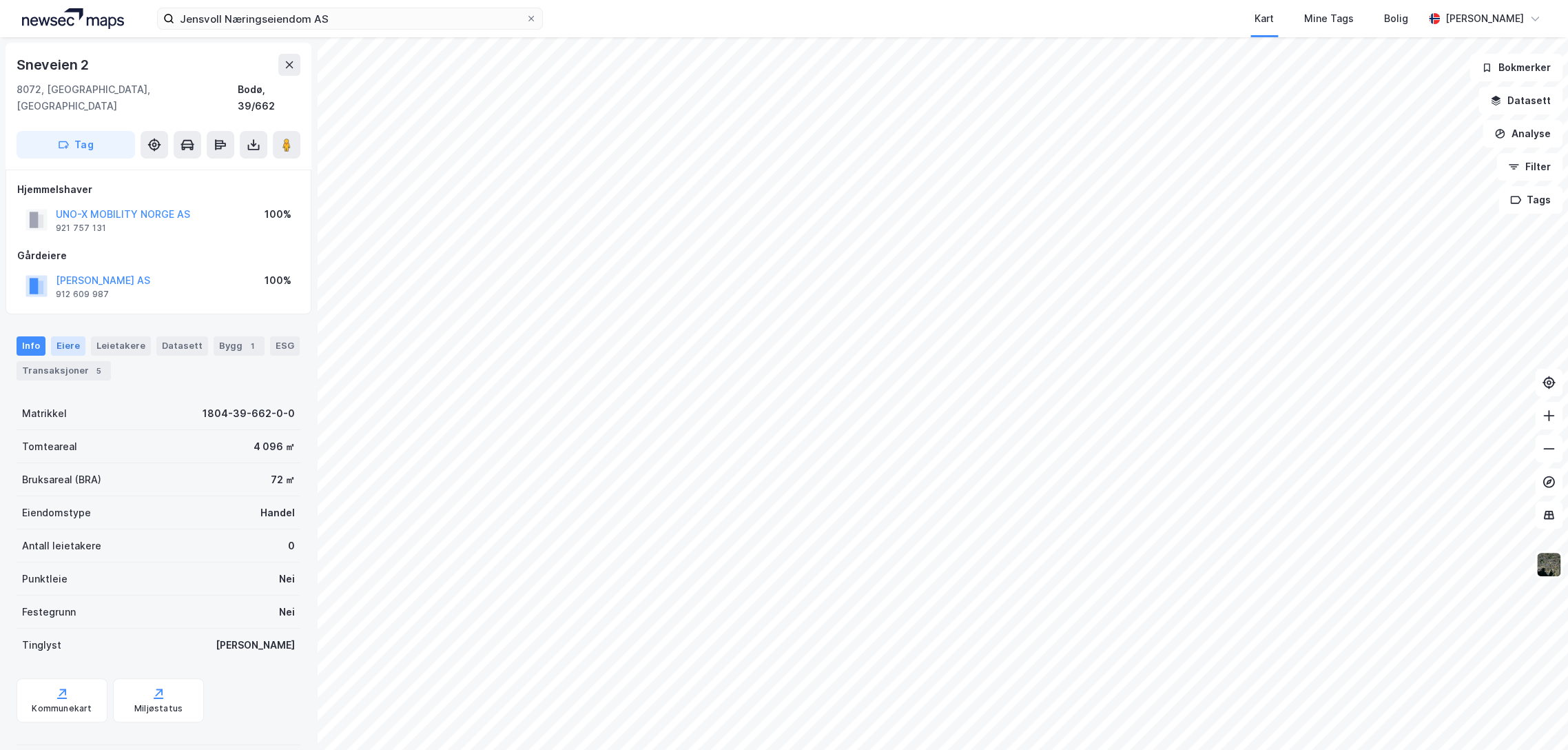
click at [69, 336] on div "Eiere" at bounding box center [68, 345] width 35 height 19
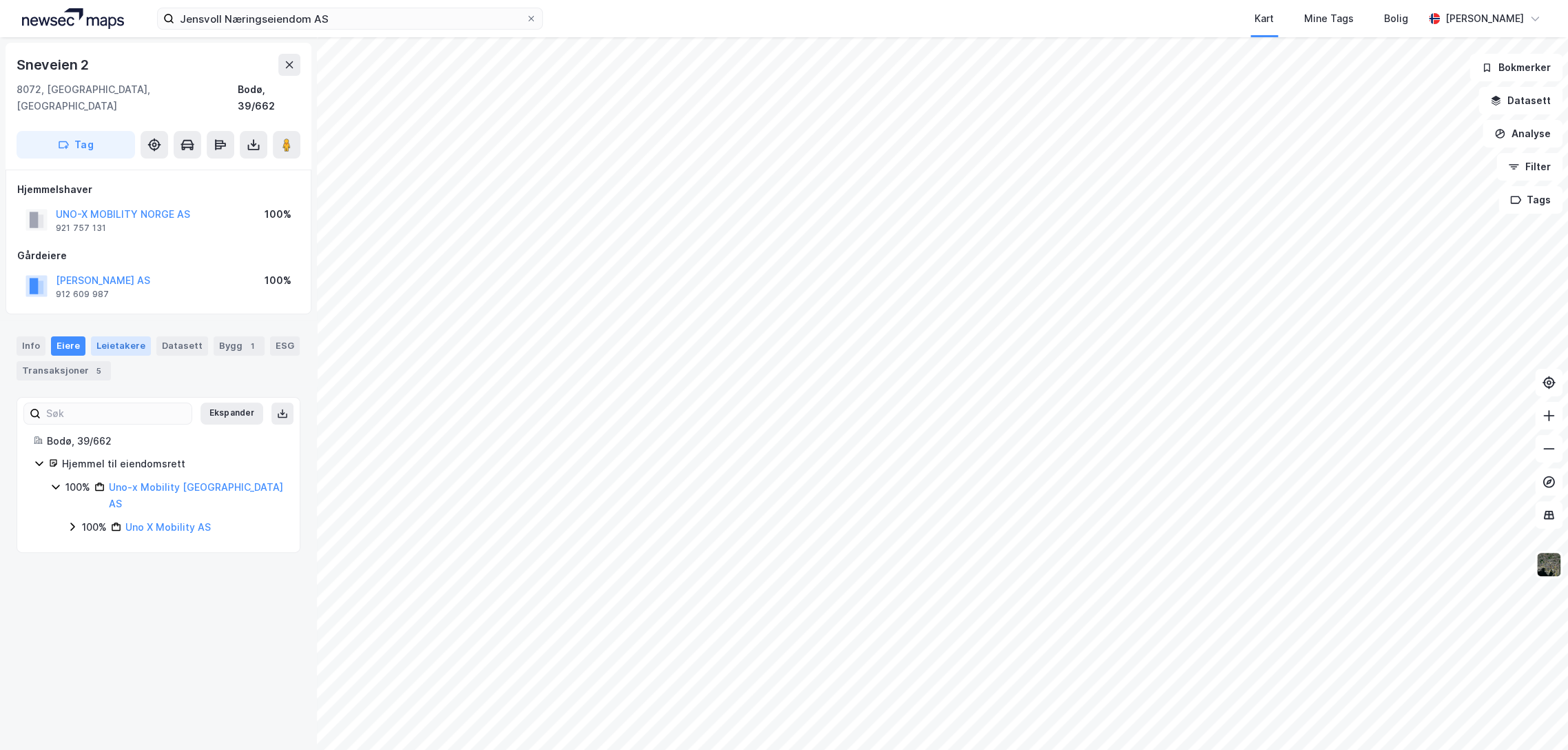
click at [131, 336] on div "Leietakere" at bounding box center [121, 345] width 60 height 19
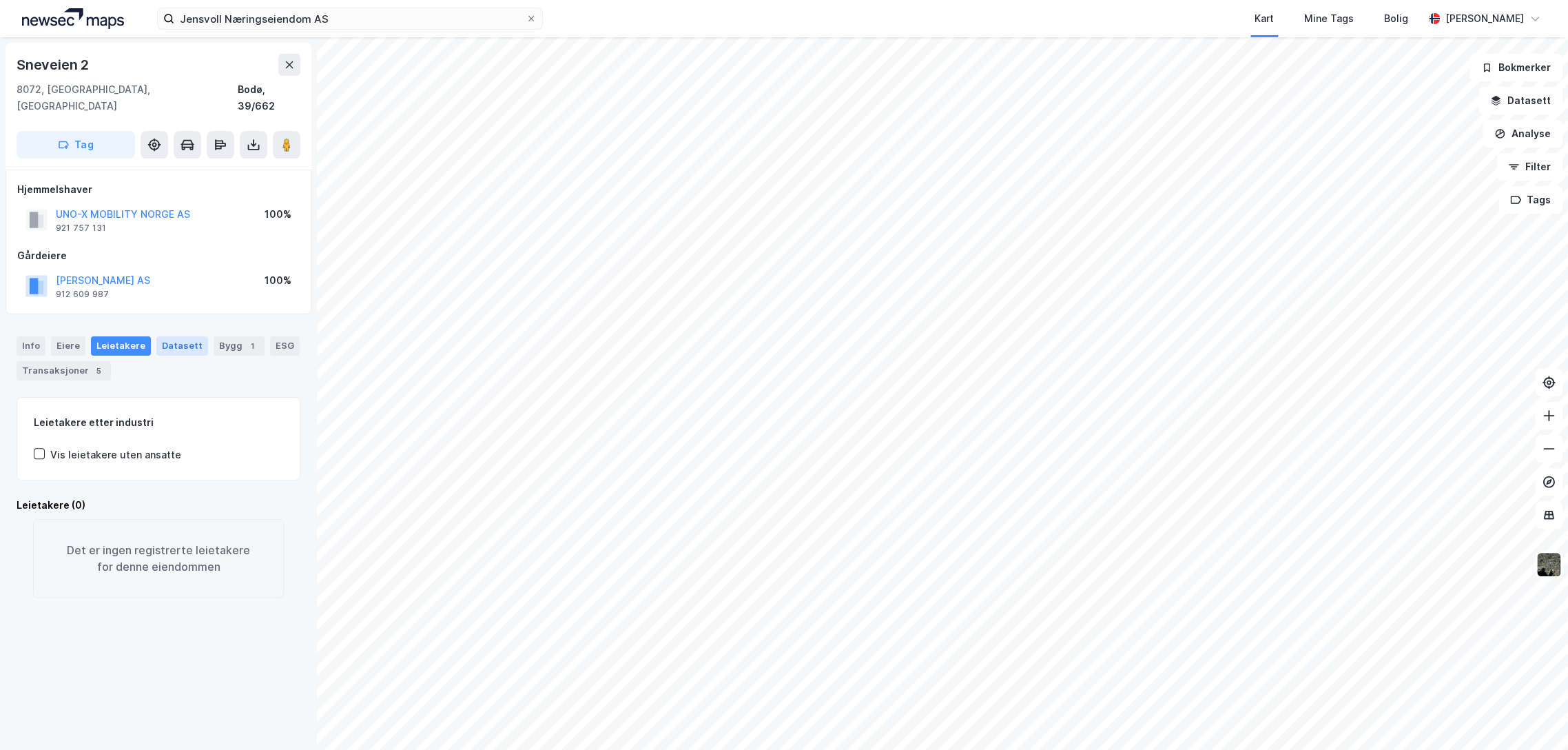
click at [165, 336] on div "Datasett" at bounding box center [182, 345] width 52 height 19
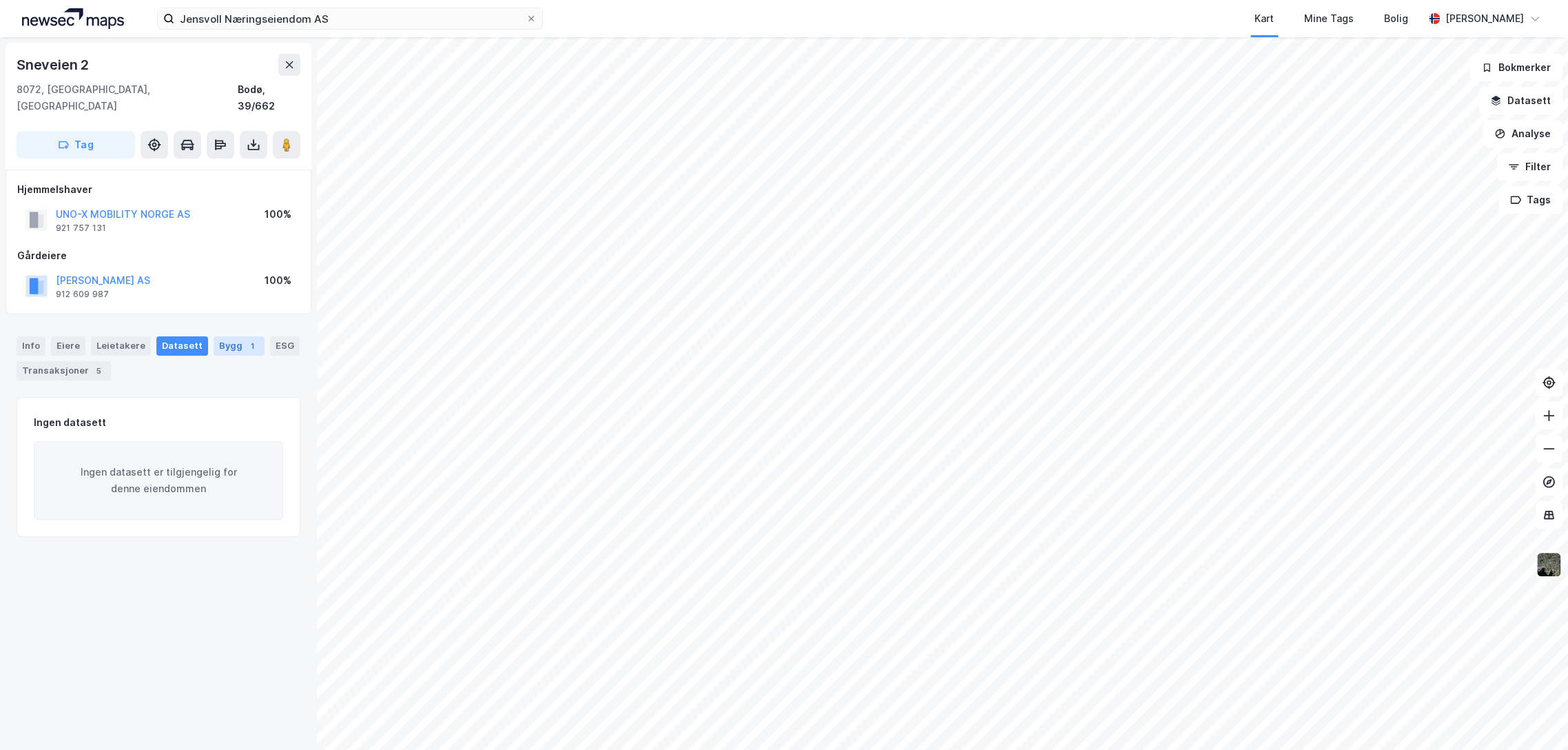
click at [215, 336] on div "Bygg 1" at bounding box center [239, 345] width 51 height 19
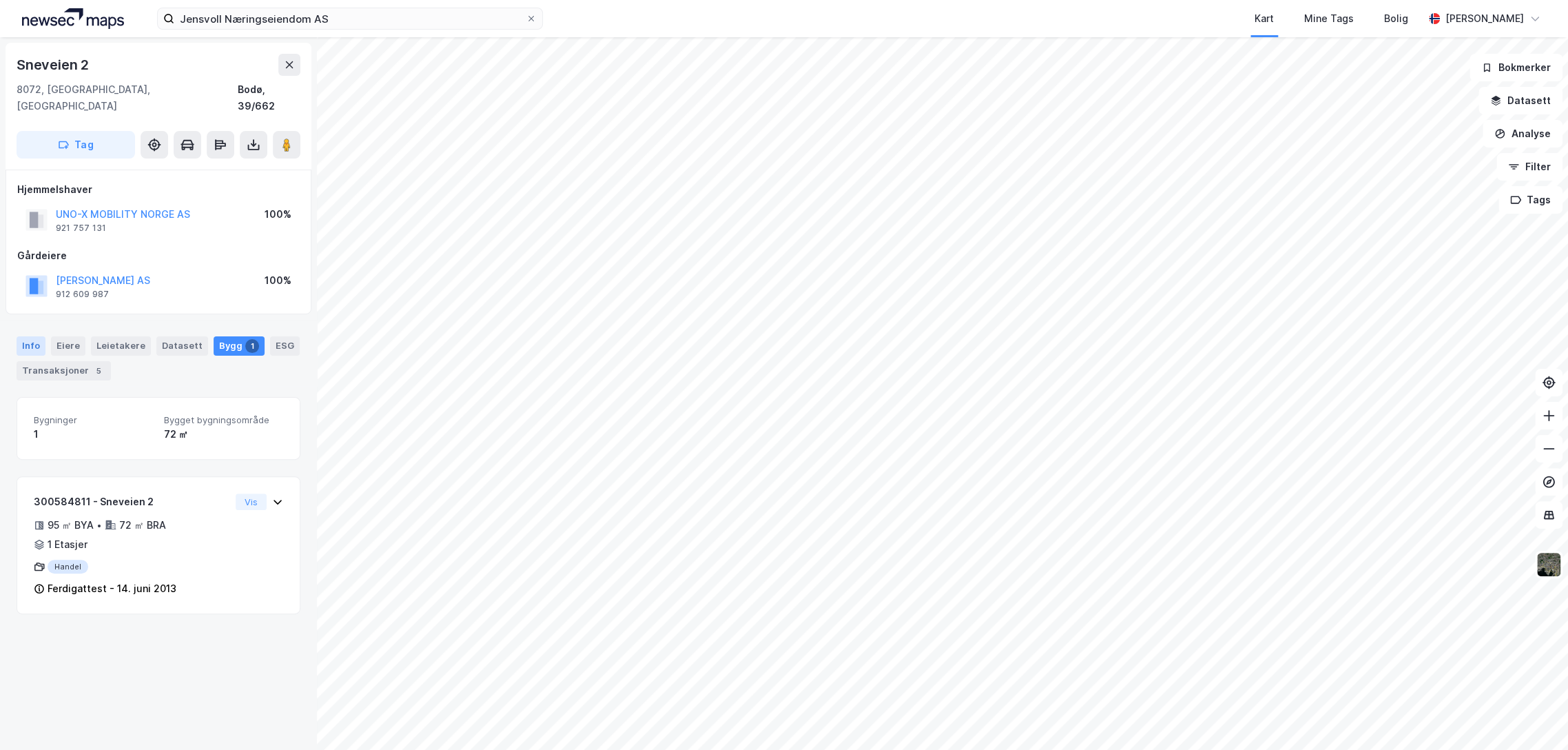
click at [26, 336] on div "Info" at bounding box center [31, 345] width 29 height 19
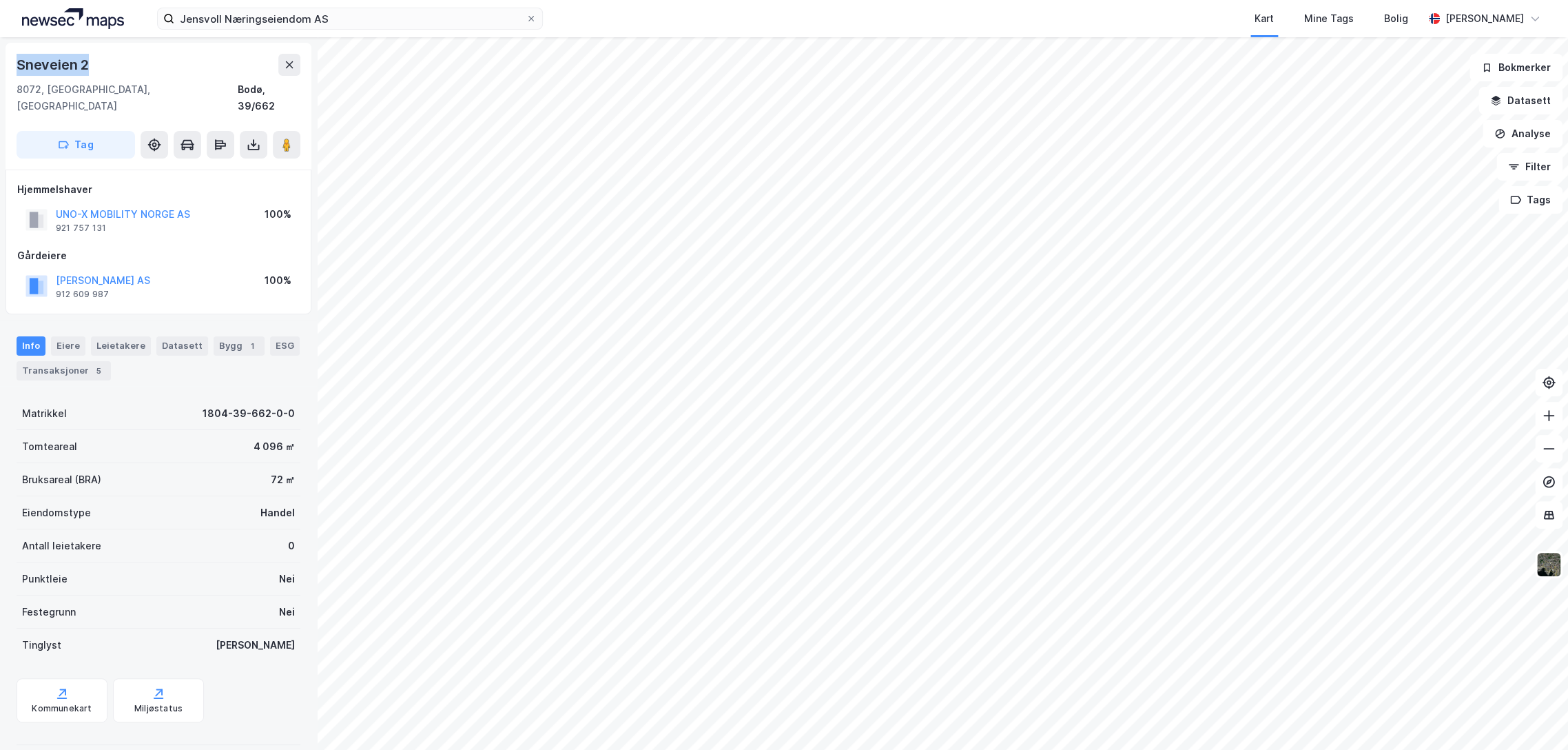
drag, startPoint x: 32, startPoint y: 64, endPoint x: 135, endPoint y: 65, distance: 103.0
click at [135, 65] on div "Sneveien 2" at bounding box center [158, 64] width 284 height 22
copy div "Sneveien 2"
click at [107, 87] on div "8072, [GEOGRAPHIC_DATA], [GEOGRAPHIC_DATA]" at bounding box center [127, 97] width 221 height 33
drag, startPoint x: 17, startPoint y: 62, endPoint x: 95, endPoint y: 63, distance: 78.0
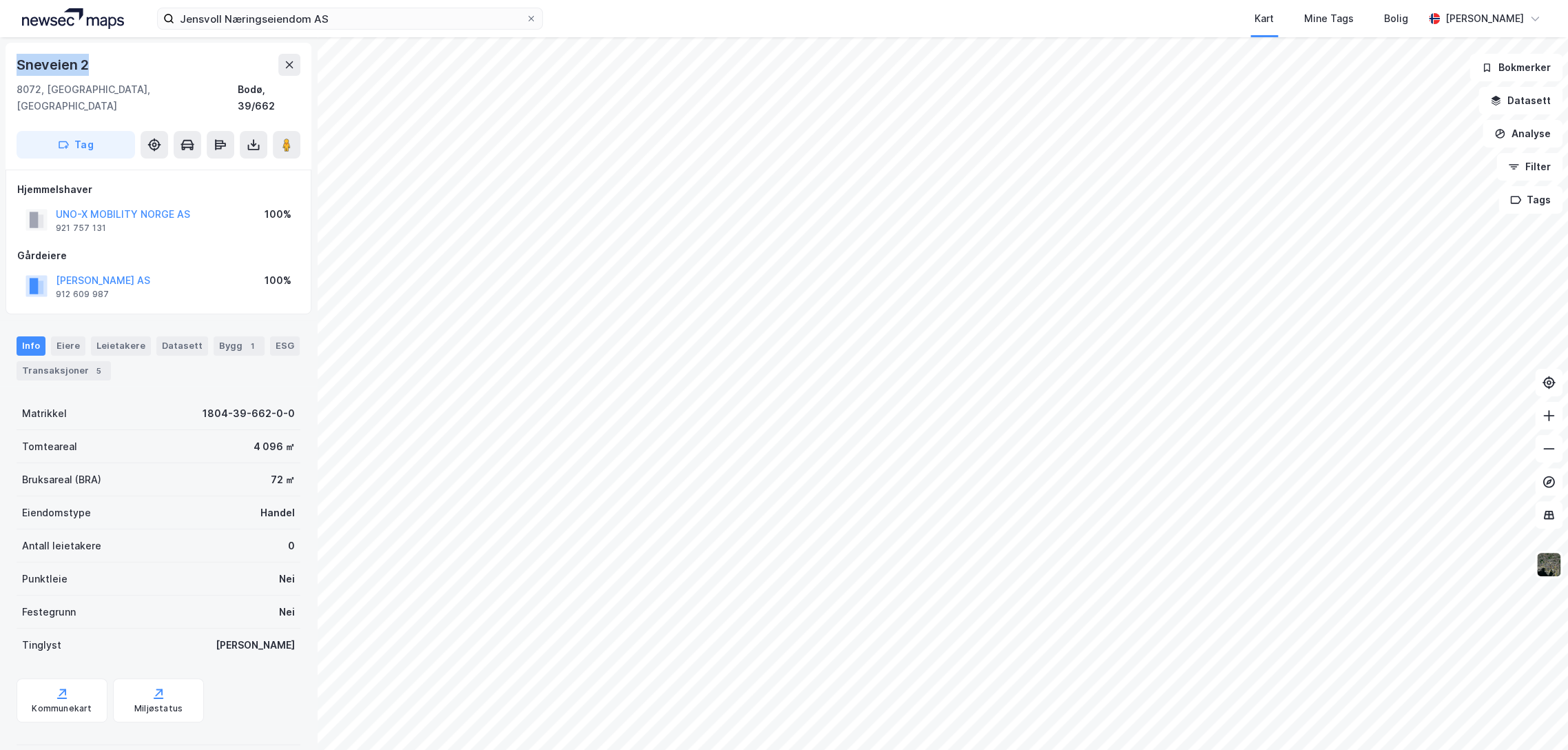
click at [95, 63] on div "Sneveien 2" at bounding box center [158, 64] width 284 height 22
copy div "Sneveien 2"
click at [298, 22] on input "Jensvoll Næringseiendom AS" at bounding box center [350, 19] width 352 height 21
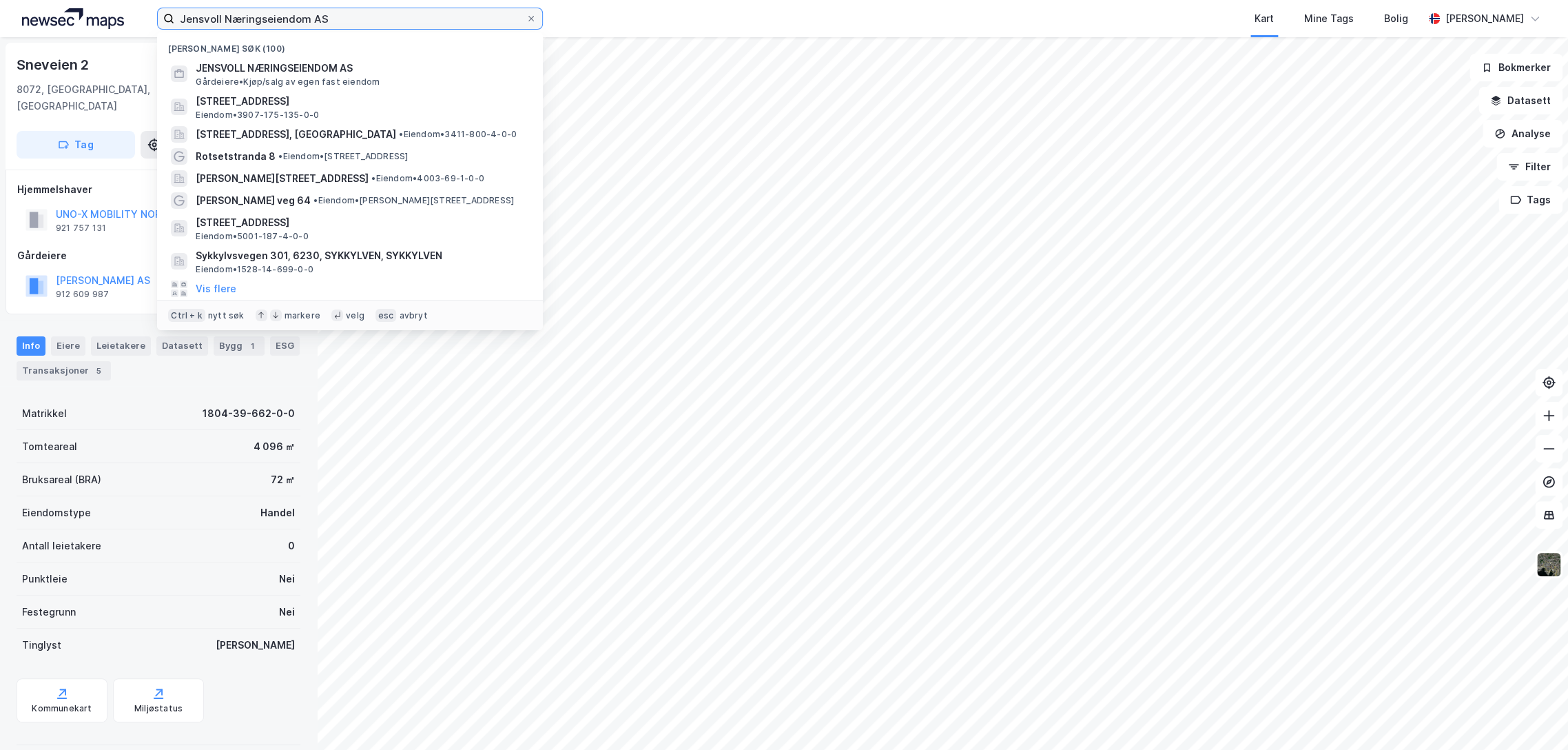
click at [298, 22] on input "Jensvoll Næringseiendom AS" at bounding box center [350, 19] width 352 height 21
paste input "[STREET_ADDRESS]"
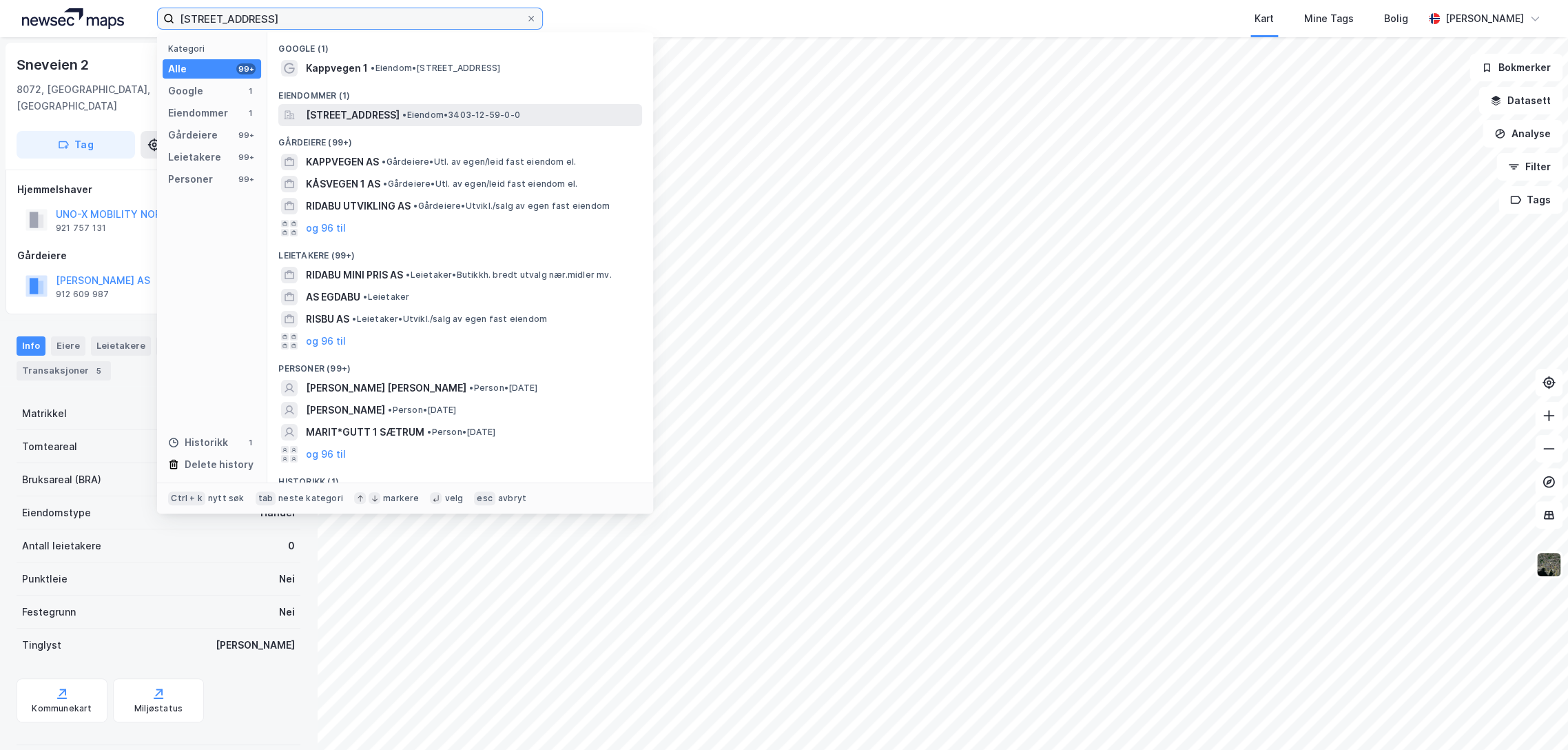
type input "[STREET_ADDRESS]"
click at [352, 113] on span "[STREET_ADDRESS]" at bounding box center [352, 115] width 93 height 17
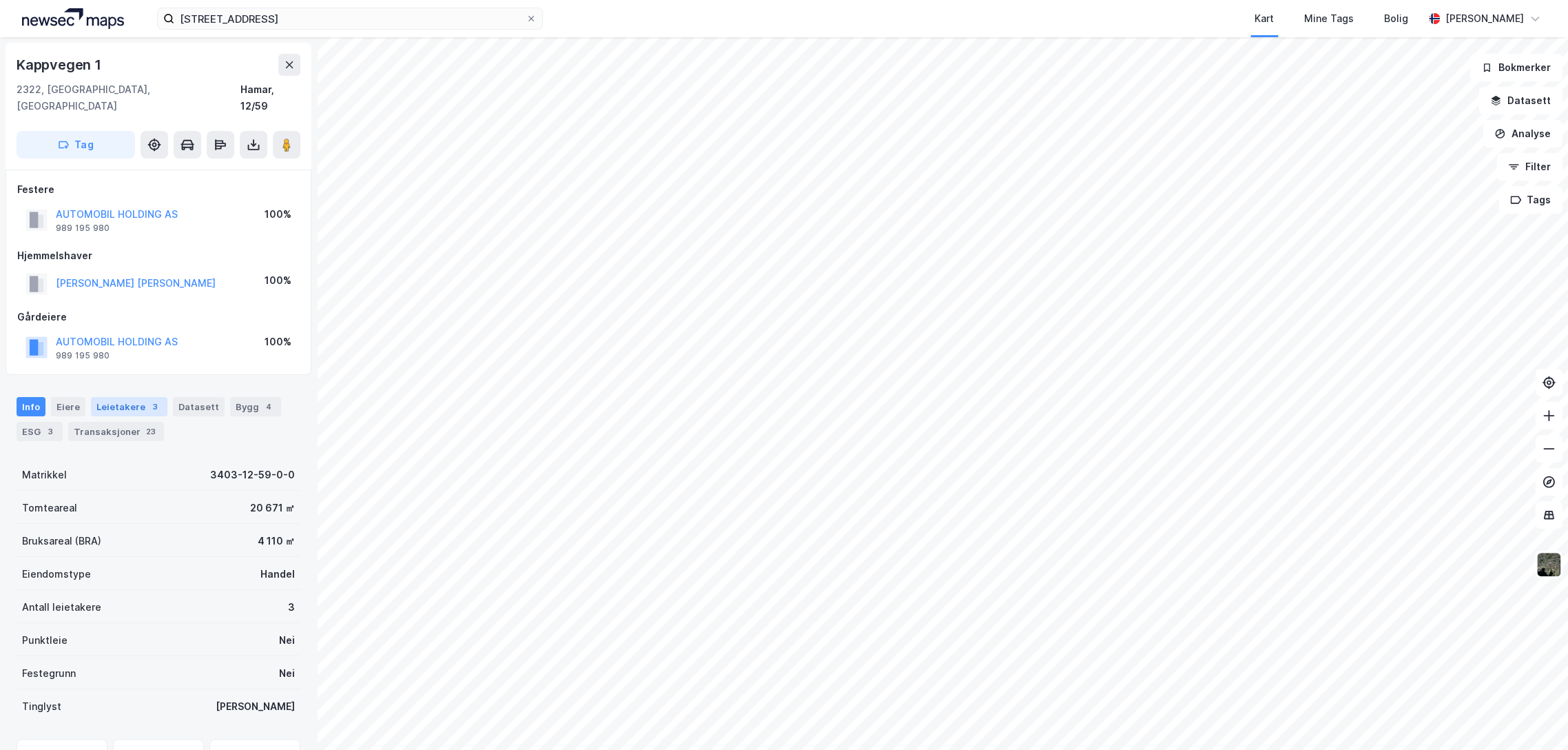
click at [130, 397] on div "Leietakere 3" at bounding box center [128, 407] width 76 height 19
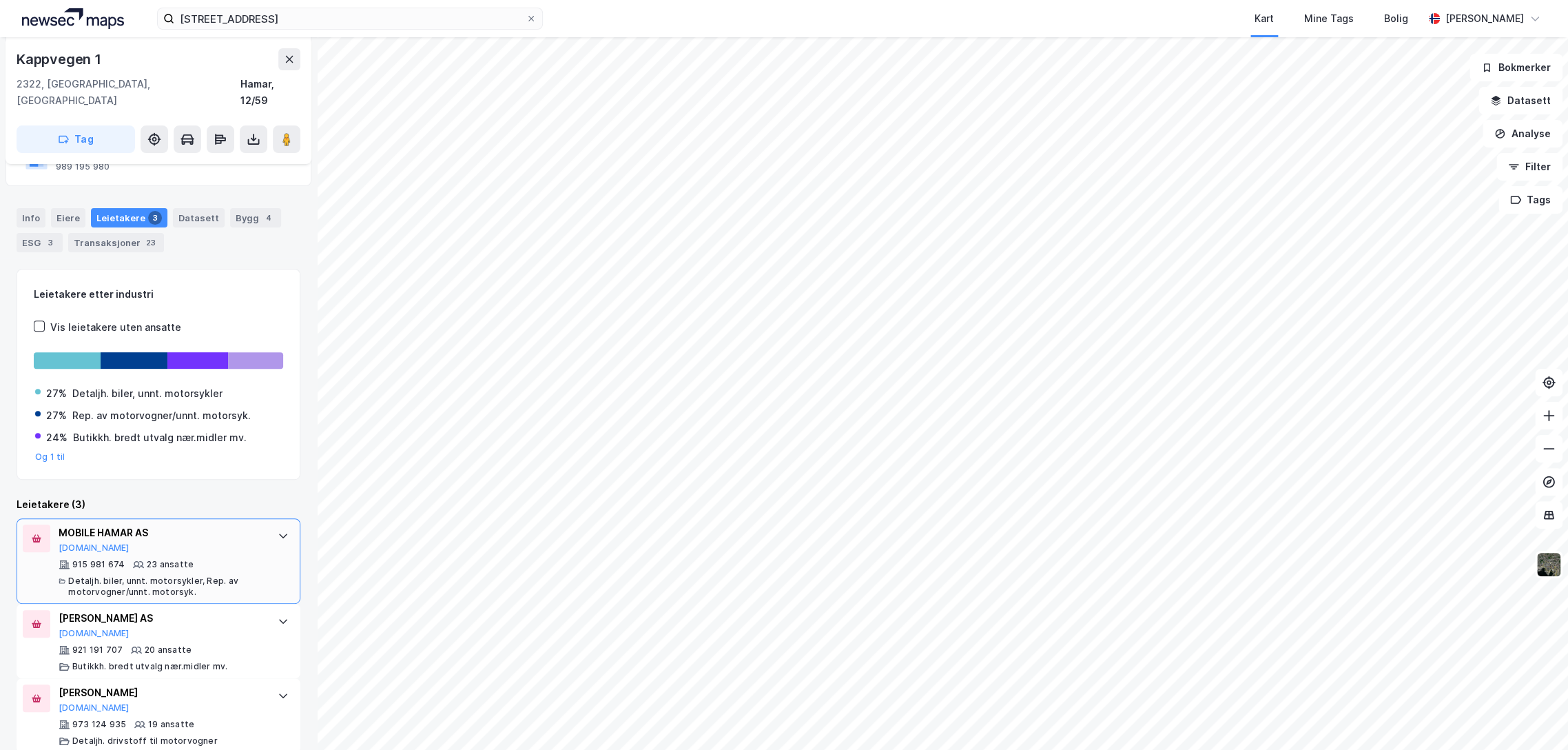
scroll to position [191, 0]
